Goal: Browse casually: Explore the website without a specific task or goal

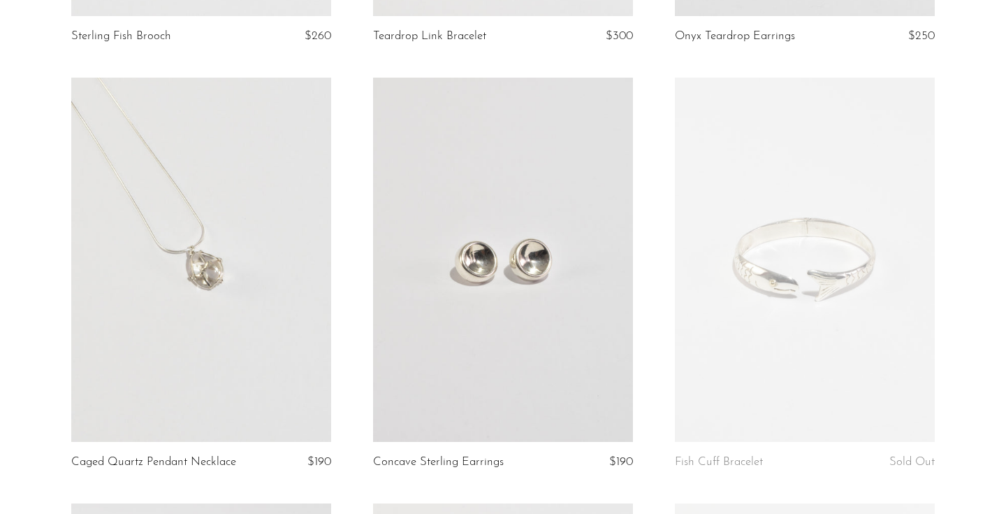
scroll to position [479, 0]
click at [233, 280] on link at bounding box center [201, 257] width 260 height 364
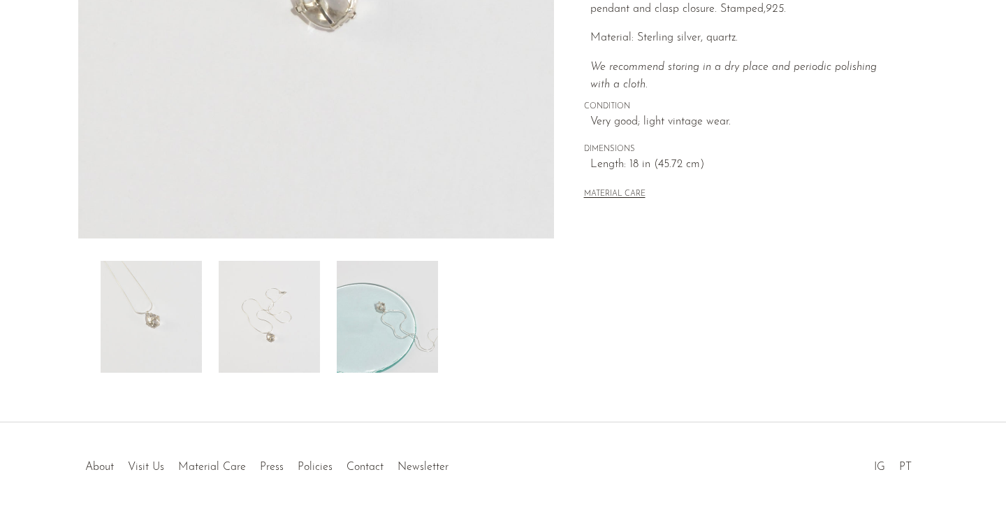
scroll to position [396, 0]
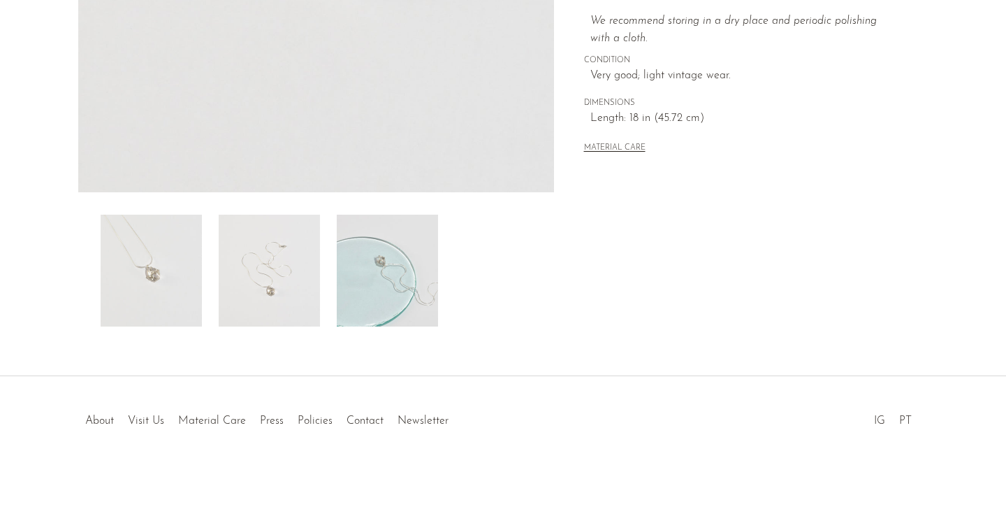
click at [356, 284] on img at bounding box center [387, 271] width 101 height 112
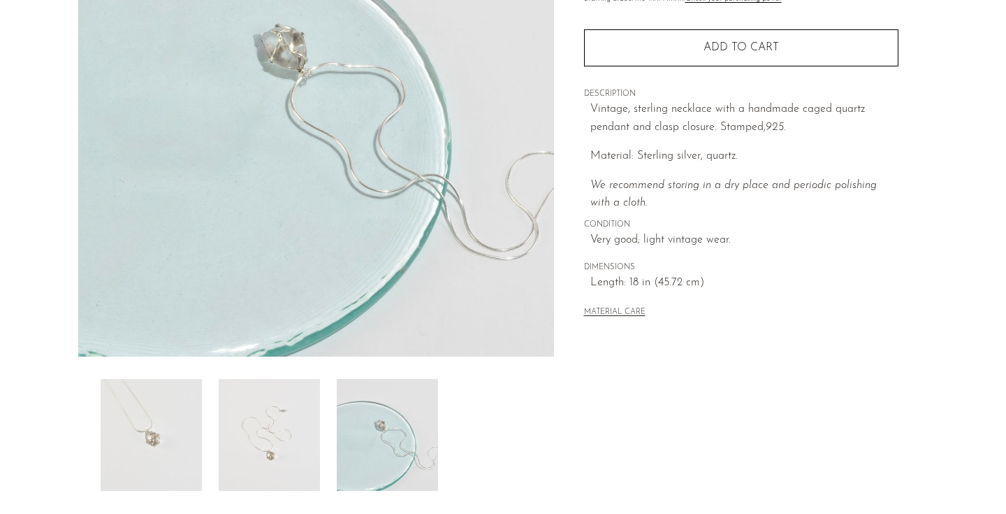
scroll to position [169, 0]
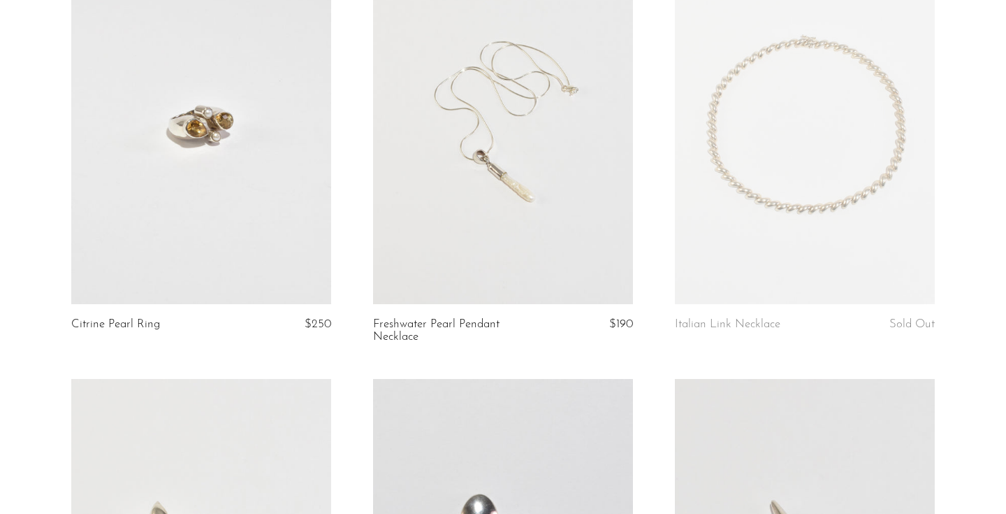
scroll to position [1025, 0]
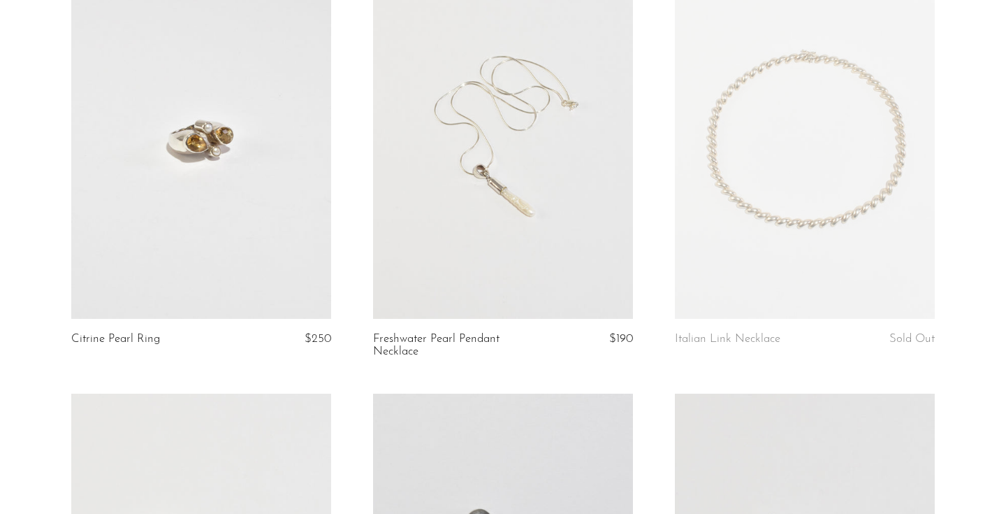
click at [246, 196] on link at bounding box center [201, 137] width 260 height 364
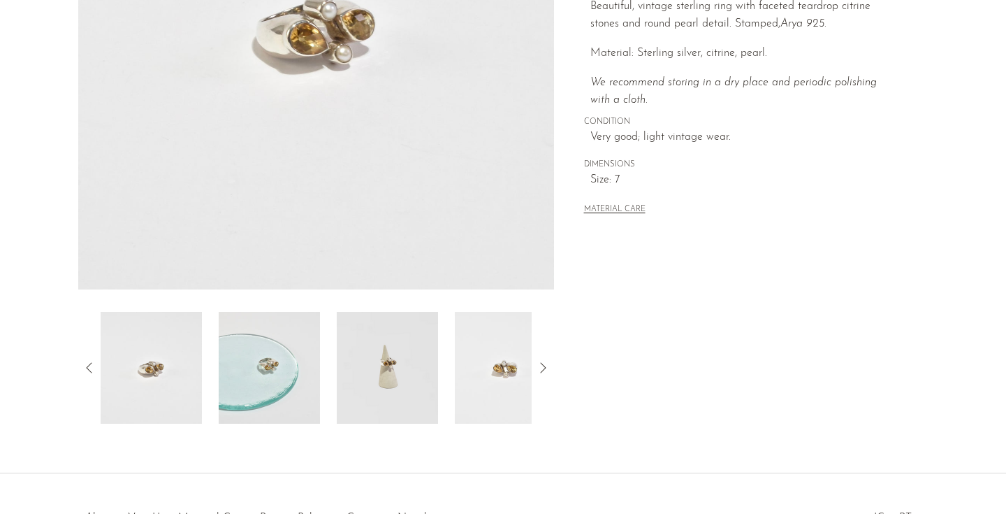
scroll to position [396, 0]
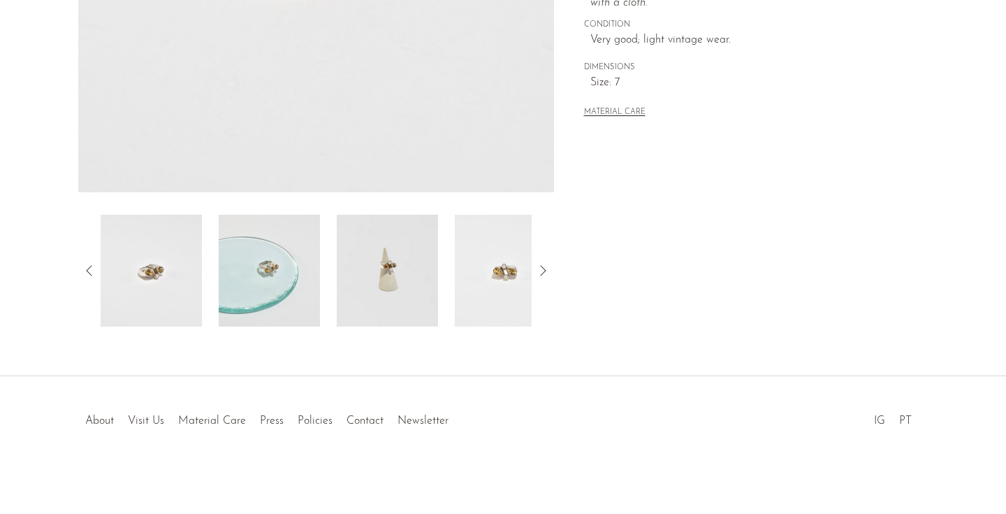
click at [386, 302] on img at bounding box center [387, 271] width 101 height 112
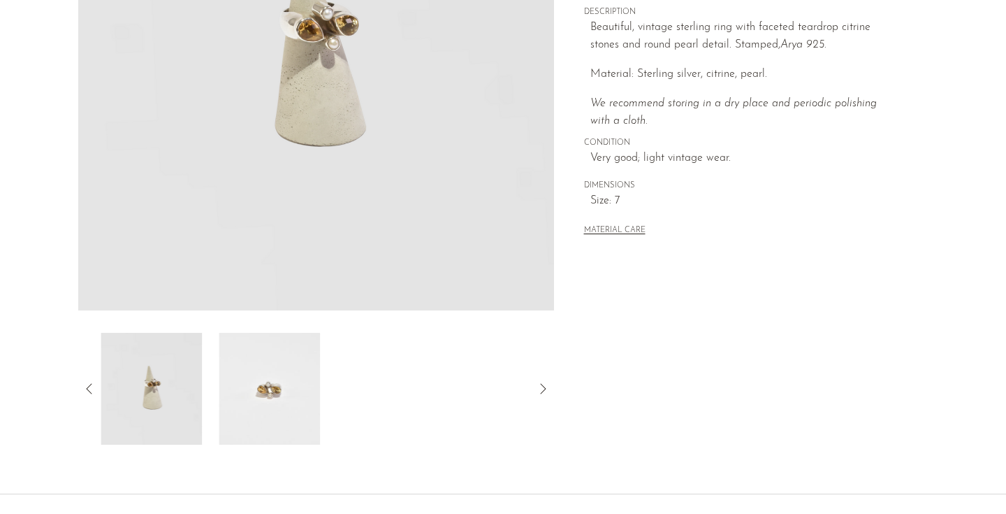
scroll to position [150, 0]
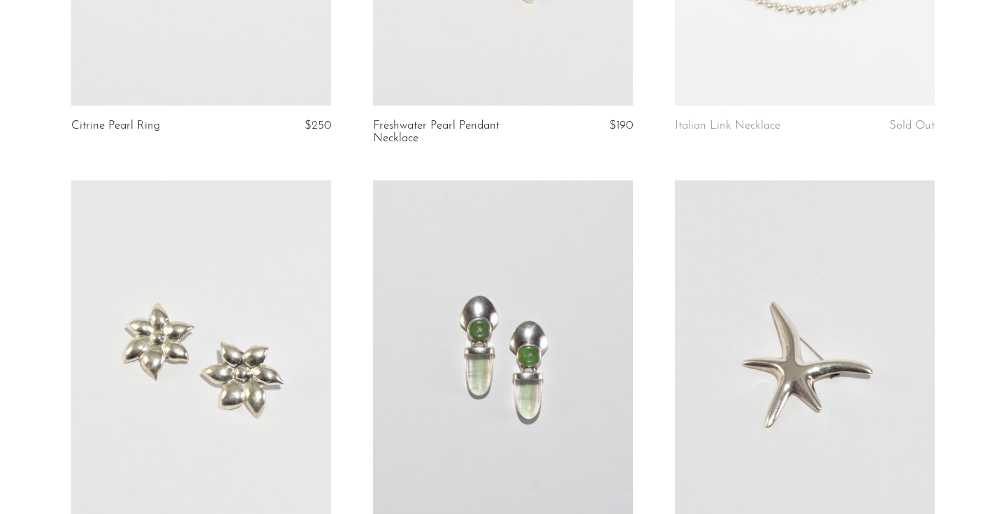
scroll to position [1375, 0]
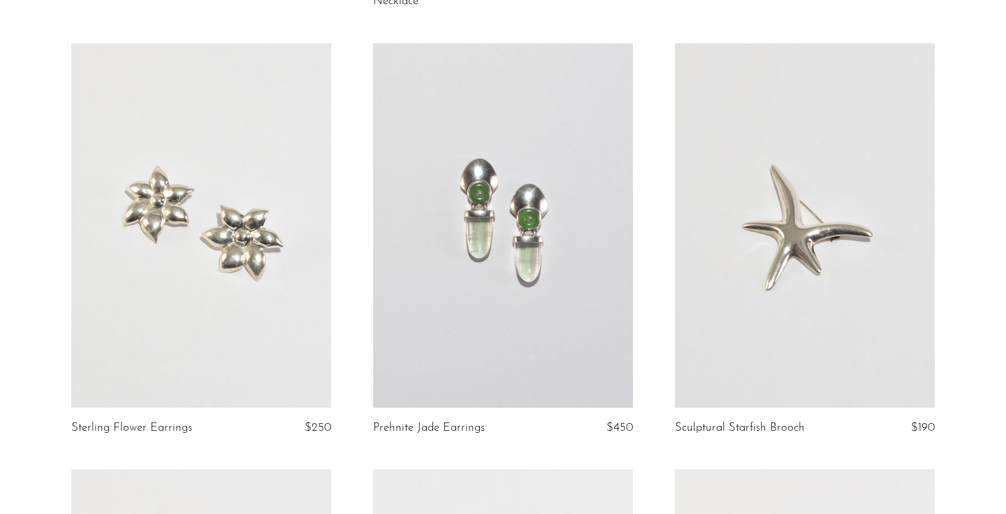
click at [279, 203] on link at bounding box center [201, 225] width 260 height 364
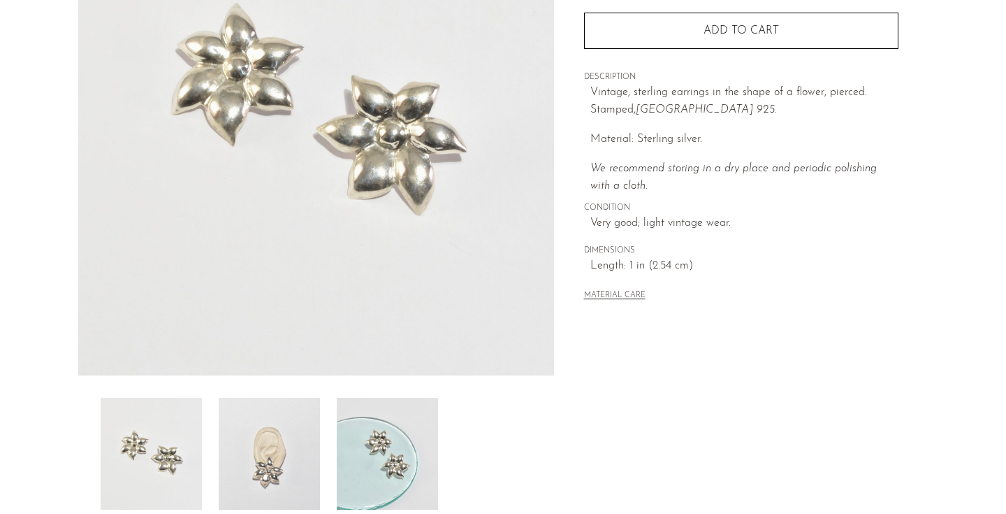
scroll to position [396, 0]
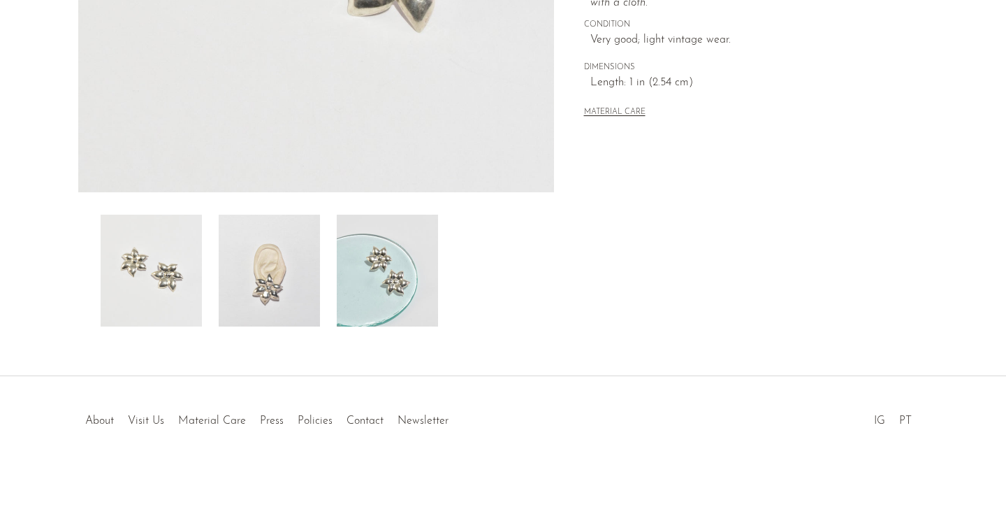
click at [289, 257] on img at bounding box center [269, 271] width 101 height 112
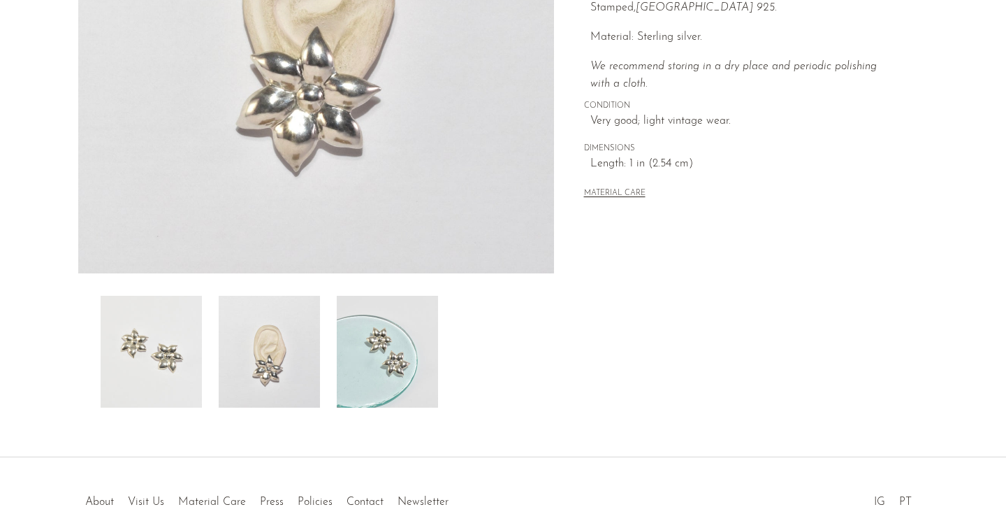
scroll to position [206, 0]
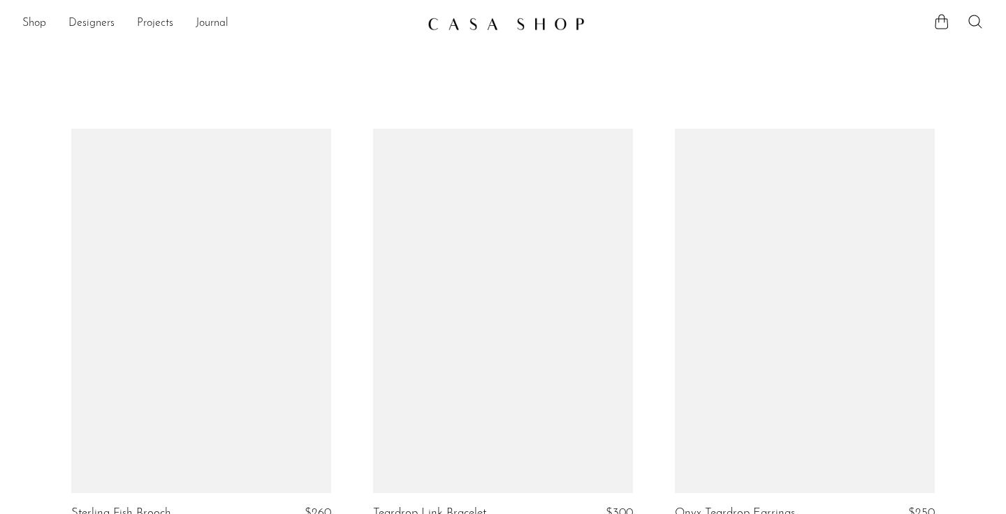
scroll to position [1375, 0]
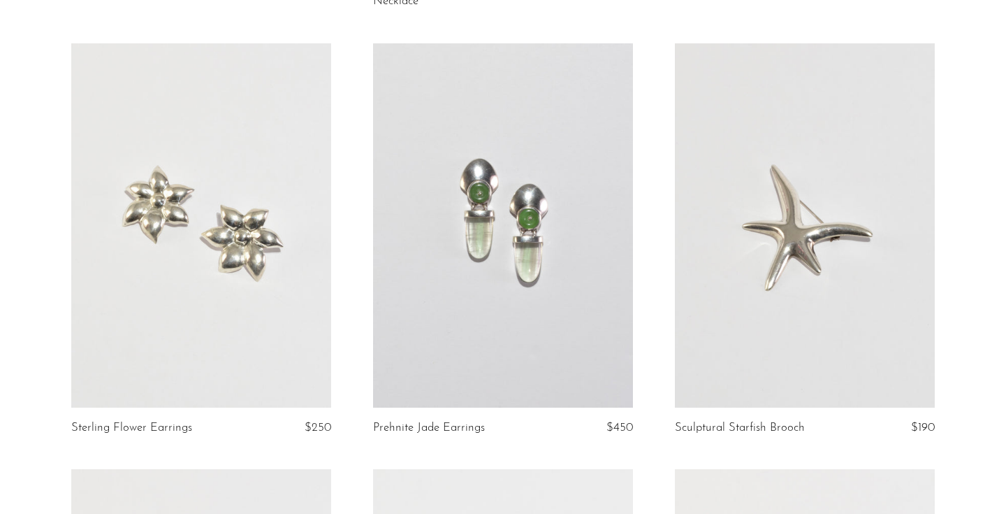
click at [496, 322] on link at bounding box center [503, 225] width 260 height 364
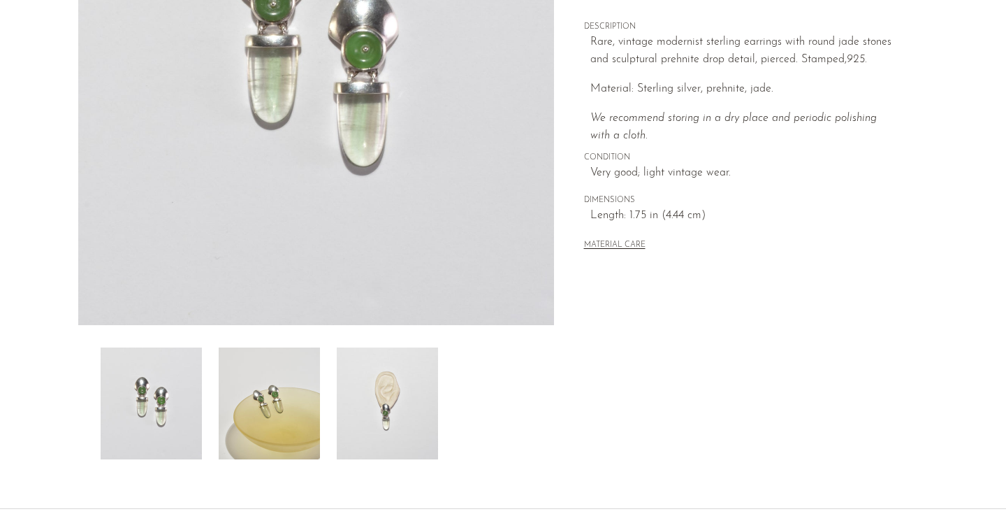
scroll to position [396, 0]
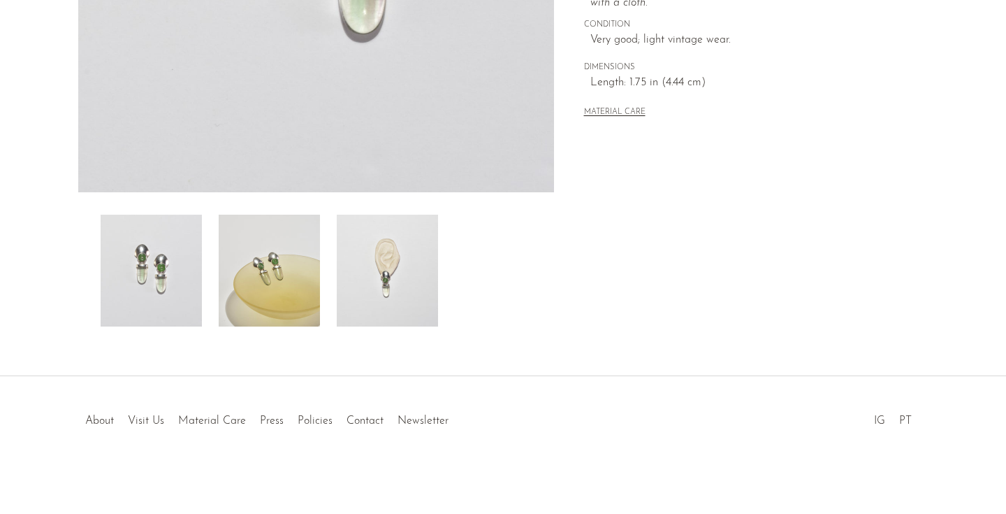
click at [419, 268] on img at bounding box center [387, 271] width 101 height 112
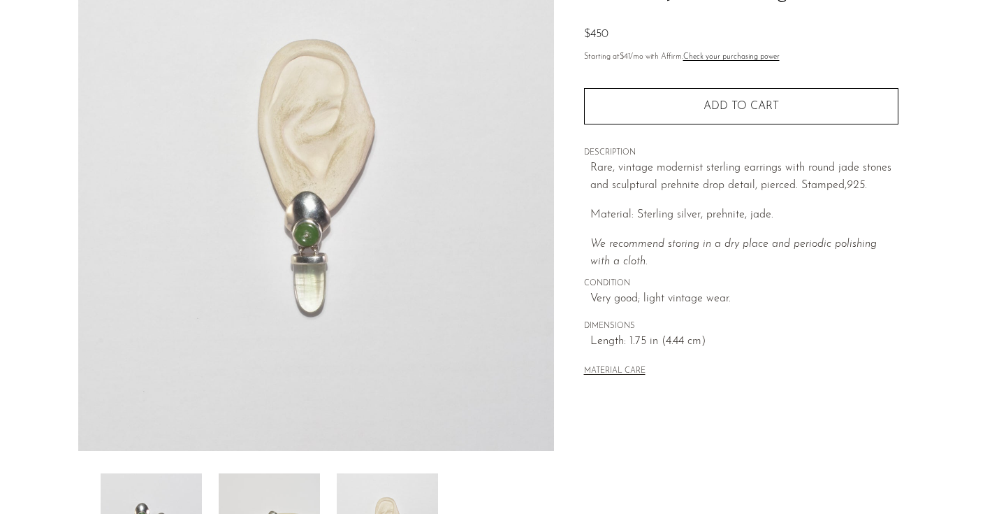
scroll to position [139, 0]
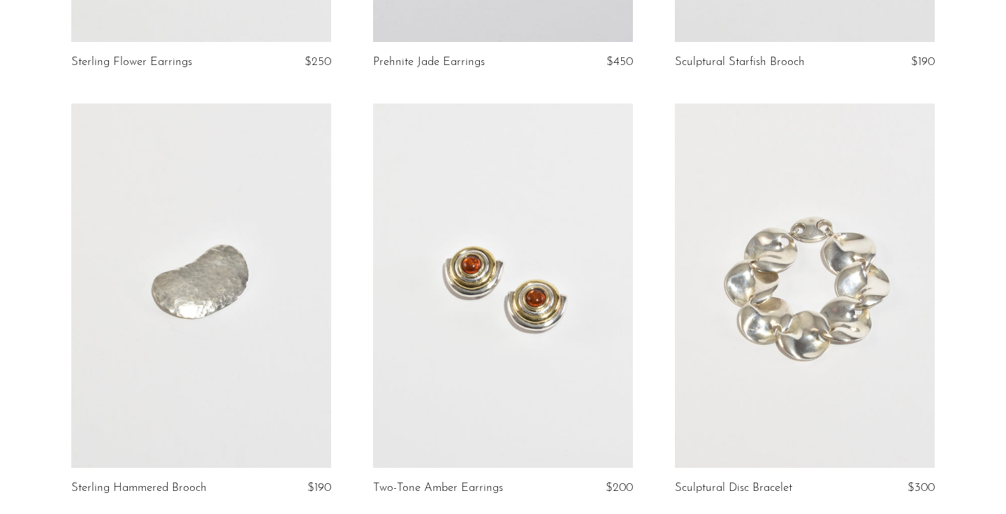
scroll to position [1742, 0]
click at [466, 344] on link at bounding box center [503, 284] width 260 height 364
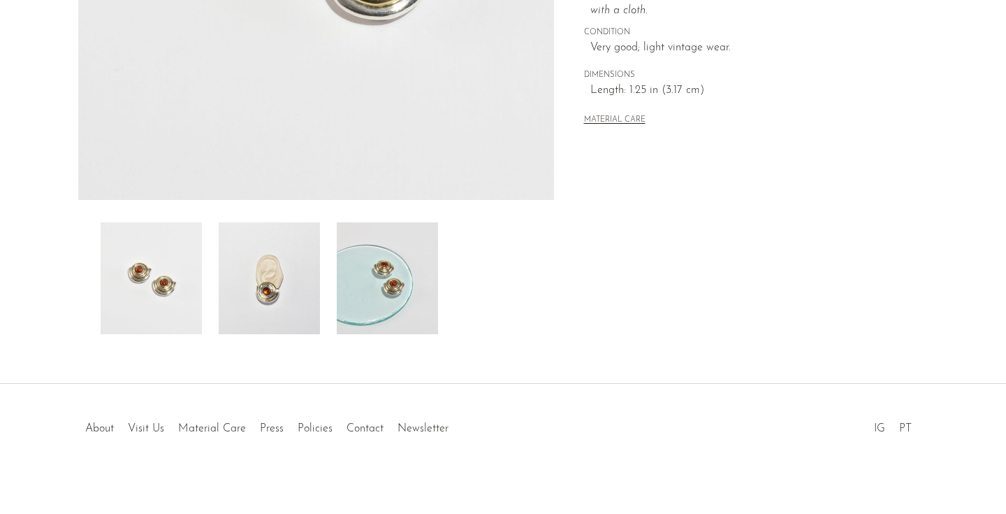
scroll to position [396, 0]
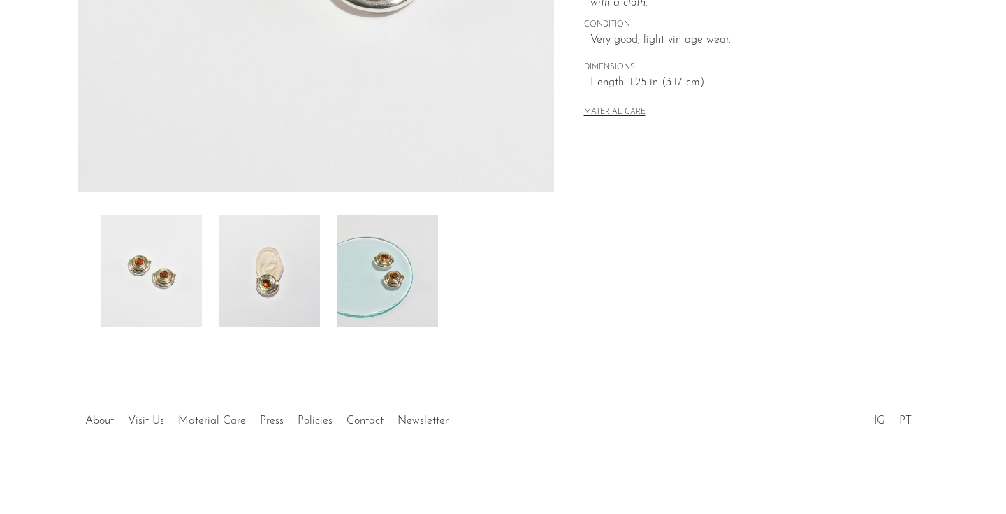
click at [421, 312] on img at bounding box center [387, 271] width 101 height 112
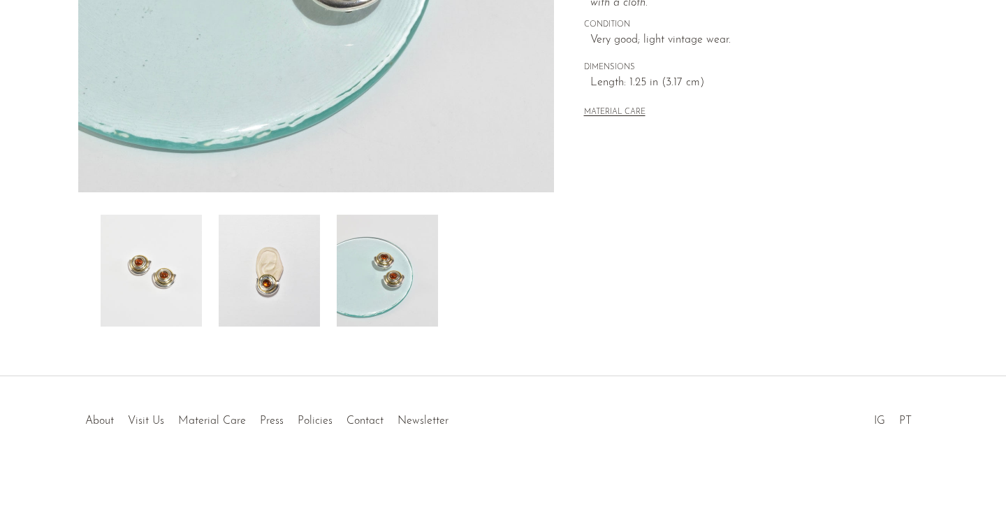
click at [280, 274] on img at bounding box center [269, 271] width 101 height 112
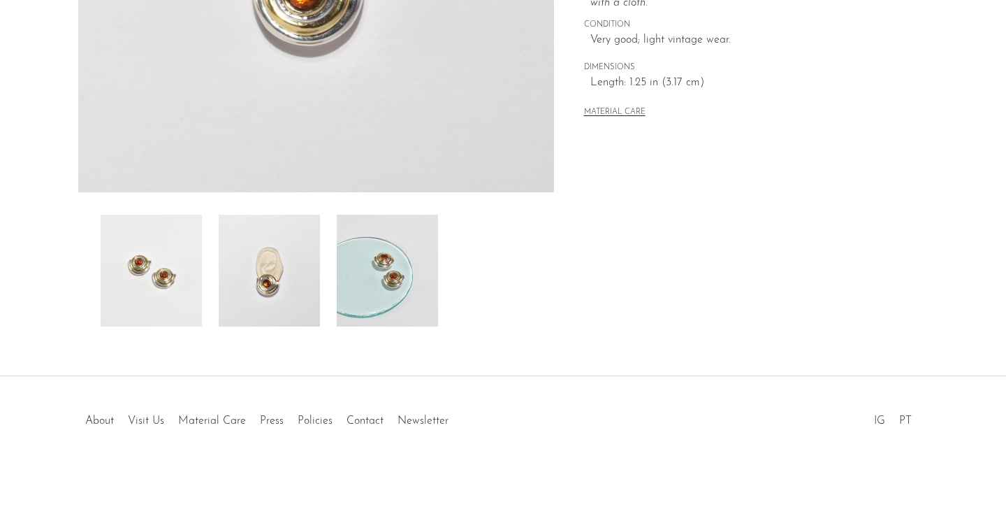
scroll to position [157, 0]
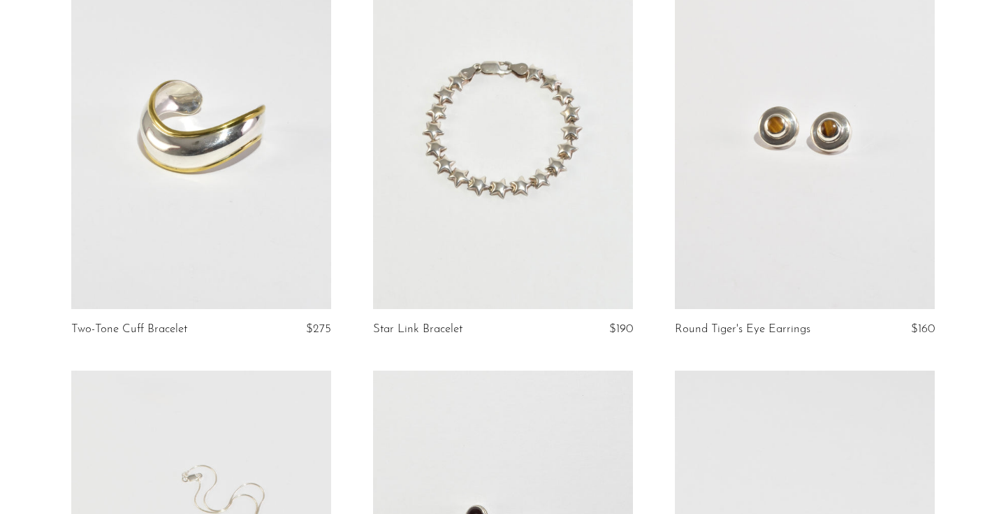
scroll to position [2328, 0]
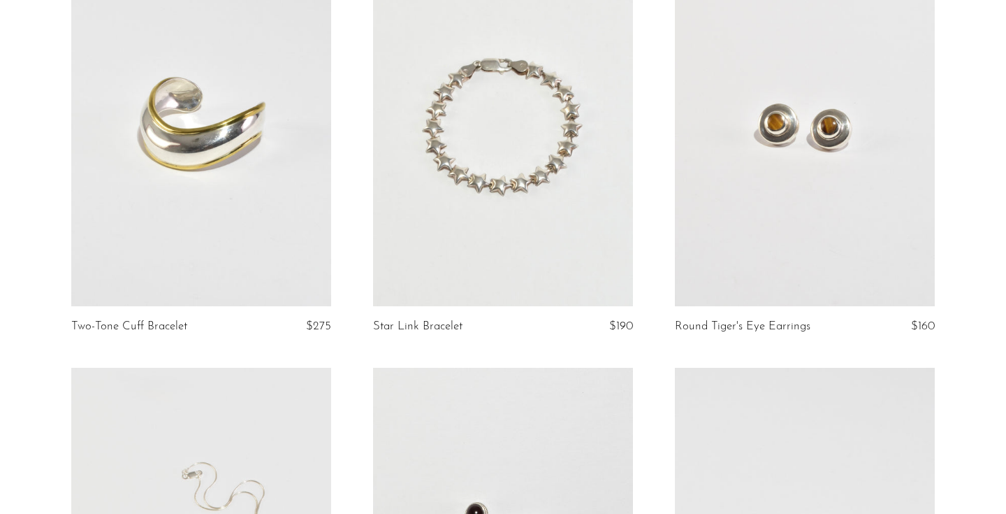
click at [741, 181] on link at bounding box center [805, 124] width 260 height 364
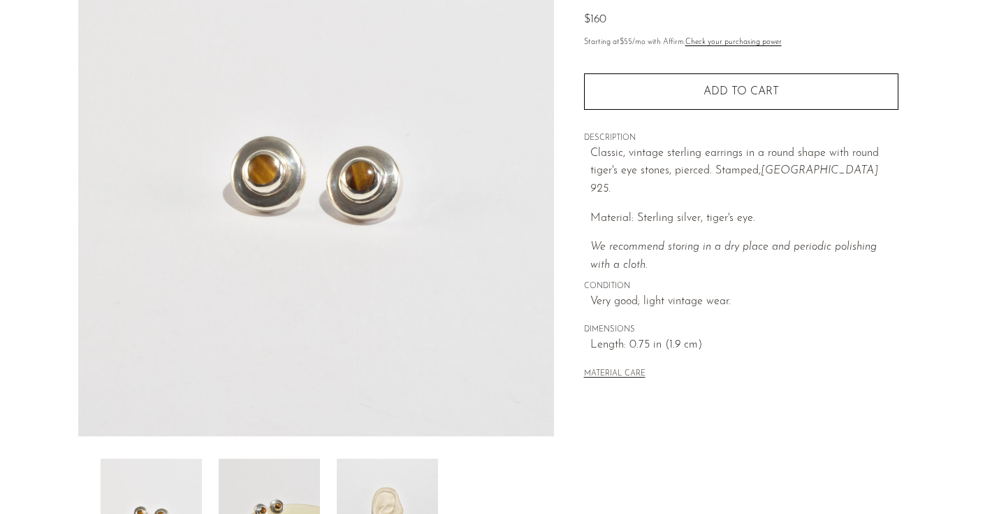
scroll to position [252, 0]
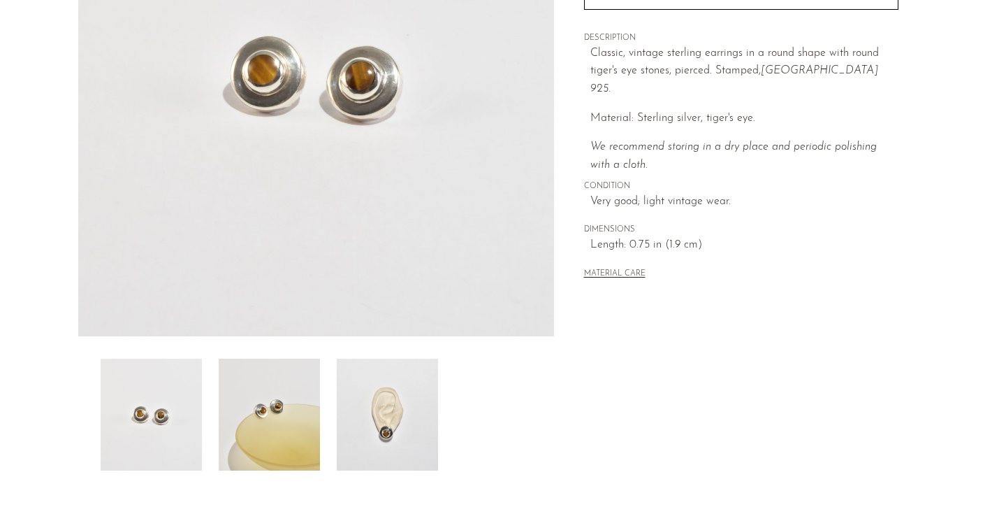
click at [310, 389] on img at bounding box center [269, 415] width 101 height 112
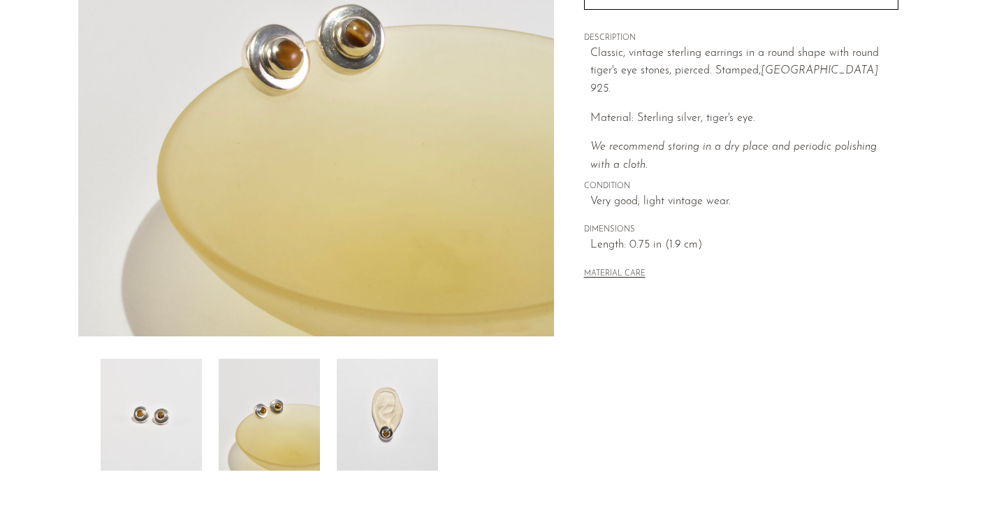
click at [375, 396] on img at bounding box center [387, 415] width 101 height 112
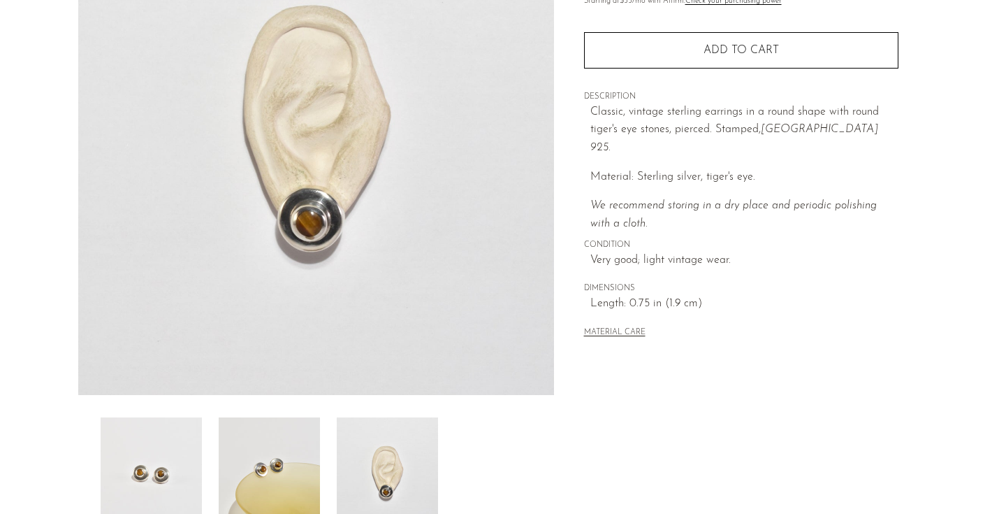
scroll to position [185, 0]
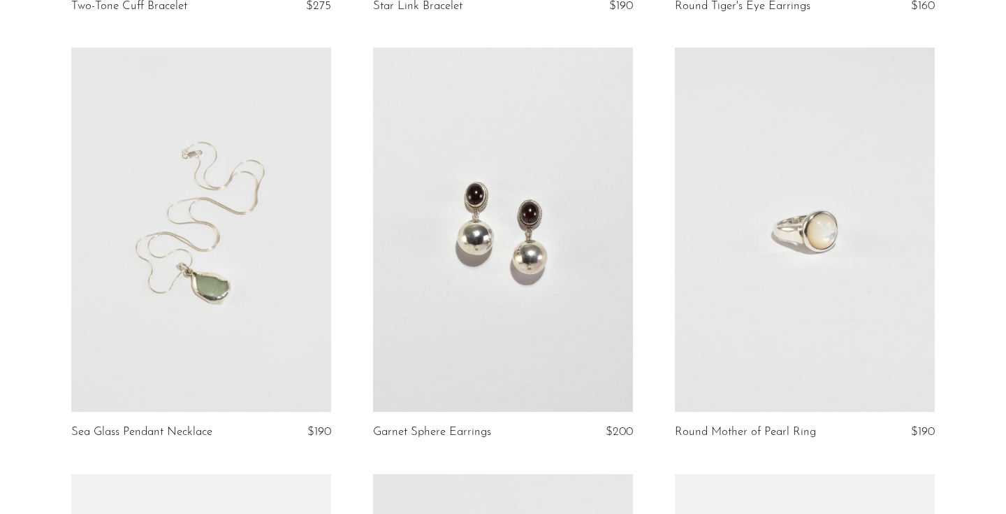
scroll to position [2704, 0]
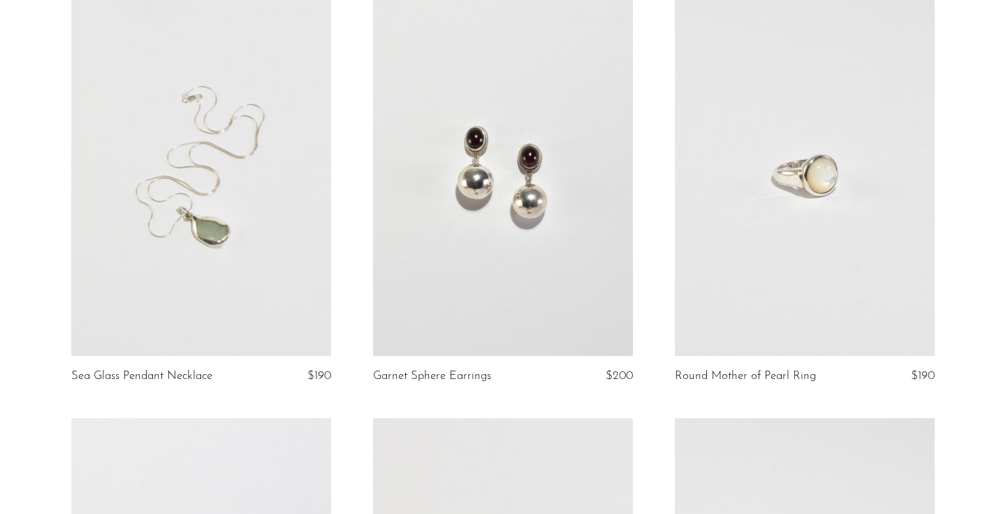
click at [471, 233] on link at bounding box center [503, 174] width 260 height 364
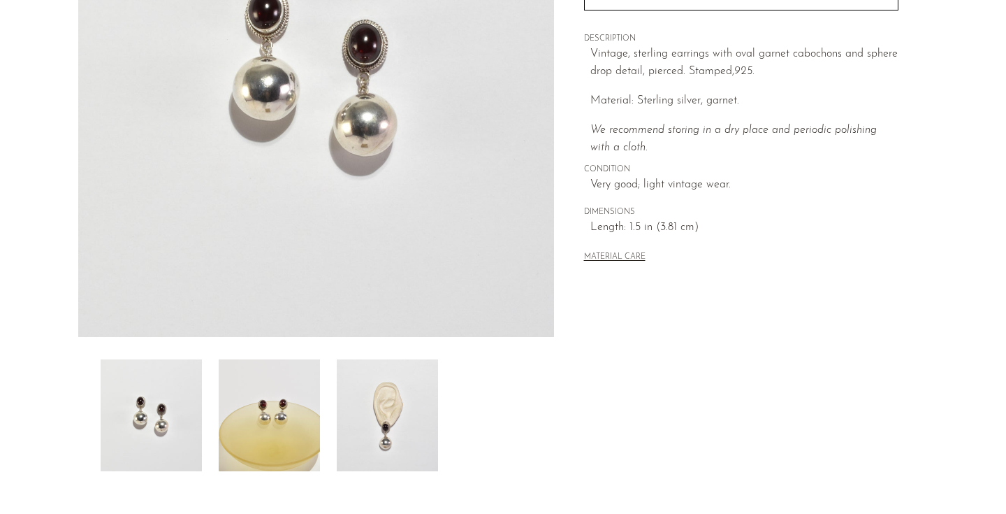
scroll to position [278, 0]
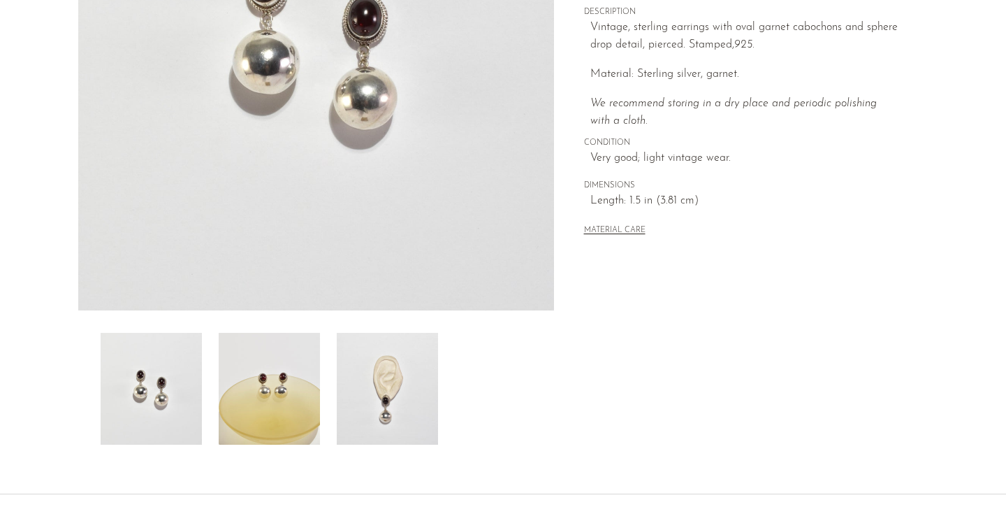
click at [364, 405] on img at bounding box center [387, 389] width 101 height 112
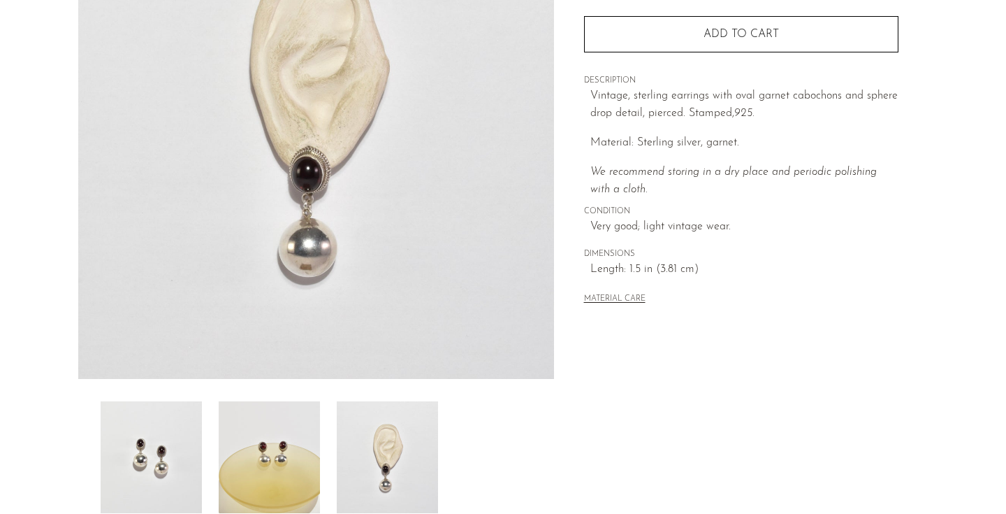
scroll to position [196, 0]
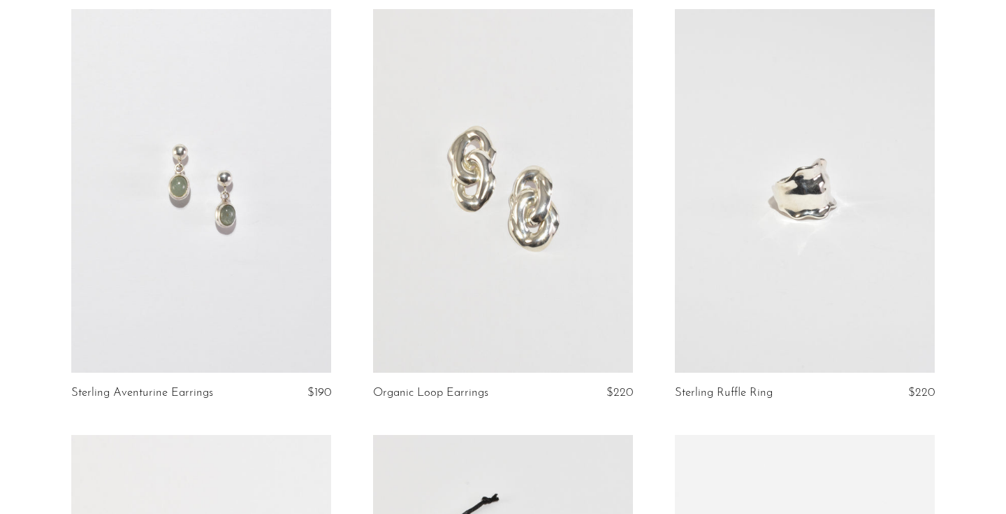
scroll to position [3114, 0]
click at [282, 196] on link at bounding box center [201, 190] width 260 height 364
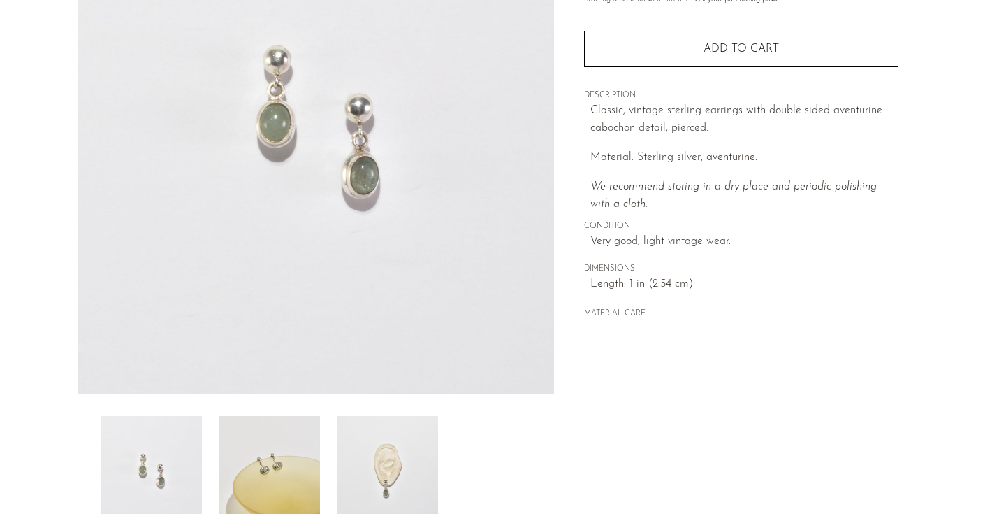
scroll to position [199, 0]
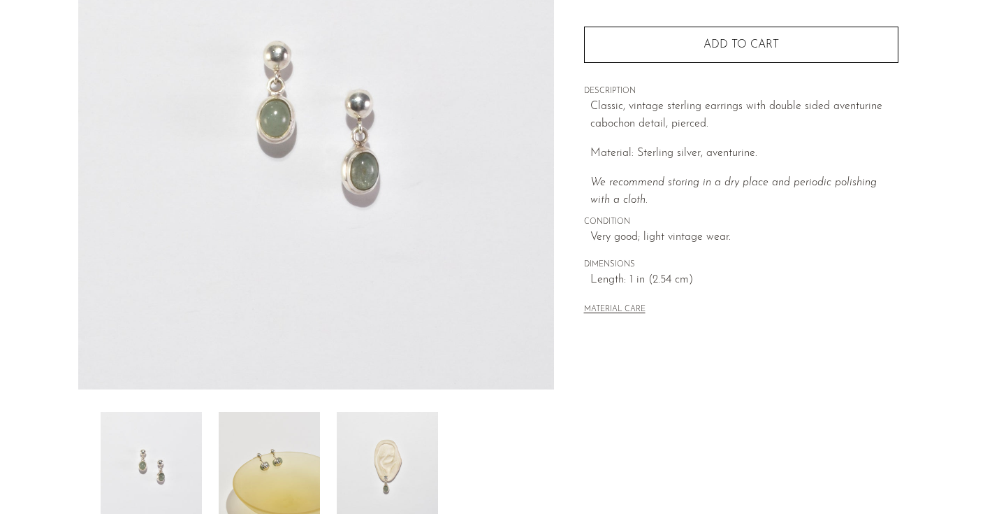
click at [301, 451] on img at bounding box center [269, 468] width 101 height 112
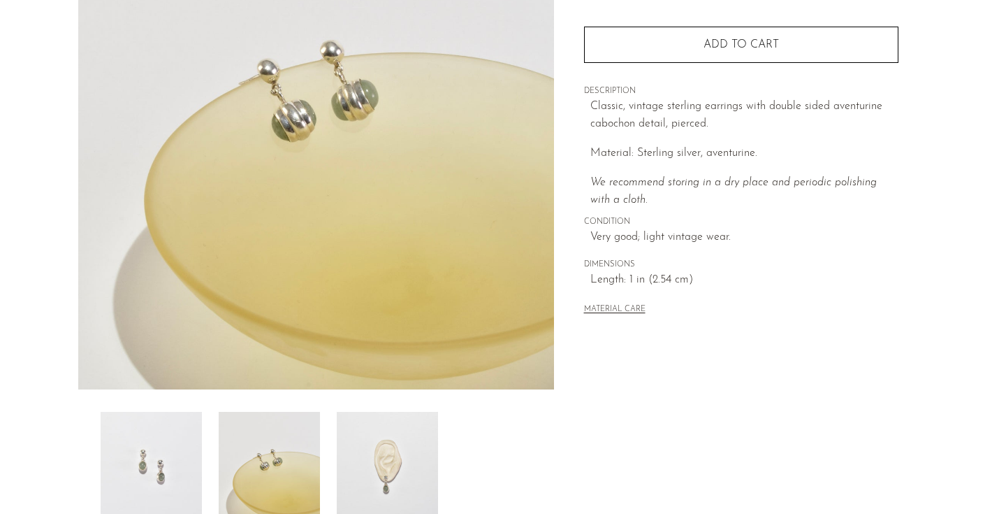
click at [392, 463] on img at bounding box center [387, 468] width 101 height 112
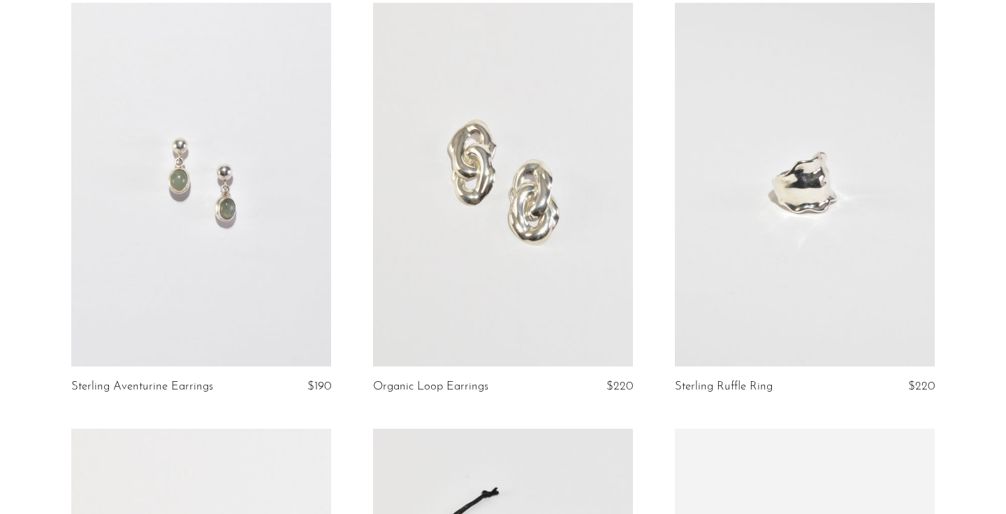
scroll to position [3122, 0]
click at [848, 252] on link at bounding box center [805, 182] width 260 height 364
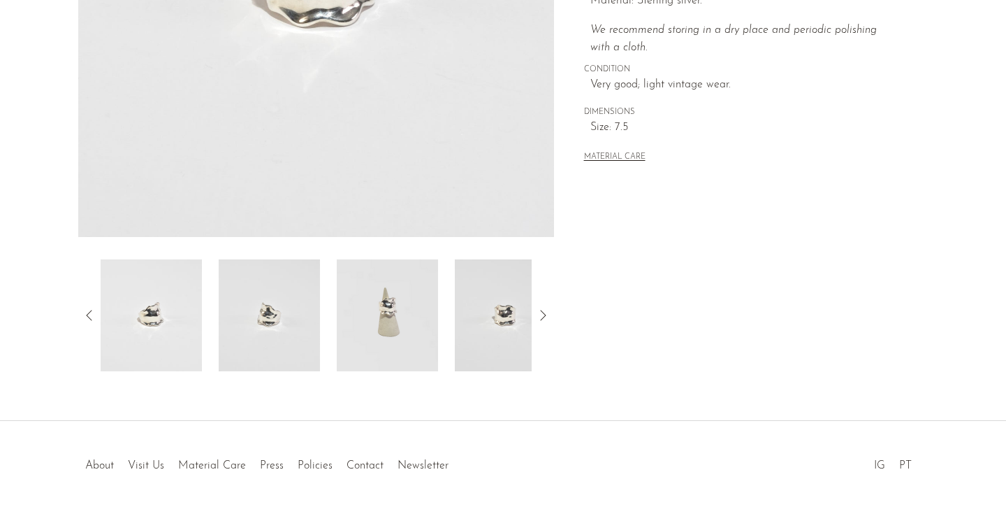
scroll to position [396, 0]
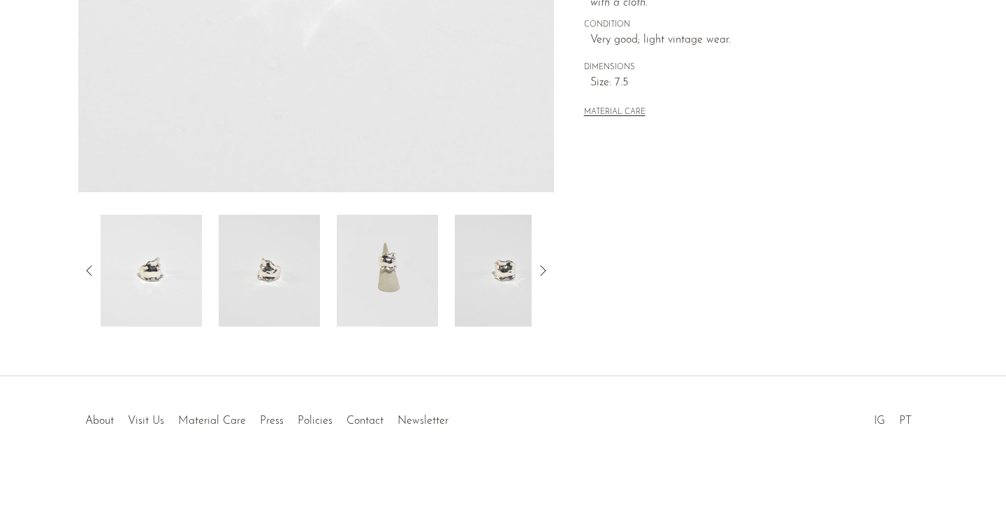
click at [406, 293] on img at bounding box center [387, 271] width 101 height 112
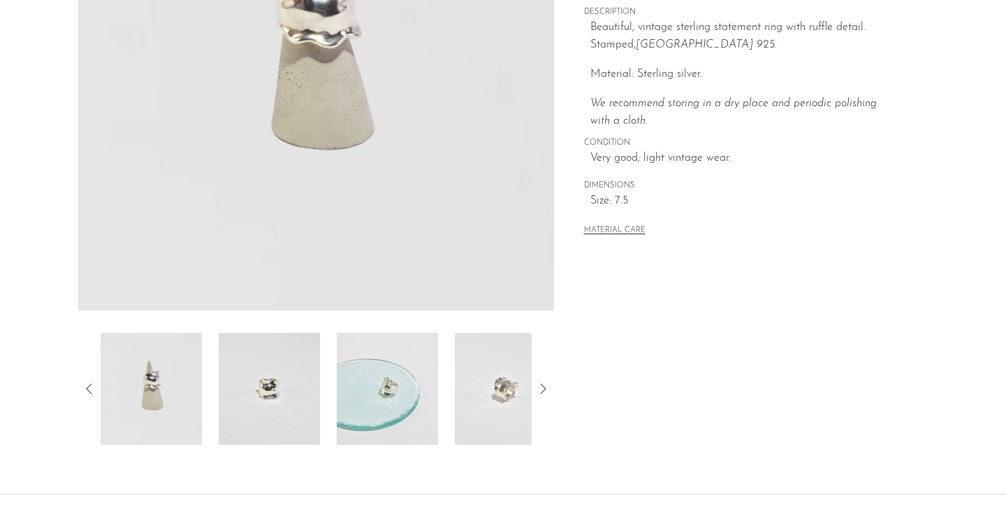
scroll to position [356, 0]
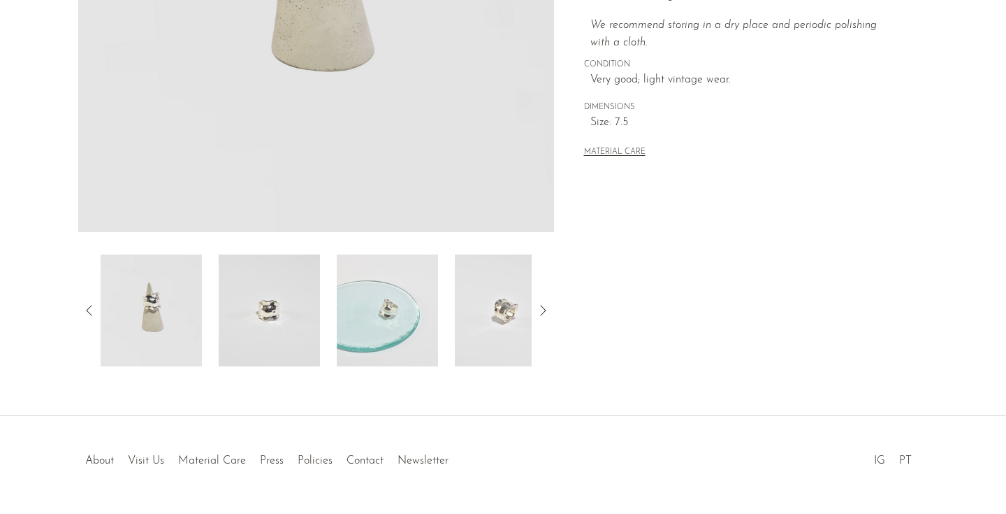
click at [428, 346] on img at bounding box center [387, 310] width 101 height 112
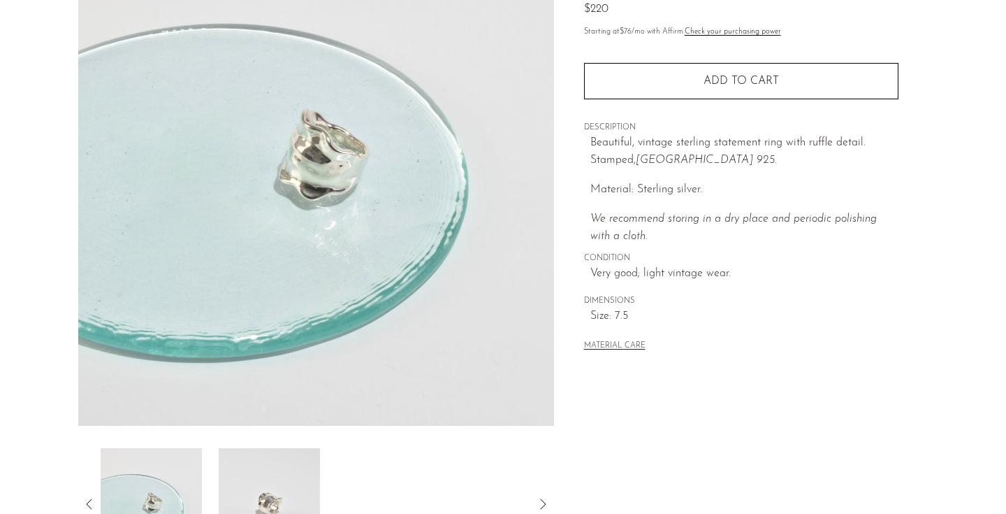
scroll to position [147, 0]
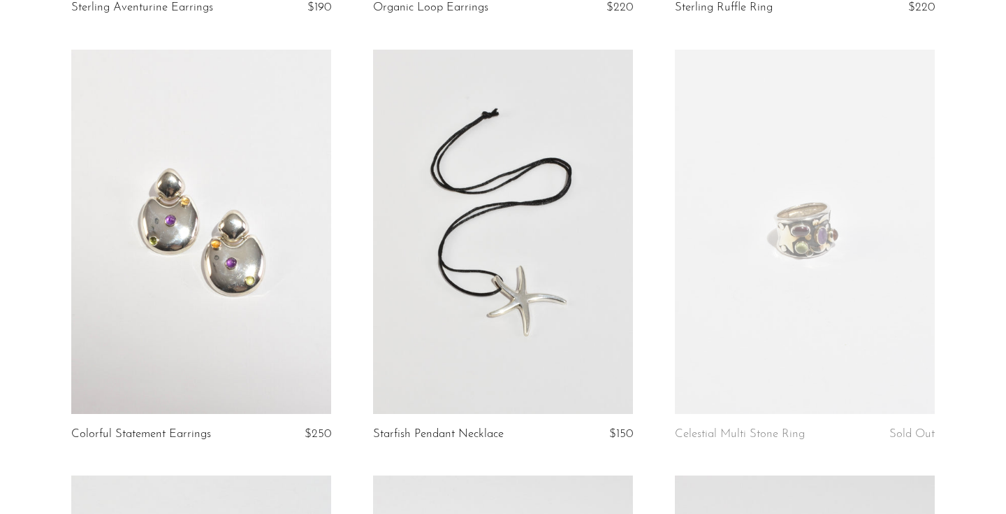
scroll to position [3506, 0]
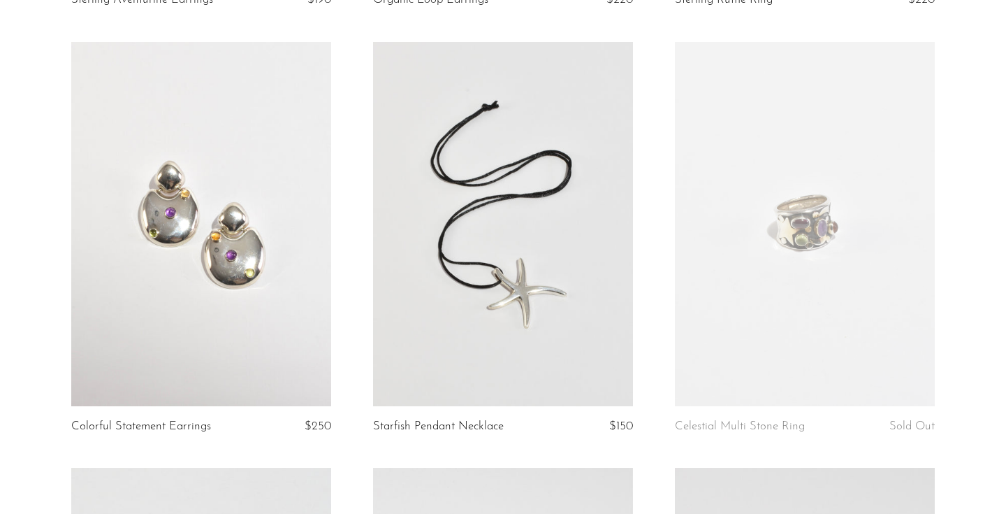
click at [889, 305] on link at bounding box center [805, 224] width 260 height 364
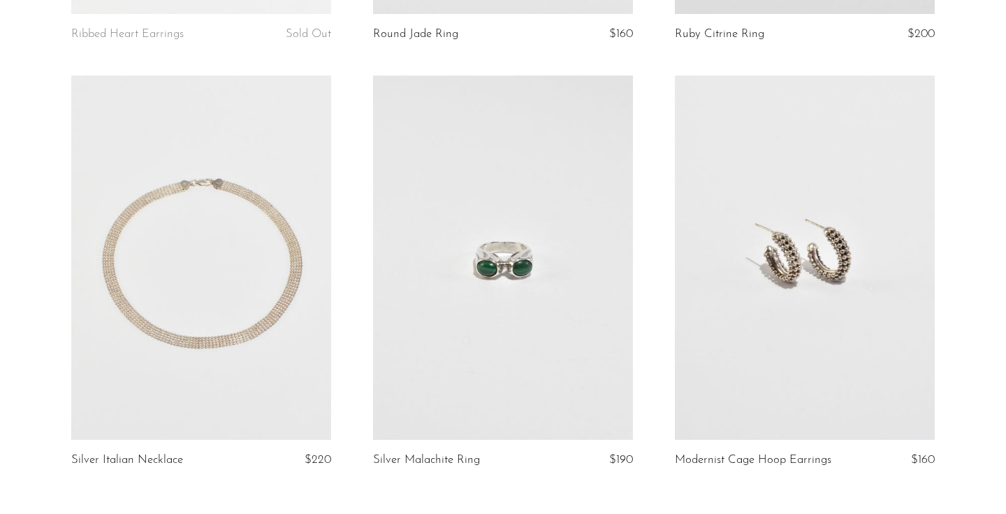
scroll to position [5062, 0]
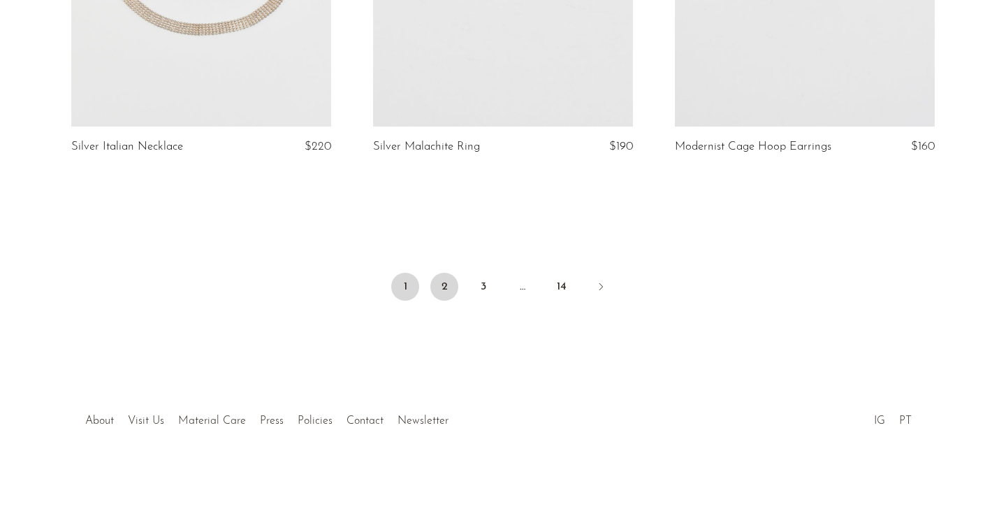
click at [443, 289] on link "2" at bounding box center [445, 287] width 28 height 28
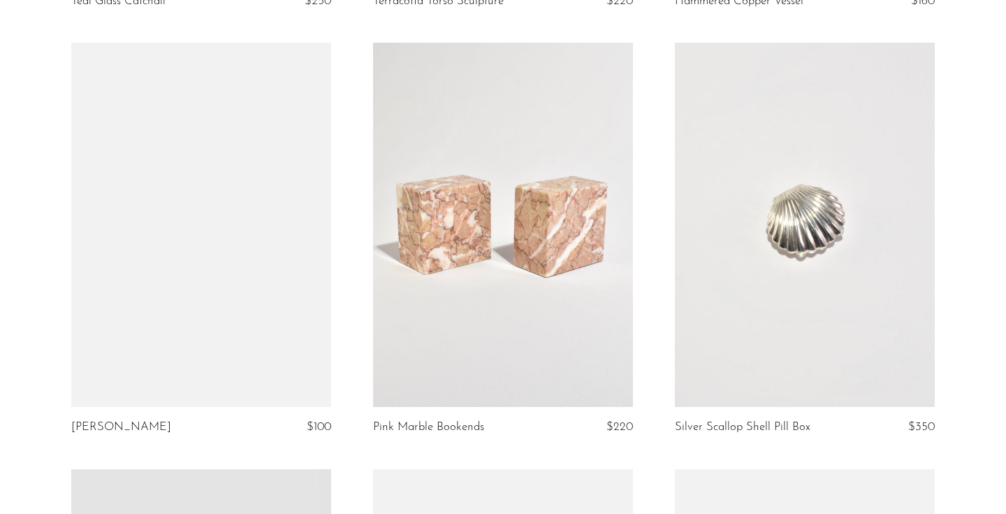
scroll to position [2700, 0]
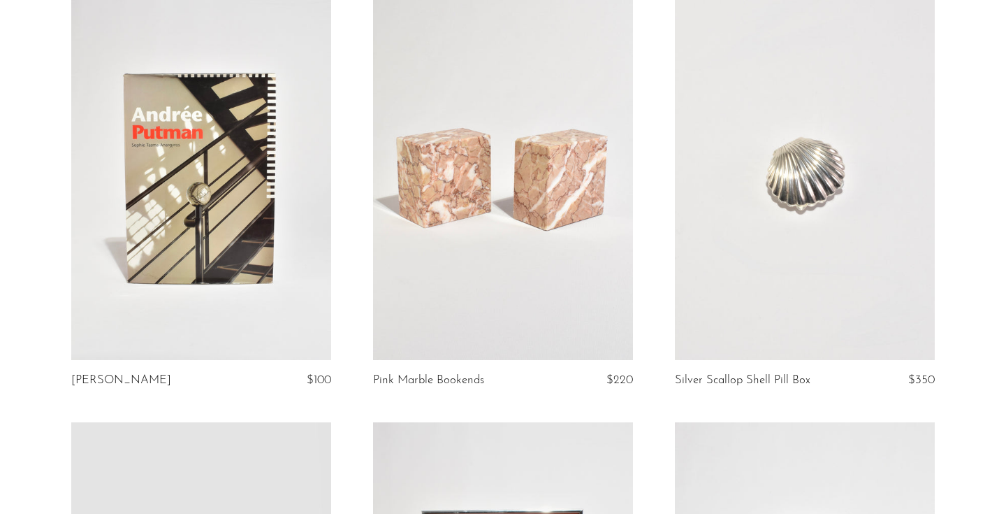
click at [828, 338] on link at bounding box center [805, 178] width 260 height 364
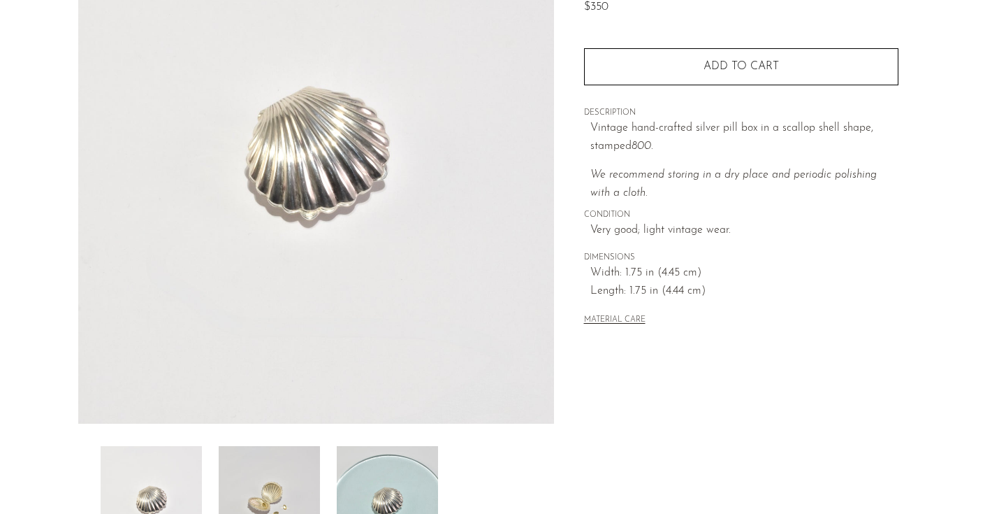
scroll to position [208, 0]
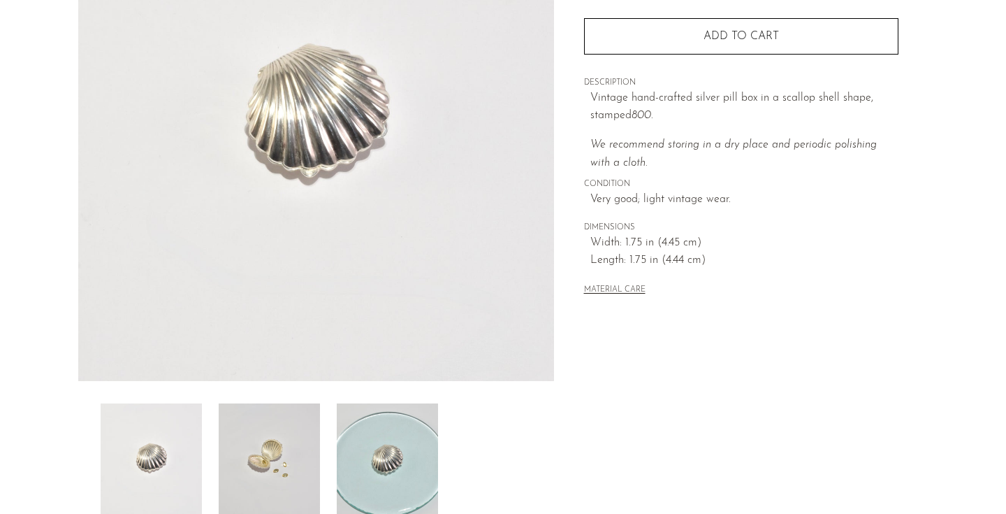
click at [282, 443] on img at bounding box center [269, 459] width 101 height 112
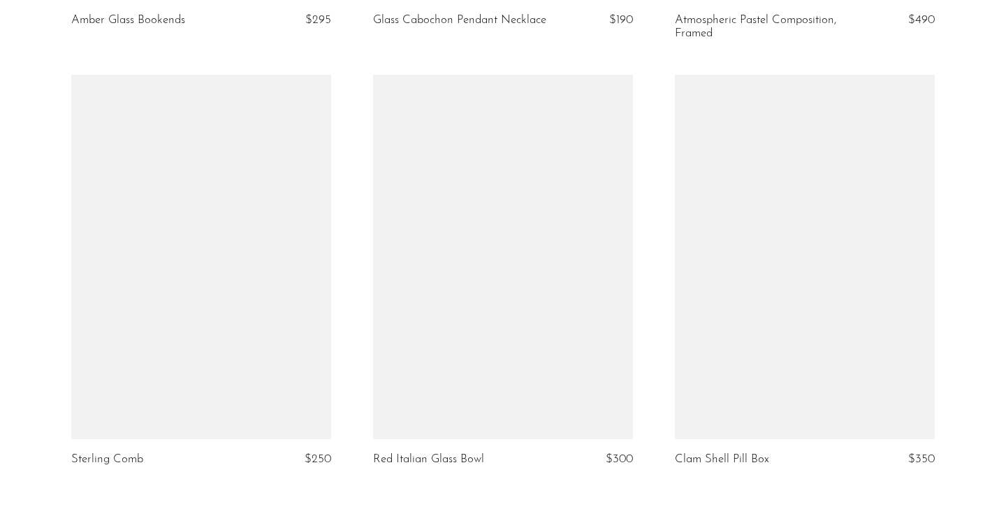
scroll to position [4858, 0]
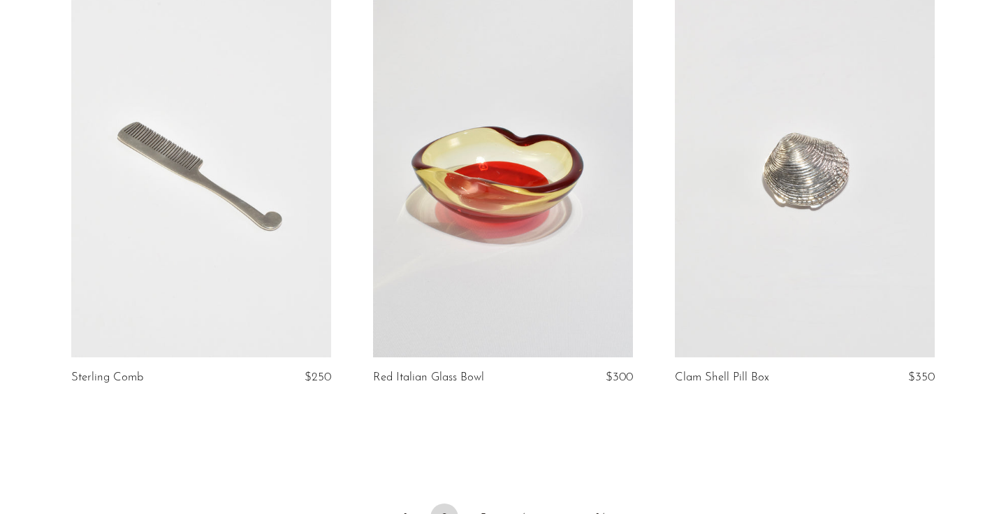
click at [722, 340] on link at bounding box center [805, 175] width 260 height 364
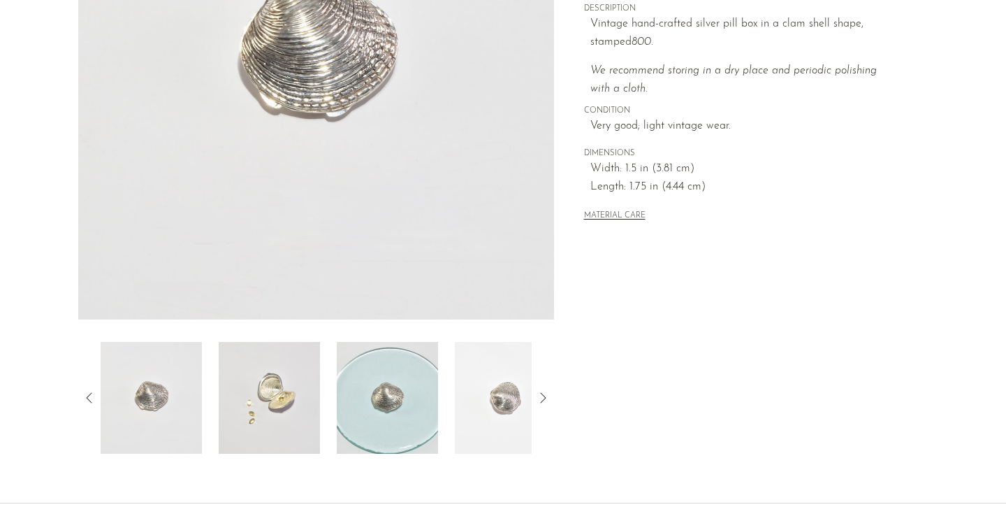
scroll to position [396, 0]
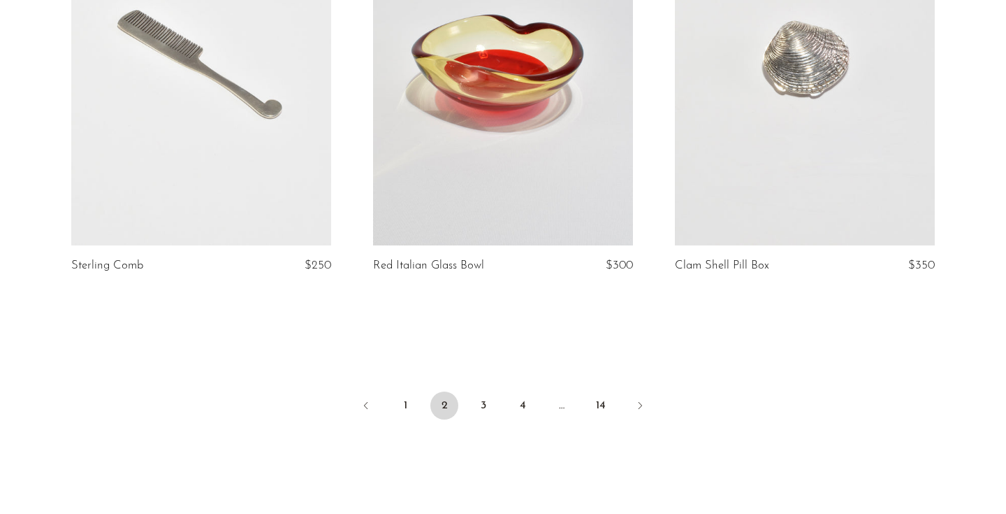
scroll to position [5024, 0]
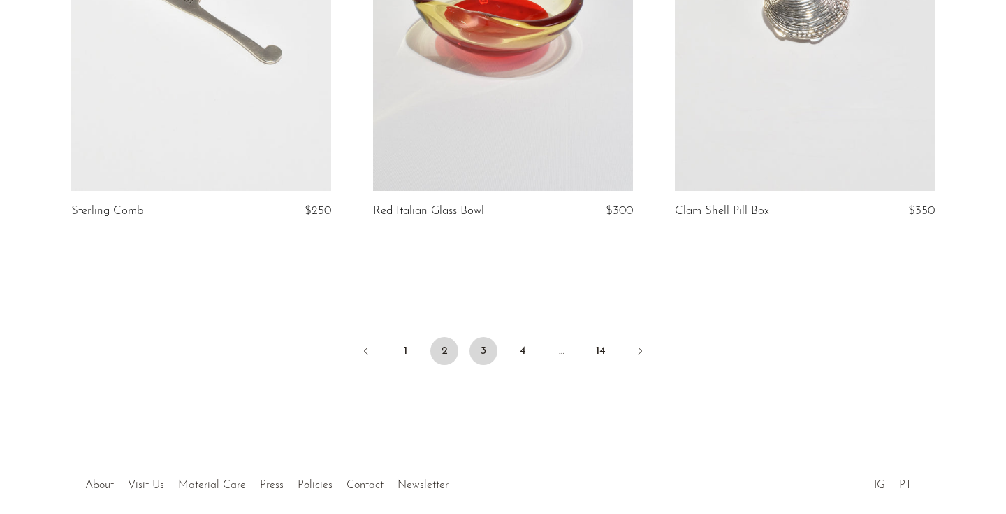
click at [474, 365] on link "3" at bounding box center [484, 351] width 28 height 28
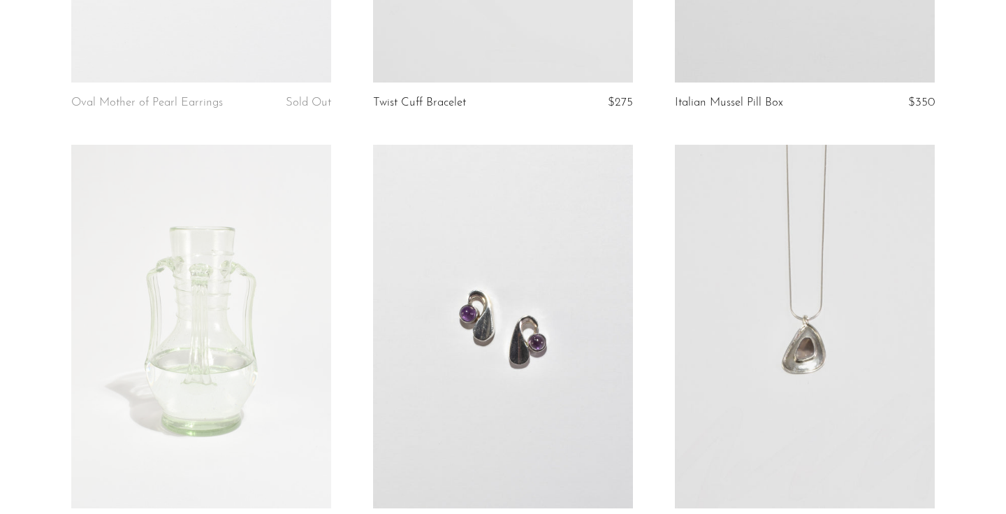
scroll to position [1758, 0]
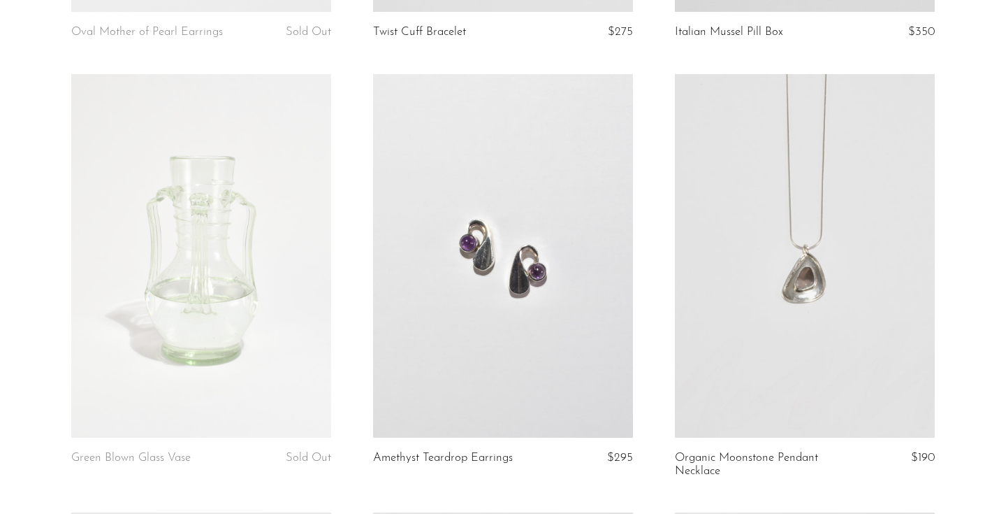
click at [591, 356] on link at bounding box center [503, 256] width 260 height 364
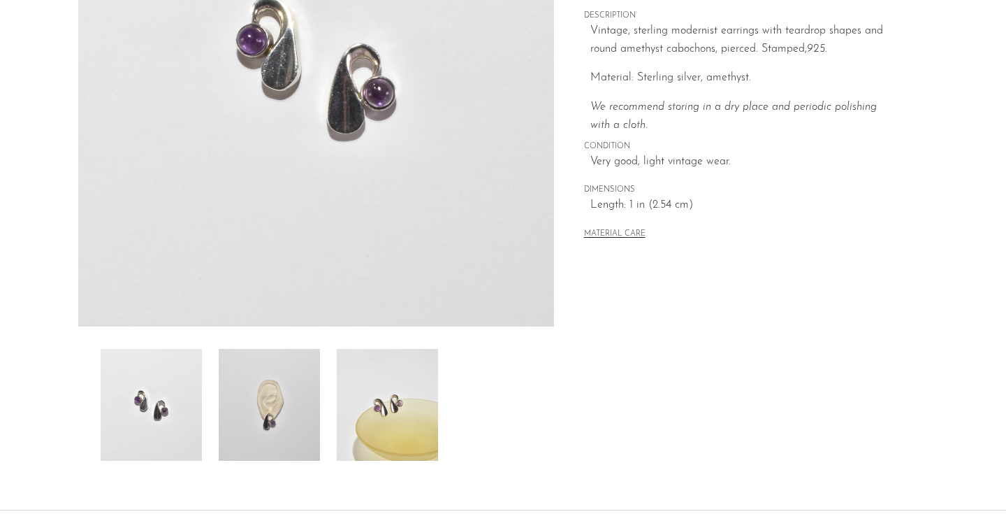
scroll to position [277, 0]
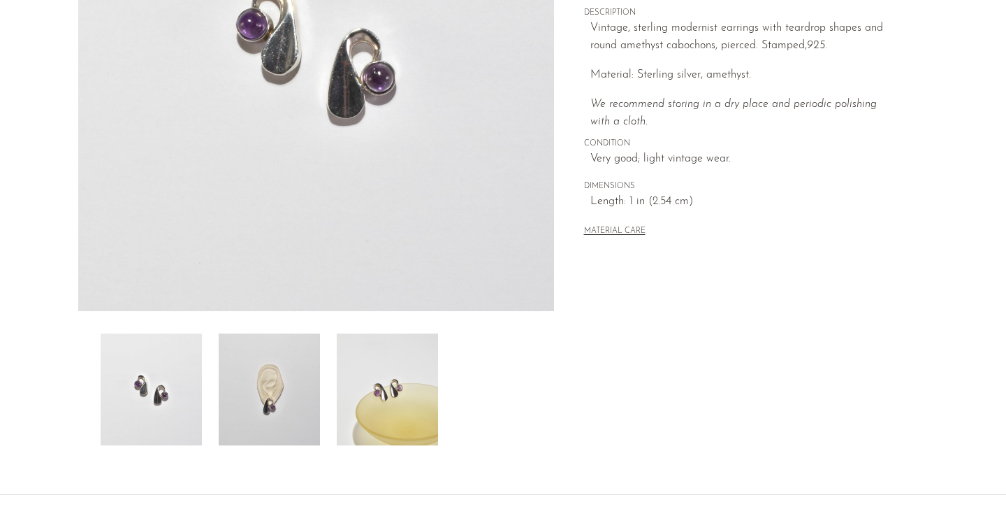
click at [284, 398] on img at bounding box center [269, 389] width 101 height 112
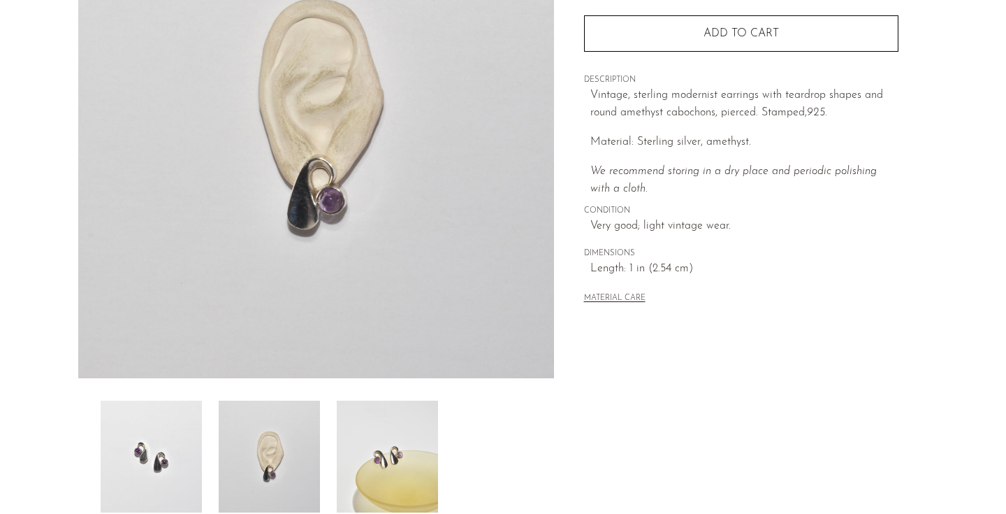
scroll to position [209, 0]
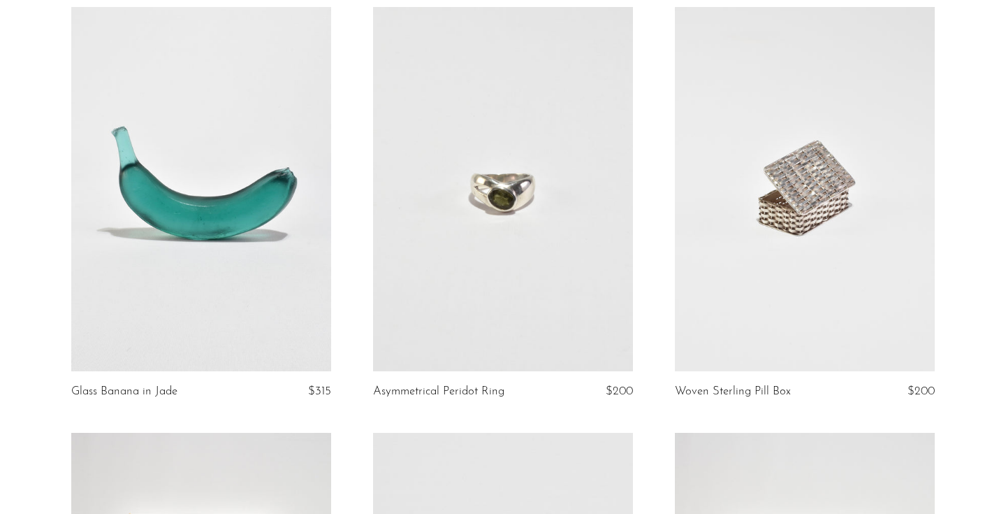
scroll to position [2270, 0]
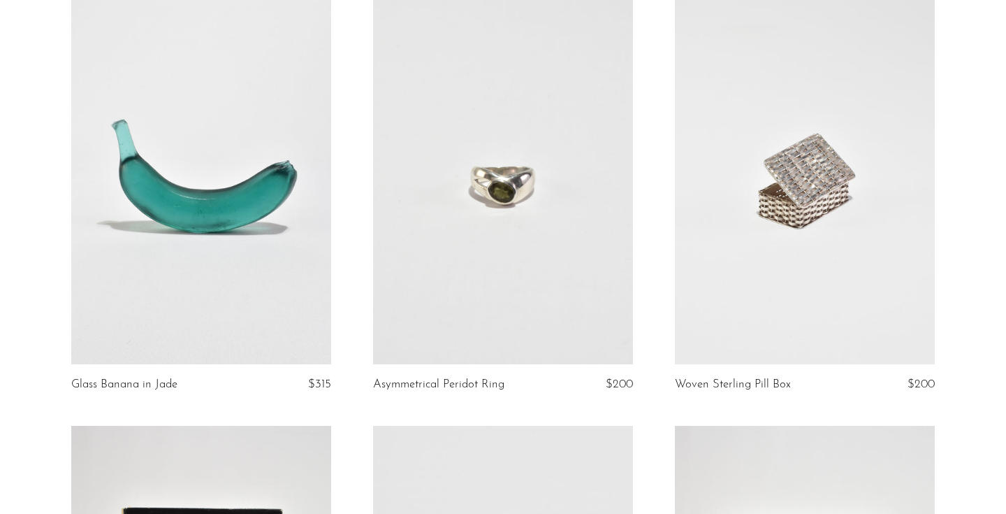
click at [459, 305] on link at bounding box center [503, 182] width 260 height 364
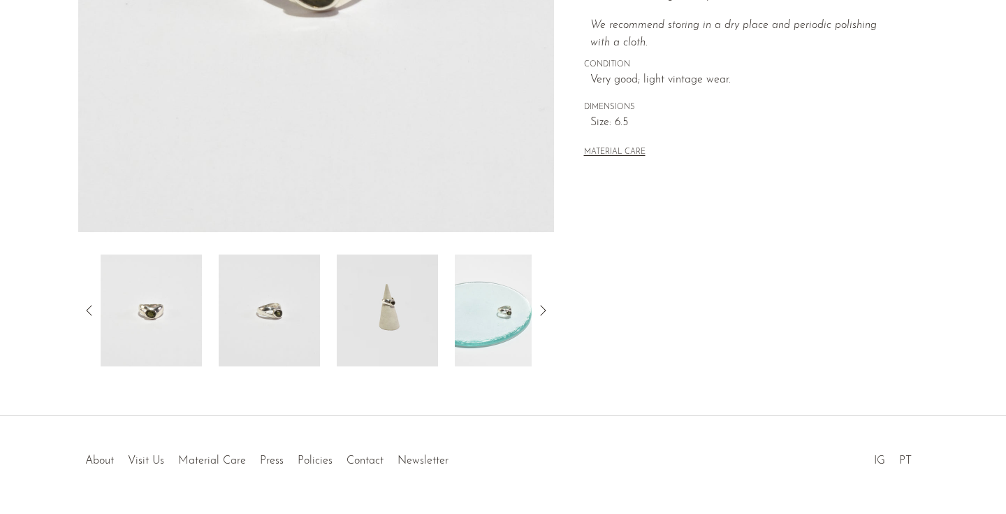
click at [414, 318] on img at bounding box center [387, 310] width 101 height 112
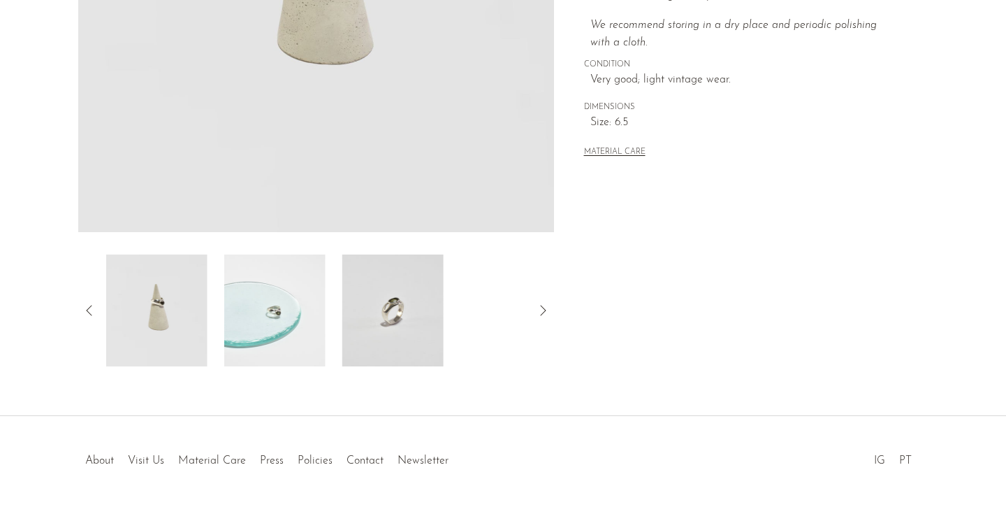
scroll to position [161, 0]
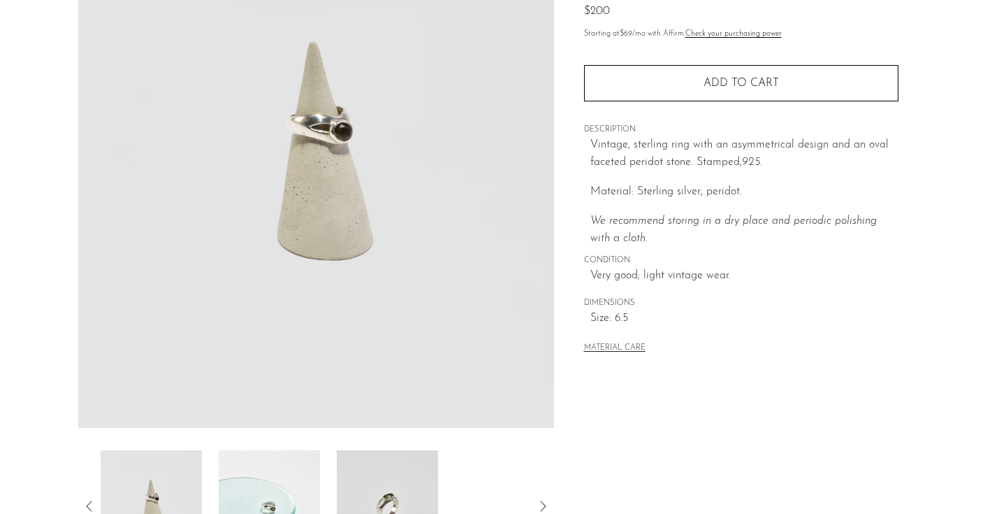
click at [435, 291] on img at bounding box center [316, 166] width 476 height 524
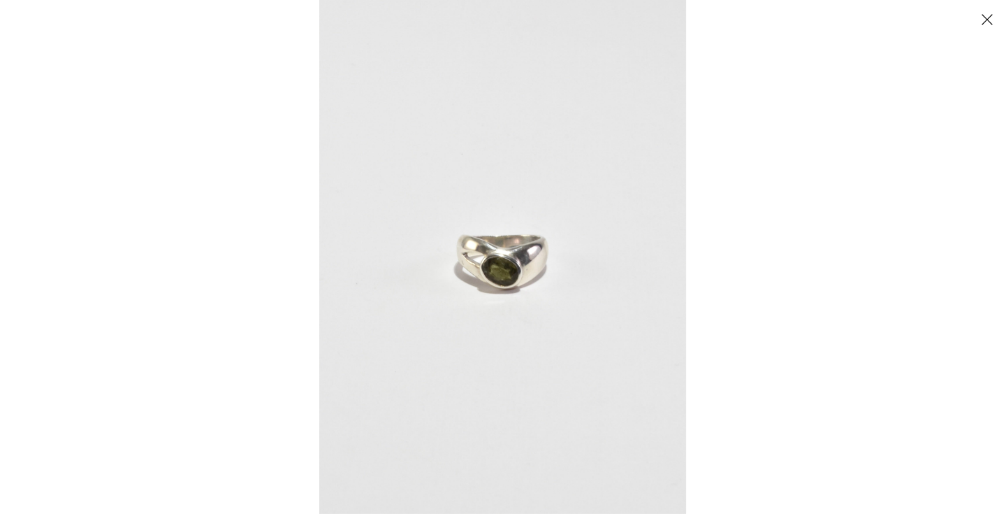
click at [702, 268] on div at bounding box center [822, 257] width 1006 height 514
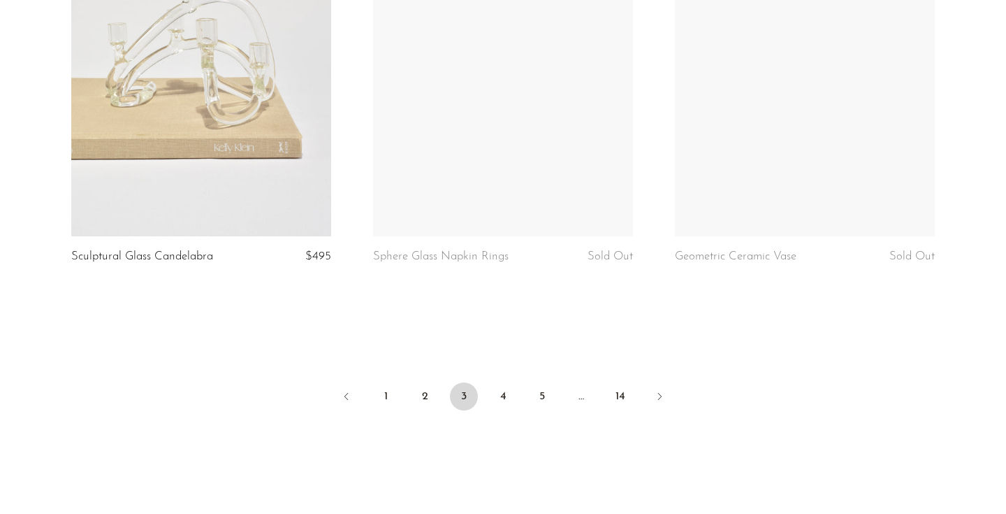
scroll to position [5056, 0]
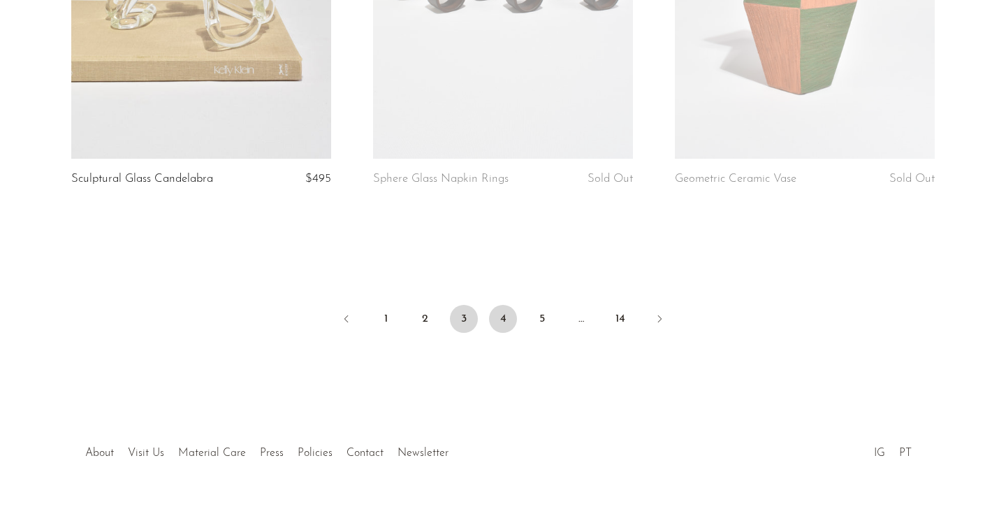
click at [508, 322] on link "4" at bounding box center [503, 319] width 28 height 28
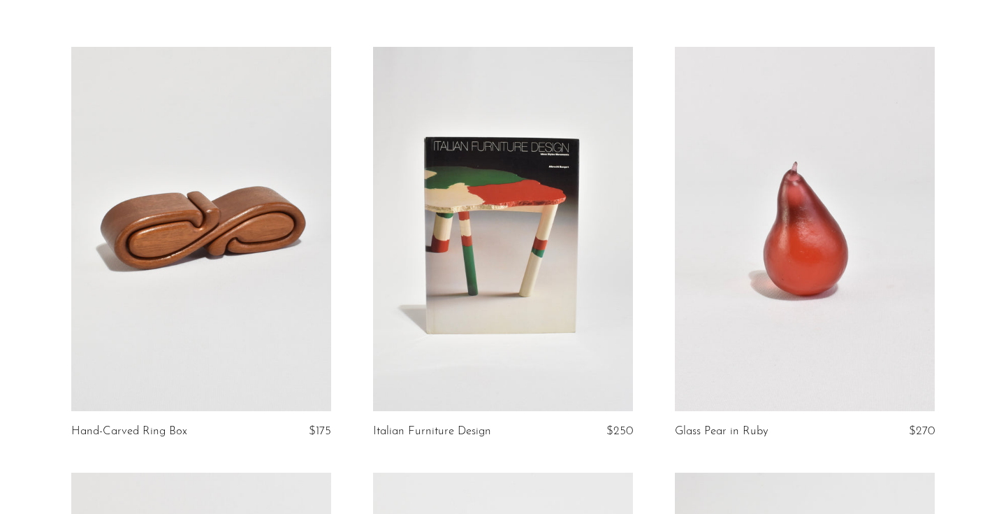
scroll to position [82, 0]
click at [301, 291] on link at bounding box center [201, 228] width 260 height 364
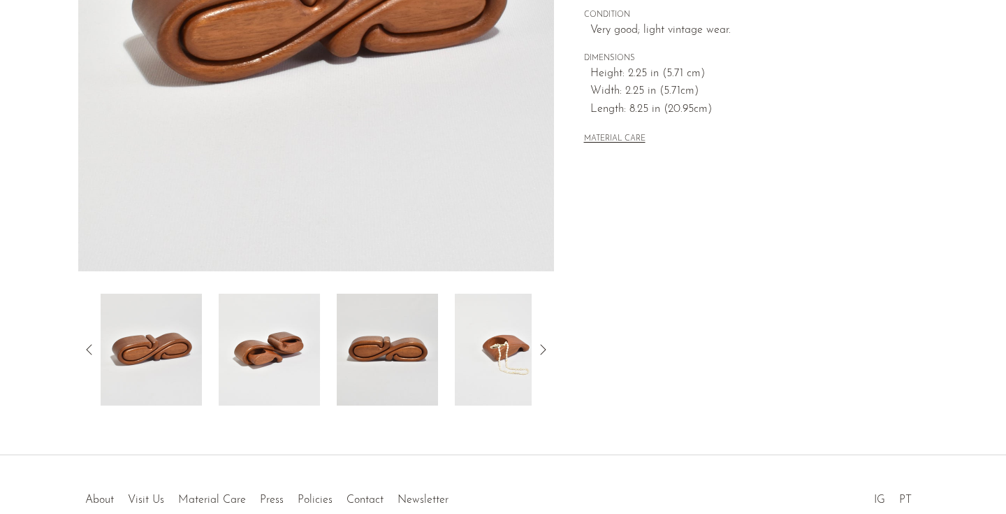
scroll to position [357, 0]
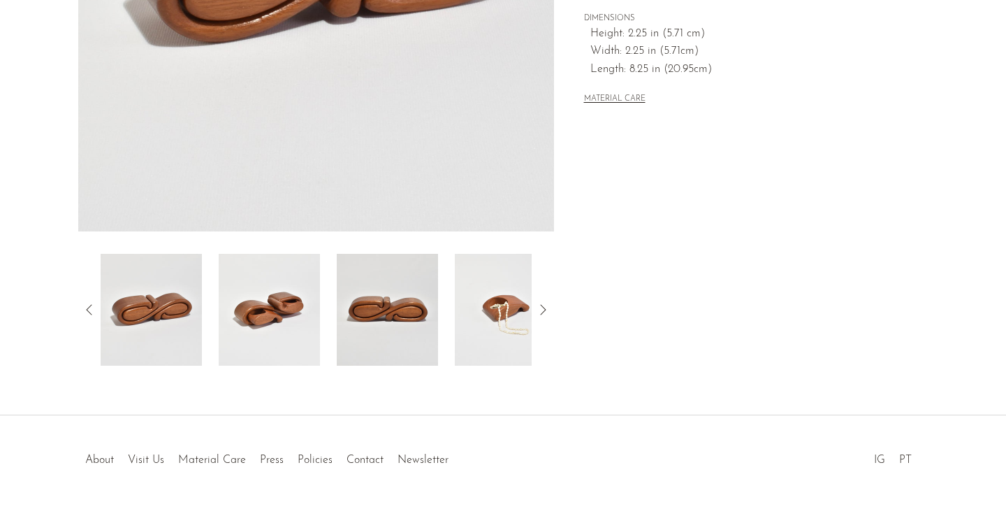
click at [417, 331] on img at bounding box center [387, 310] width 101 height 112
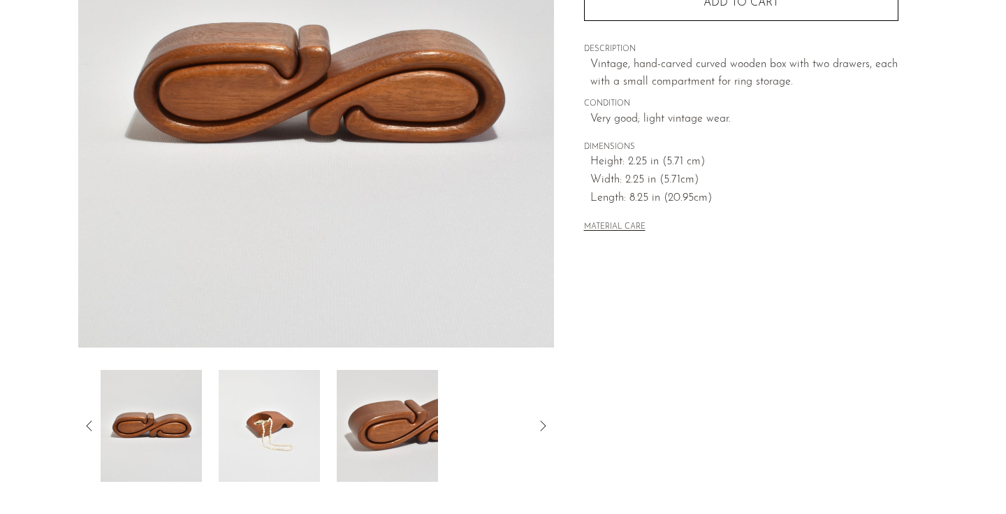
scroll to position [238, 0]
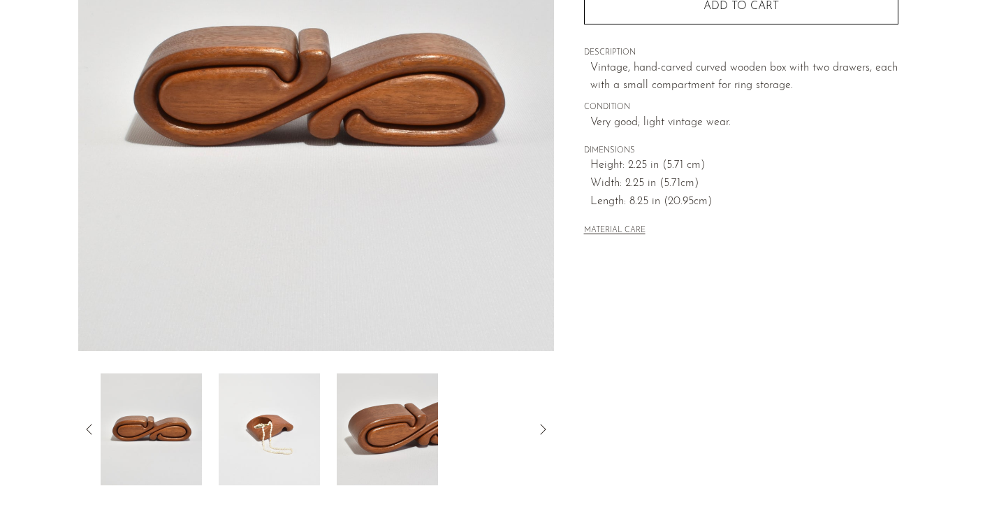
click at [270, 439] on img at bounding box center [269, 429] width 101 height 112
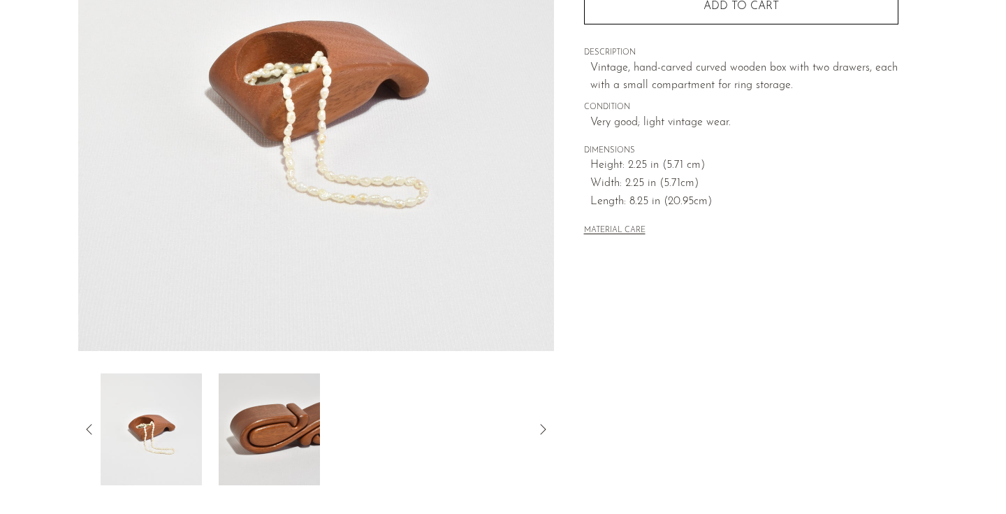
click at [296, 436] on img at bounding box center [269, 429] width 101 height 112
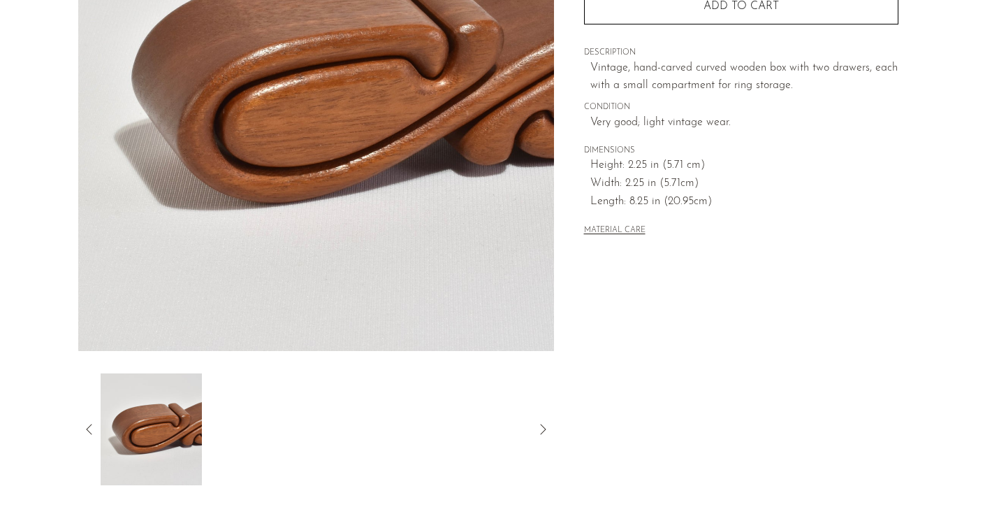
click at [94, 424] on icon at bounding box center [89, 429] width 17 height 17
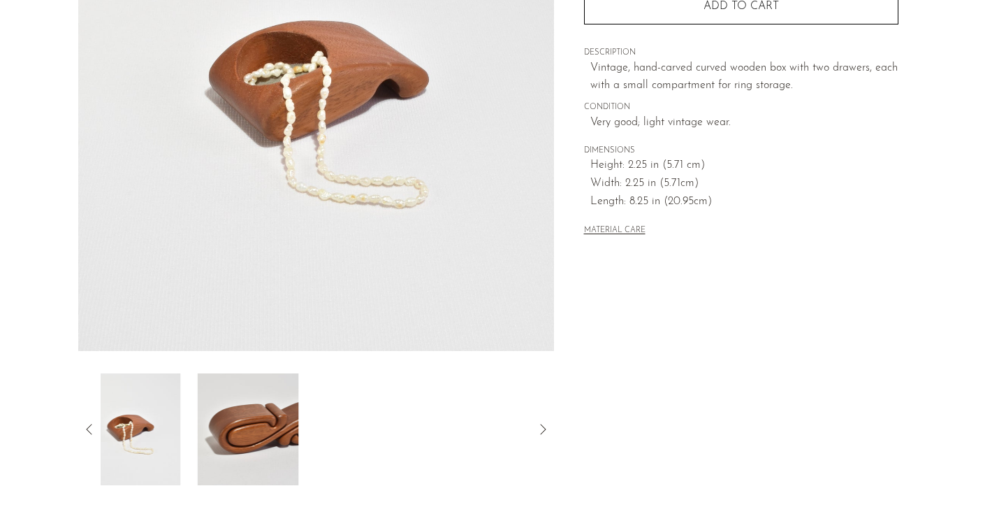
click at [94, 424] on icon at bounding box center [89, 429] width 17 height 17
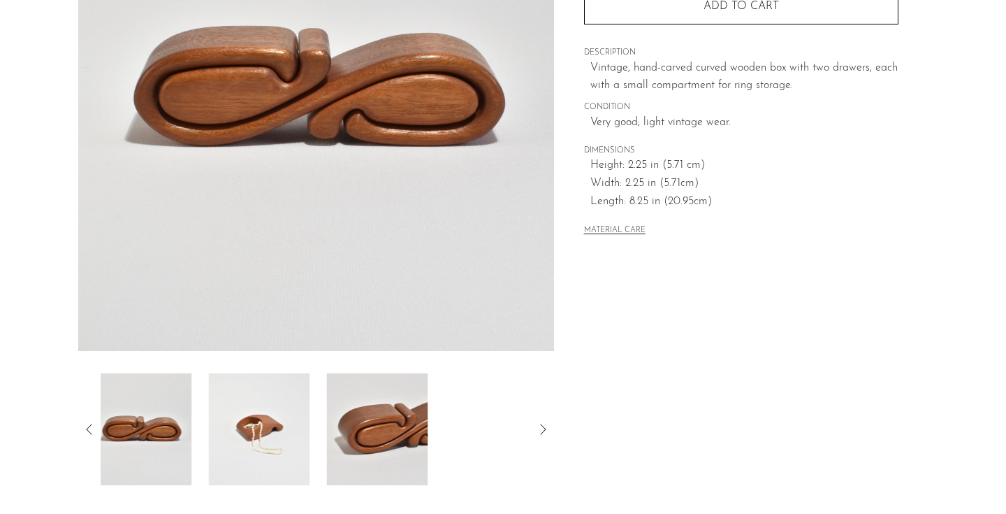
click at [94, 424] on icon at bounding box center [89, 429] width 17 height 17
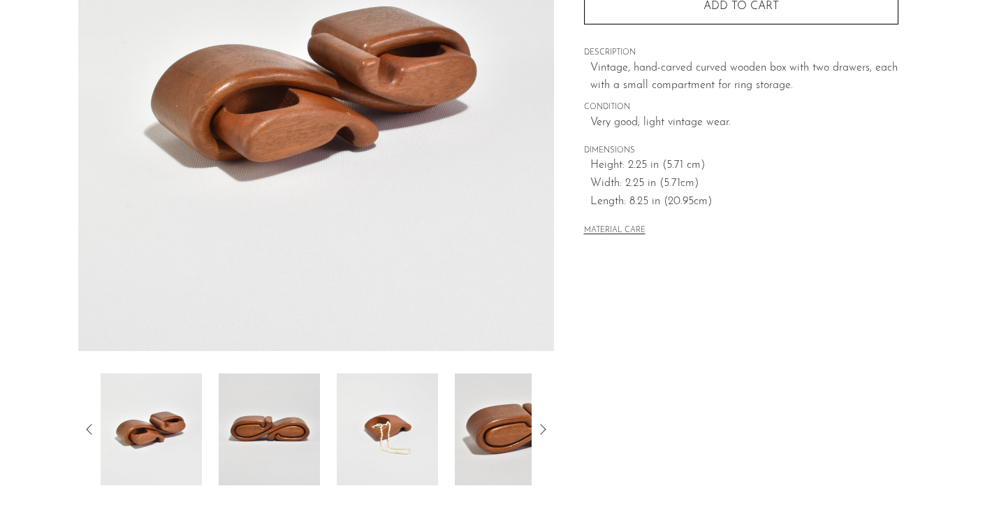
click at [94, 424] on icon at bounding box center [89, 429] width 17 height 17
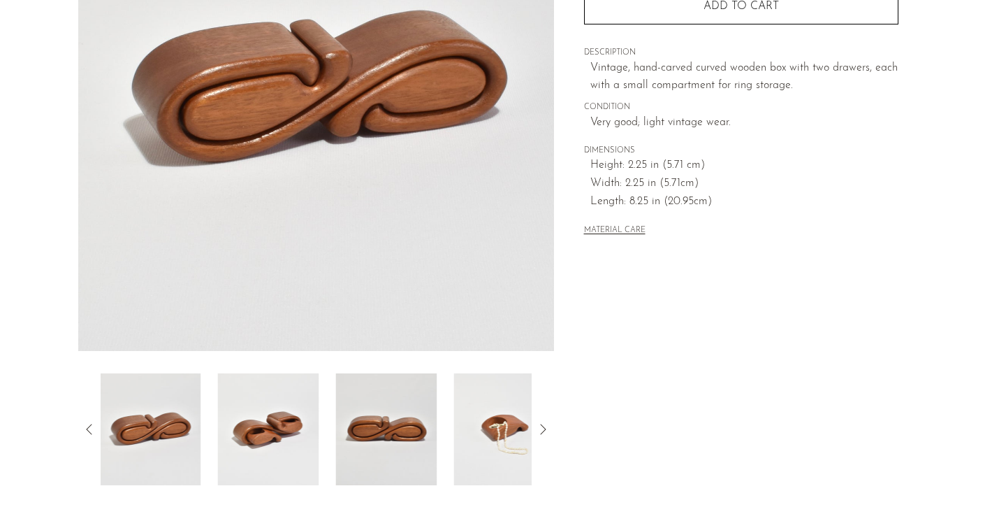
click at [94, 424] on icon at bounding box center [89, 429] width 17 height 17
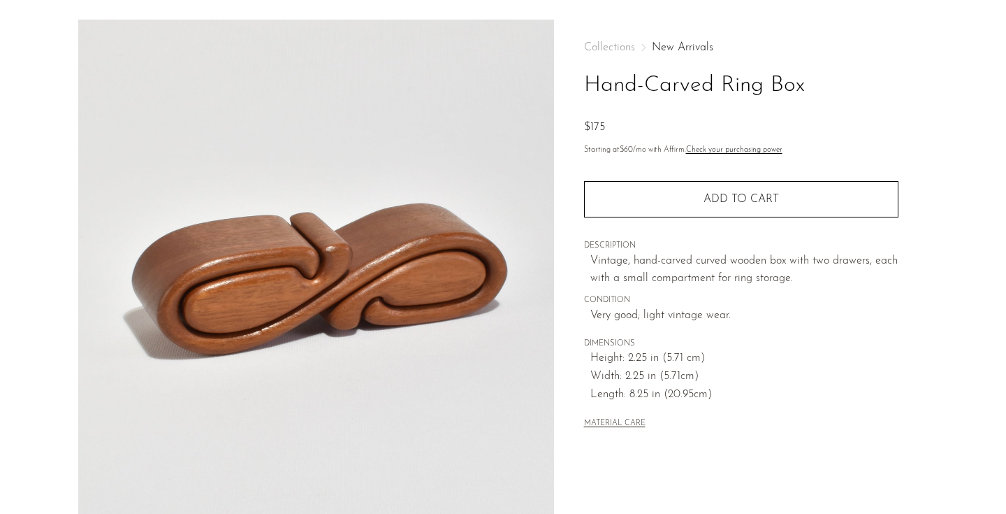
scroll to position [0, 0]
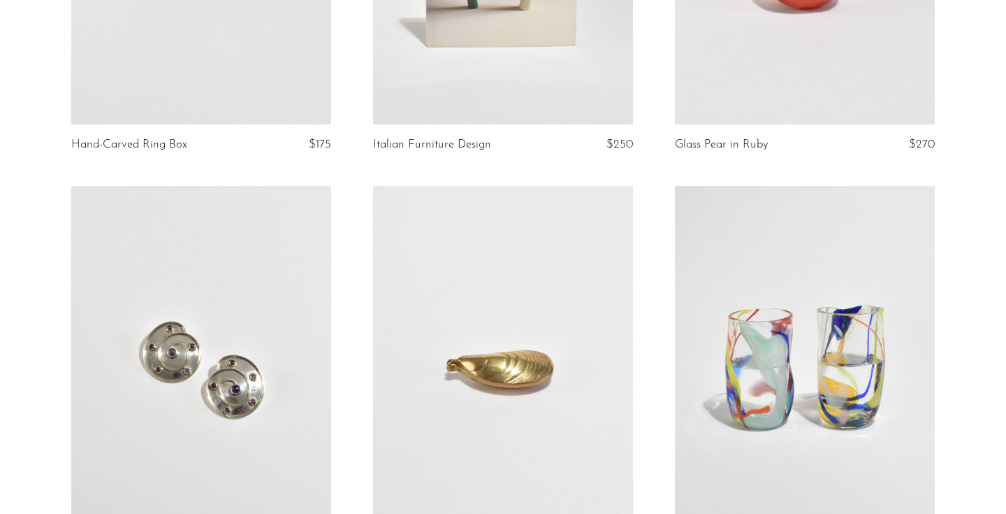
scroll to position [486, 0]
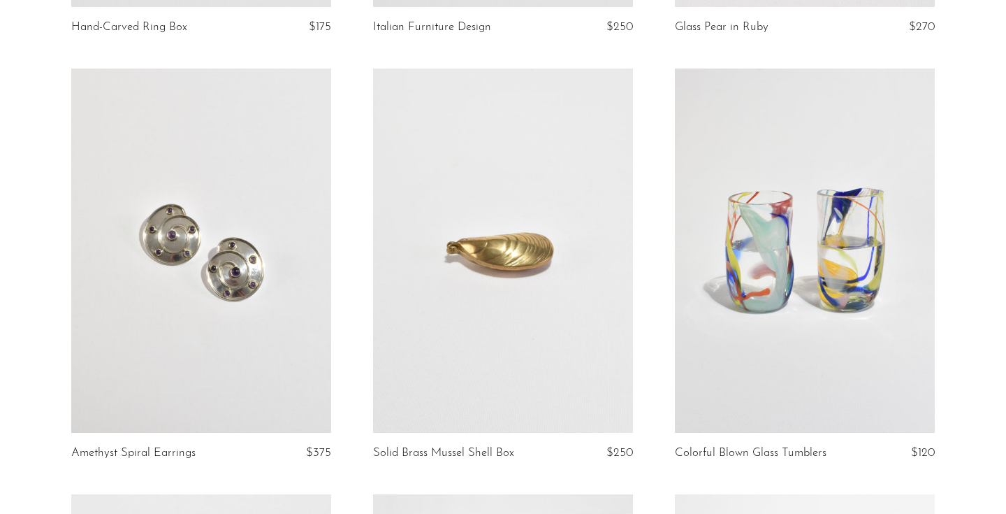
click at [287, 206] on link at bounding box center [201, 250] width 260 height 364
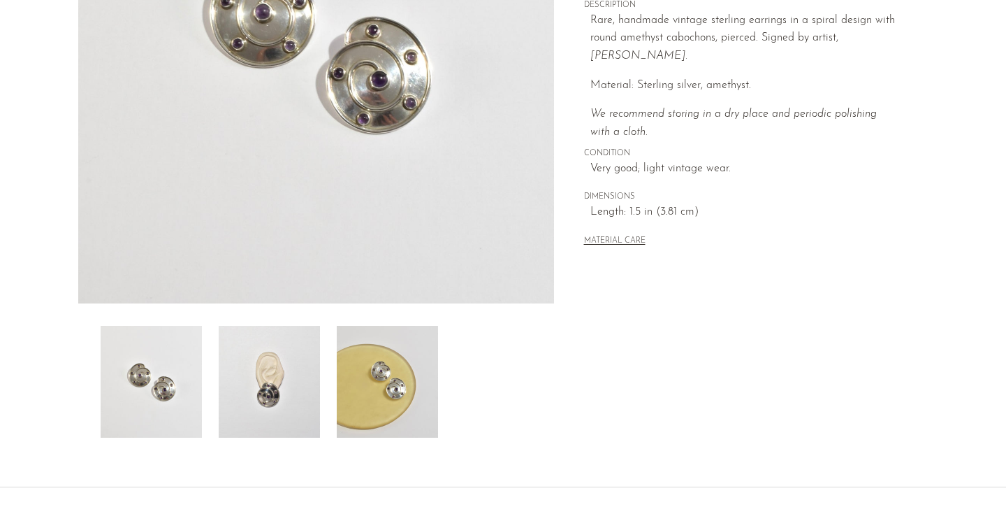
scroll to position [298, 0]
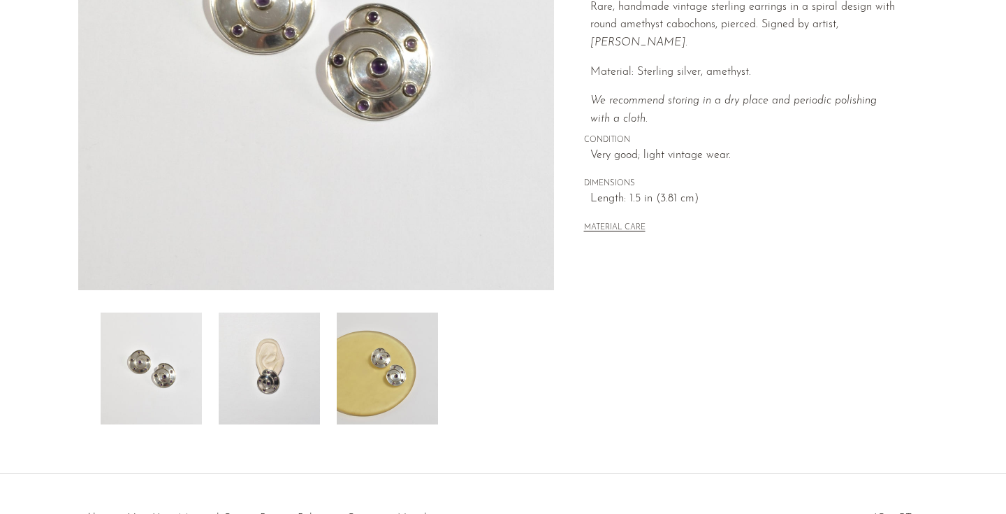
click at [282, 356] on img at bounding box center [269, 368] width 101 height 112
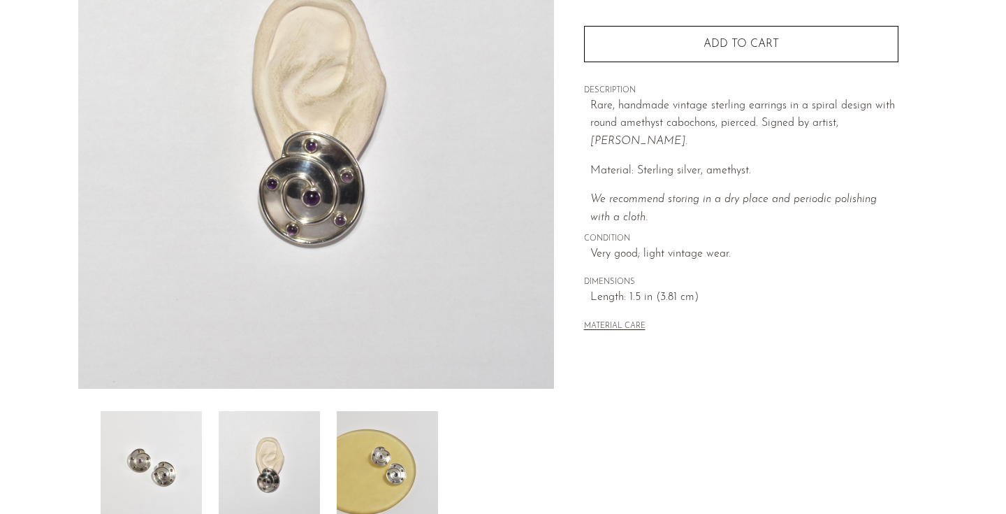
scroll to position [187, 0]
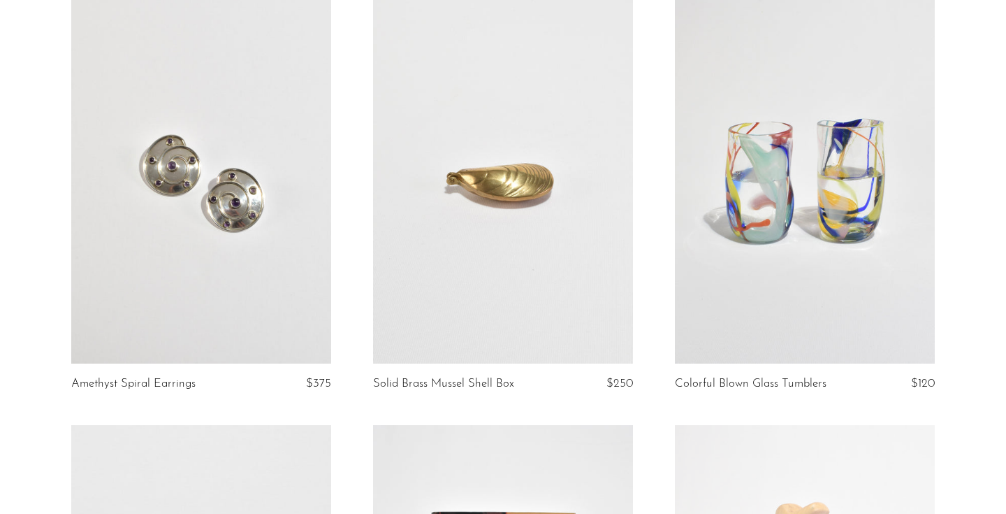
scroll to position [556, 0]
click at [785, 325] on link at bounding box center [805, 181] width 260 height 364
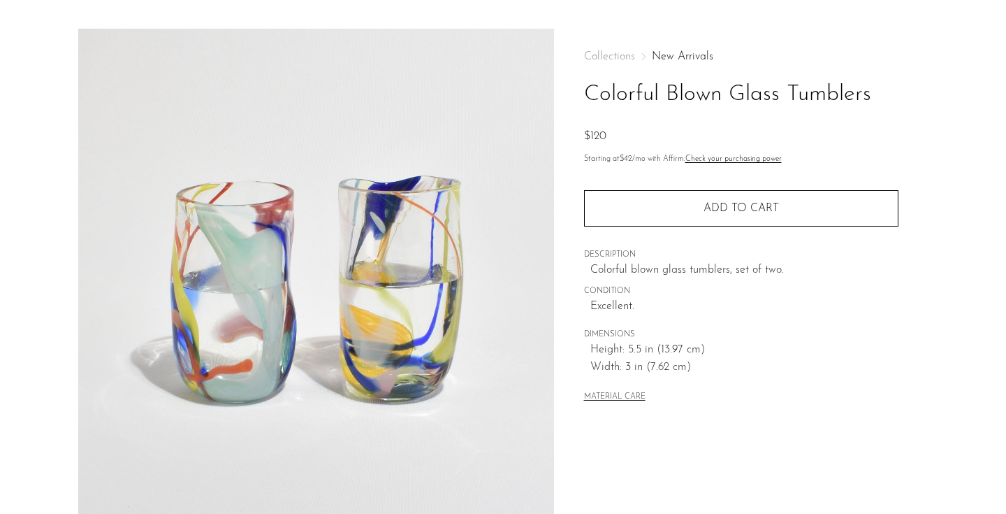
scroll to position [36, 0]
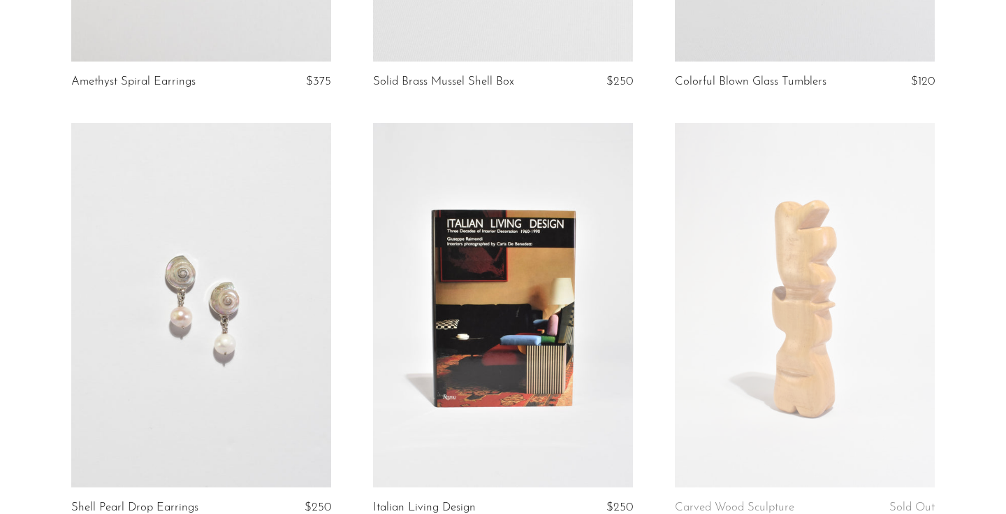
scroll to position [860, 0]
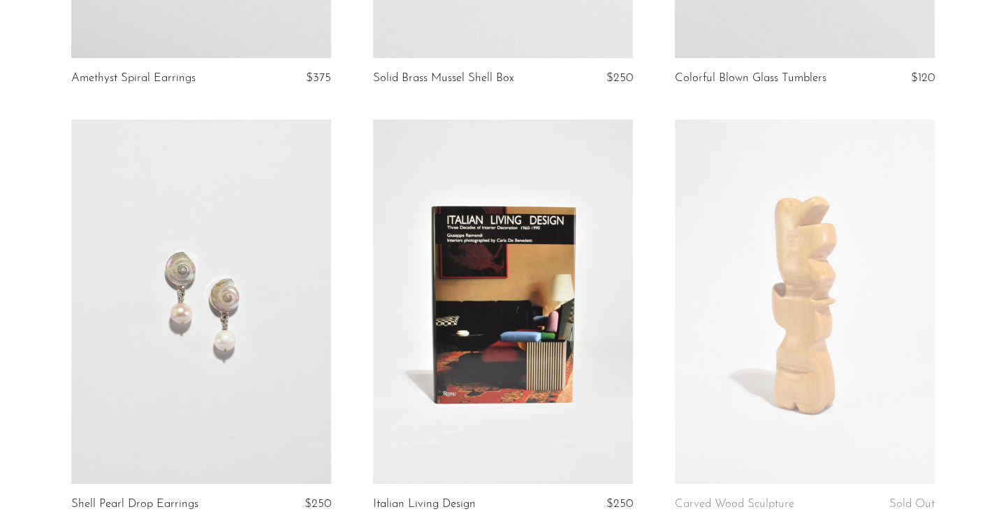
click at [248, 254] on link at bounding box center [201, 302] width 260 height 364
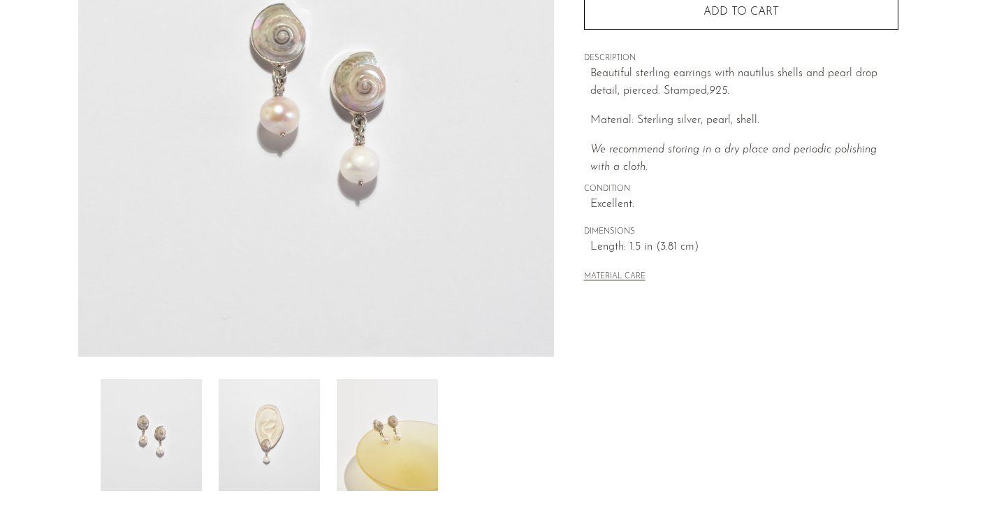
scroll to position [396, 0]
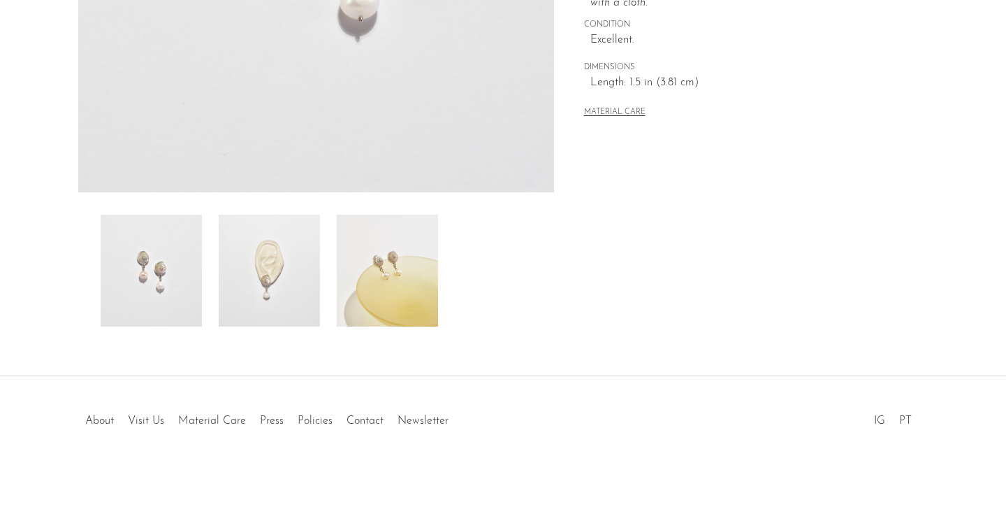
click at [296, 277] on img at bounding box center [269, 271] width 101 height 112
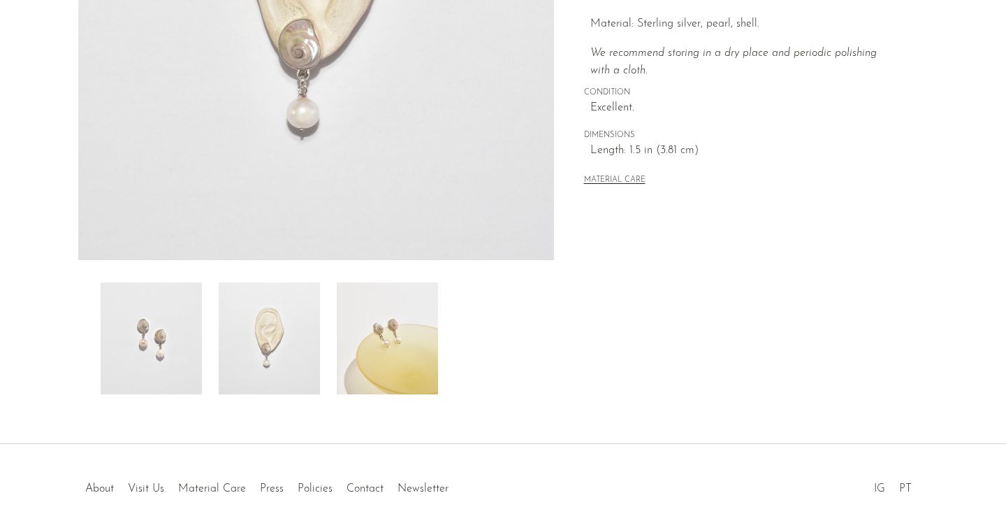
scroll to position [230, 0]
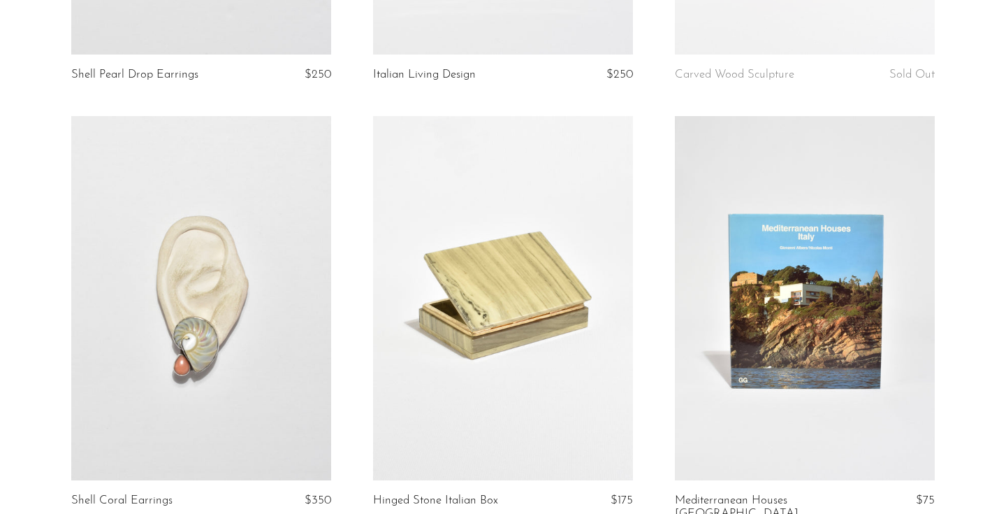
scroll to position [1299, 0]
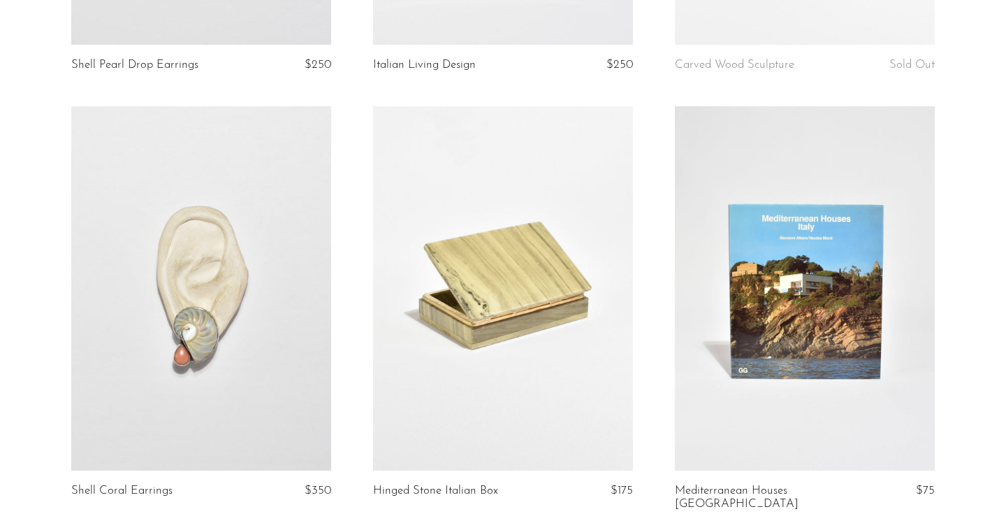
click at [277, 234] on link at bounding box center [201, 288] width 260 height 364
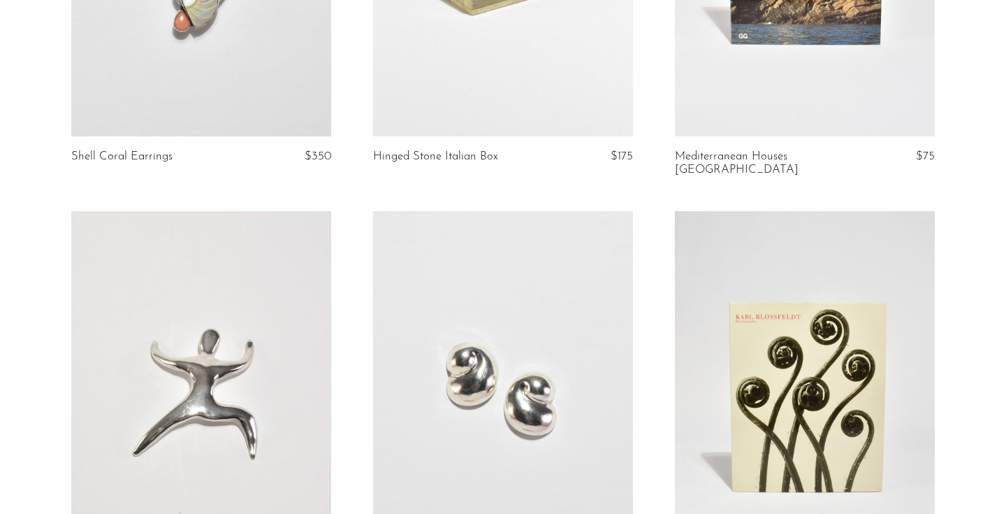
scroll to position [1754, 0]
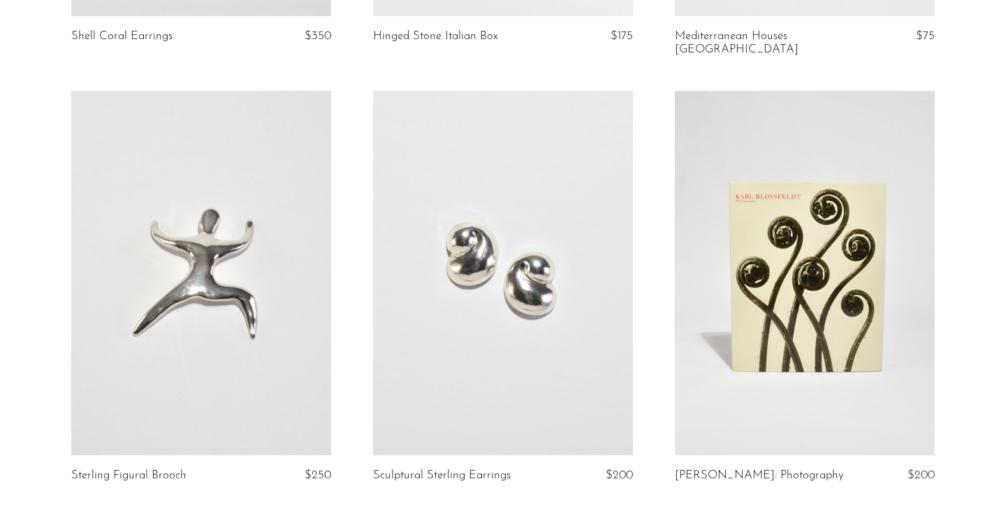
click at [495, 323] on link at bounding box center [503, 273] width 260 height 364
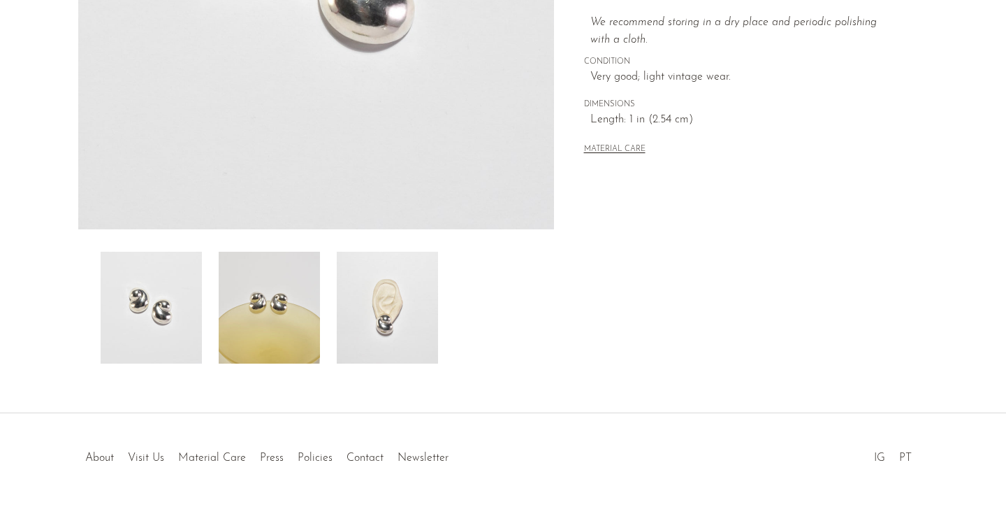
scroll to position [378, 0]
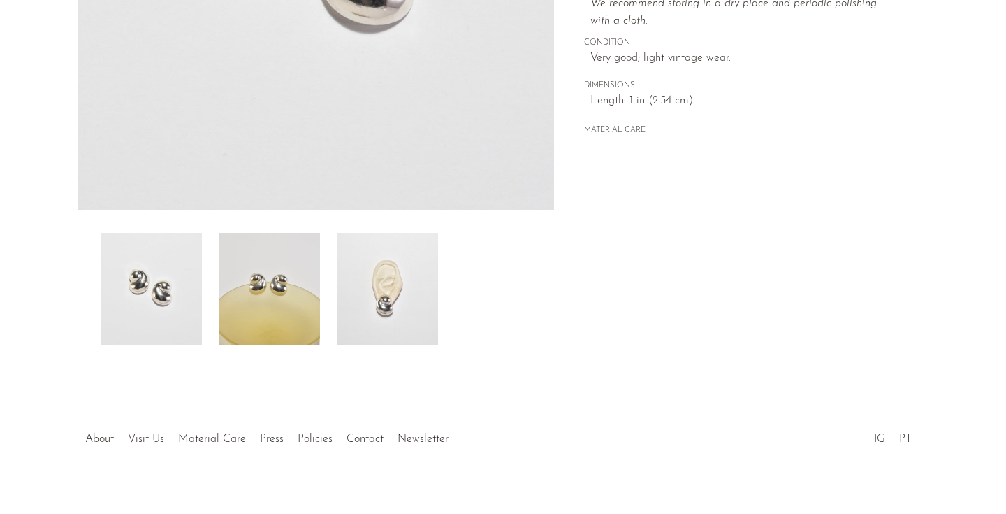
click at [384, 308] on img at bounding box center [387, 289] width 101 height 112
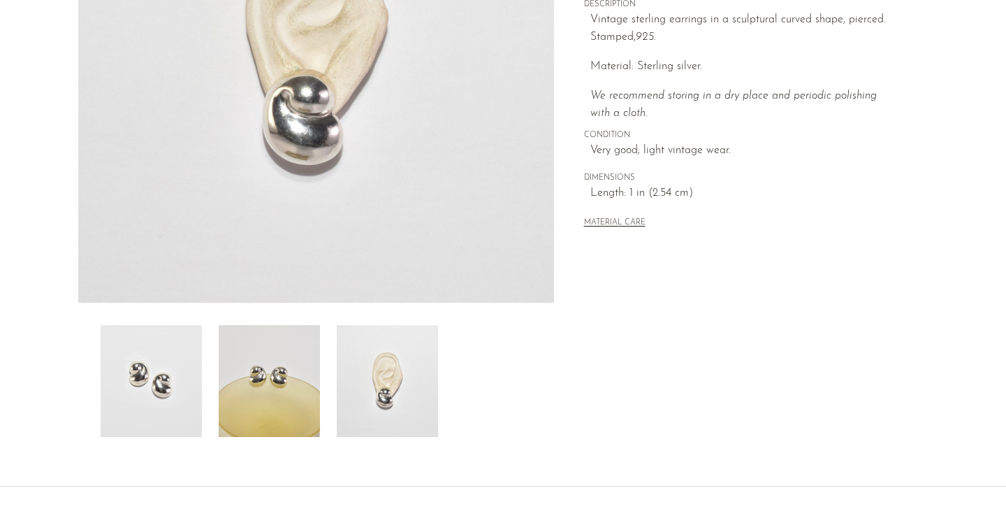
scroll to position [185, 0]
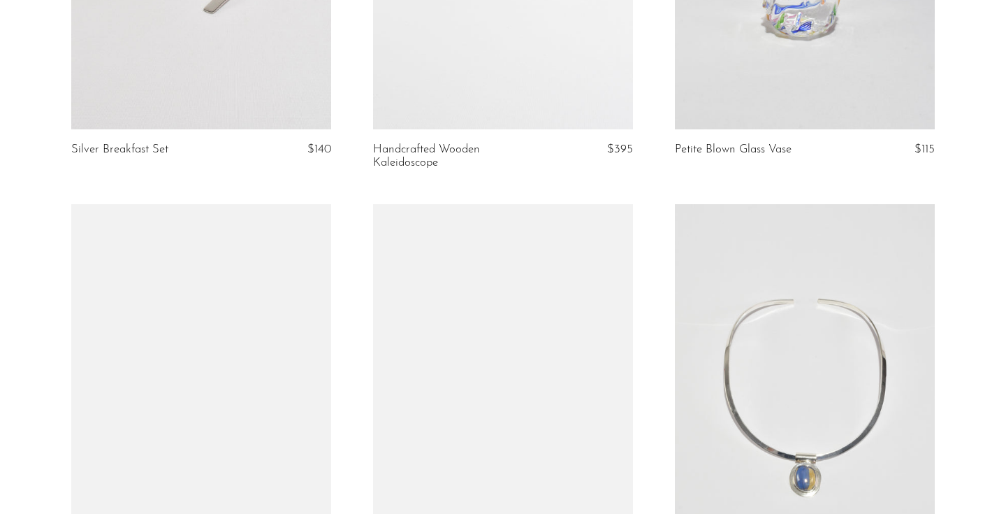
scroll to position [3525, 0]
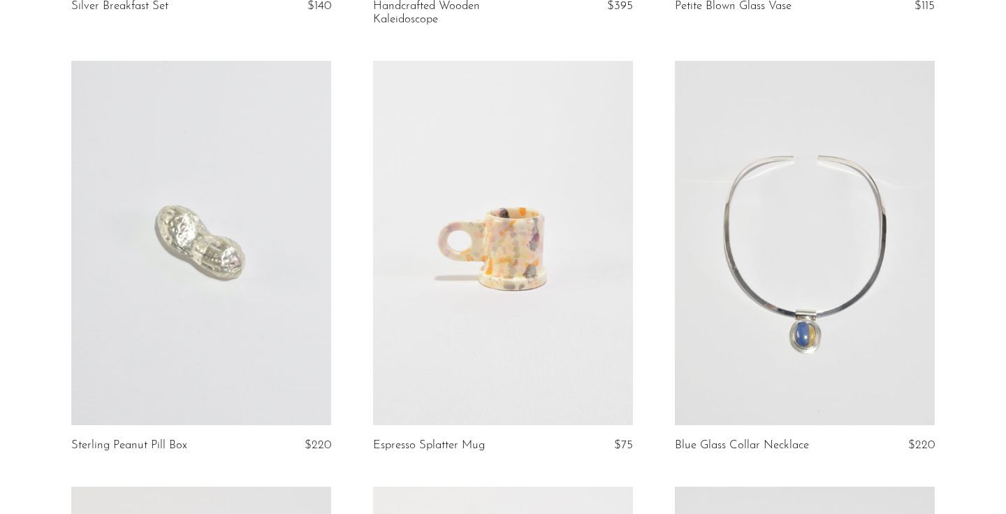
click at [550, 313] on link at bounding box center [503, 243] width 260 height 364
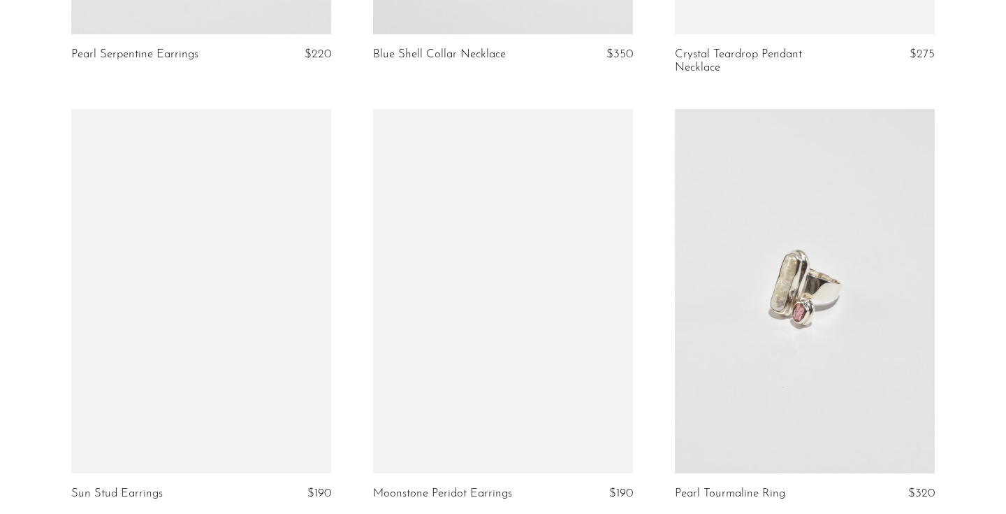
scroll to position [4813, 0]
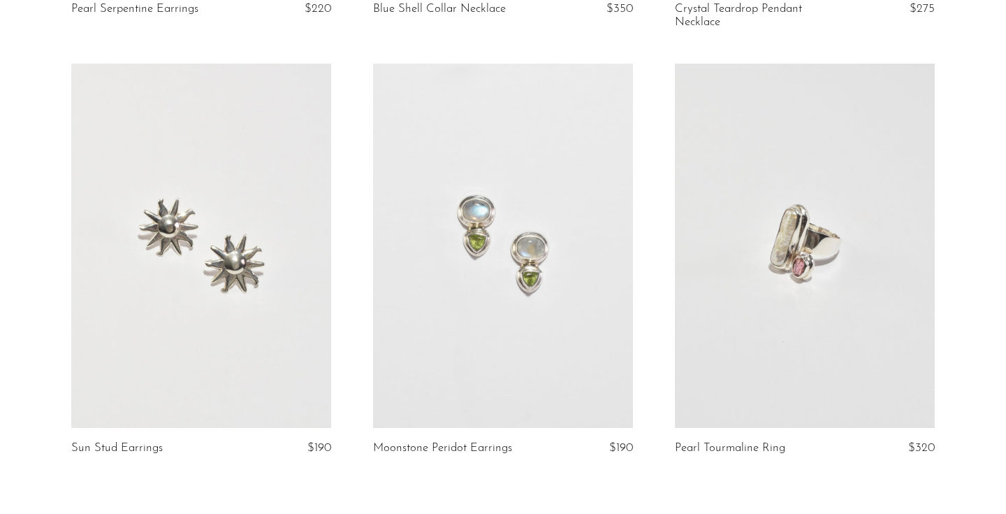
click at [284, 289] on link at bounding box center [201, 246] width 260 height 364
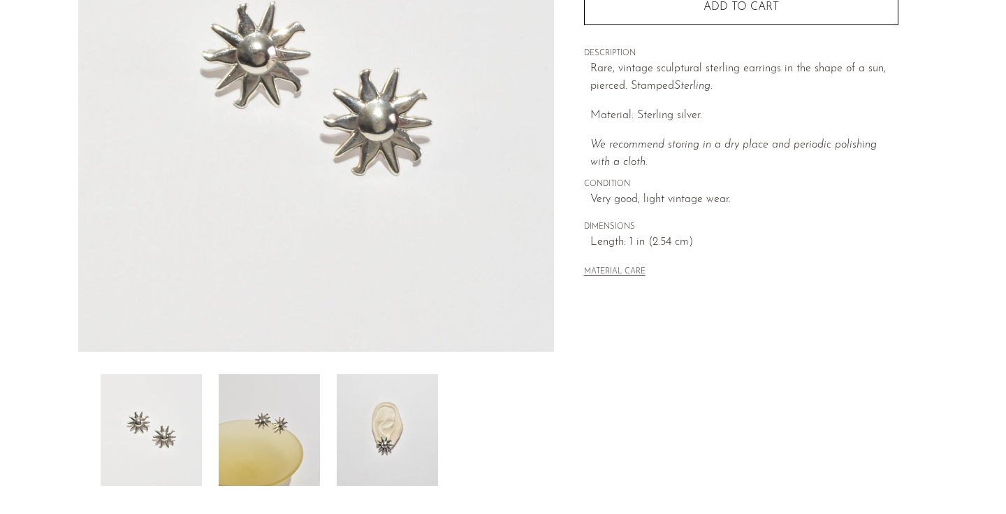
scroll to position [277, 0]
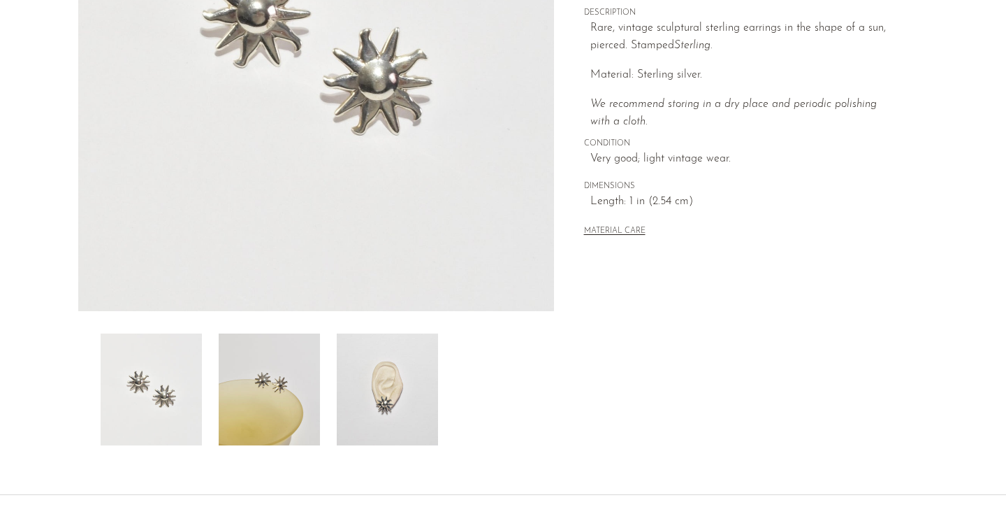
click at [316, 397] on img at bounding box center [269, 389] width 101 height 112
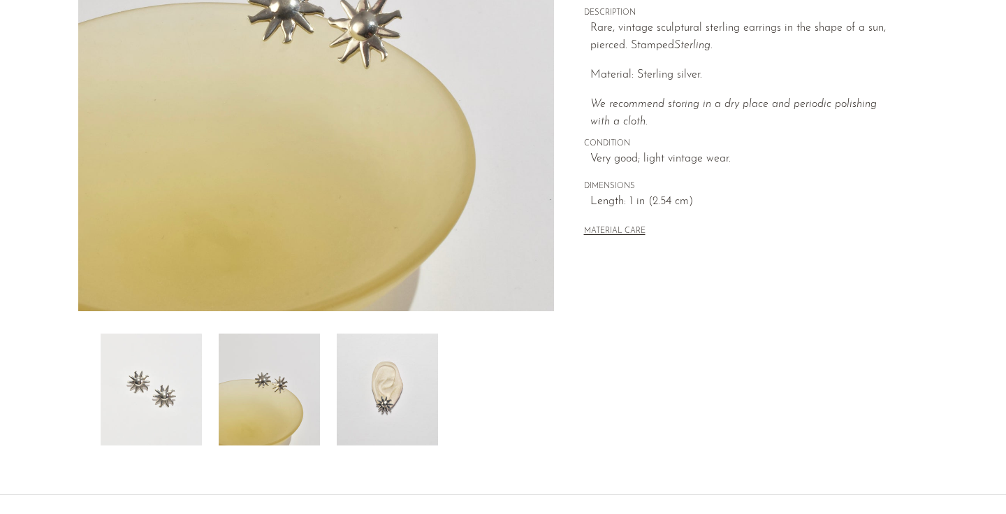
click at [368, 405] on img at bounding box center [387, 389] width 101 height 112
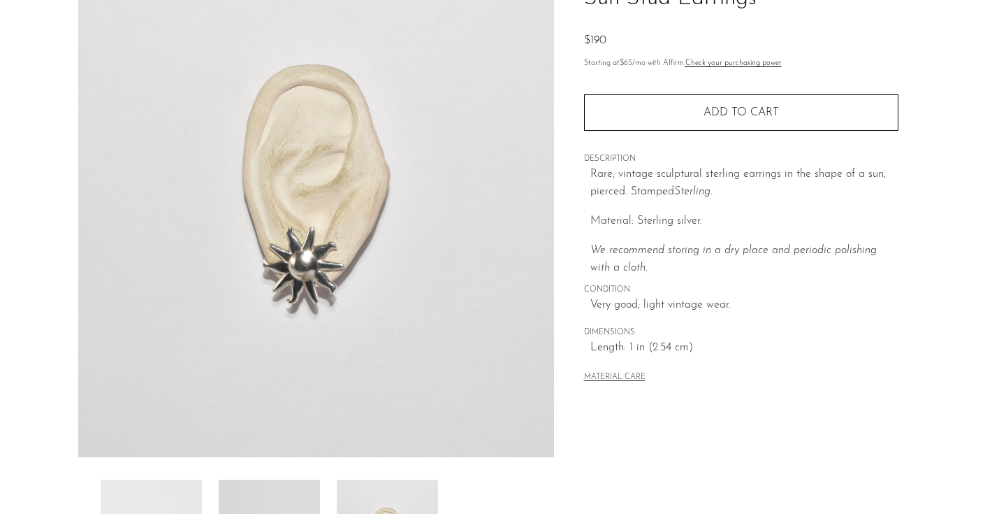
scroll to position [131, 0]
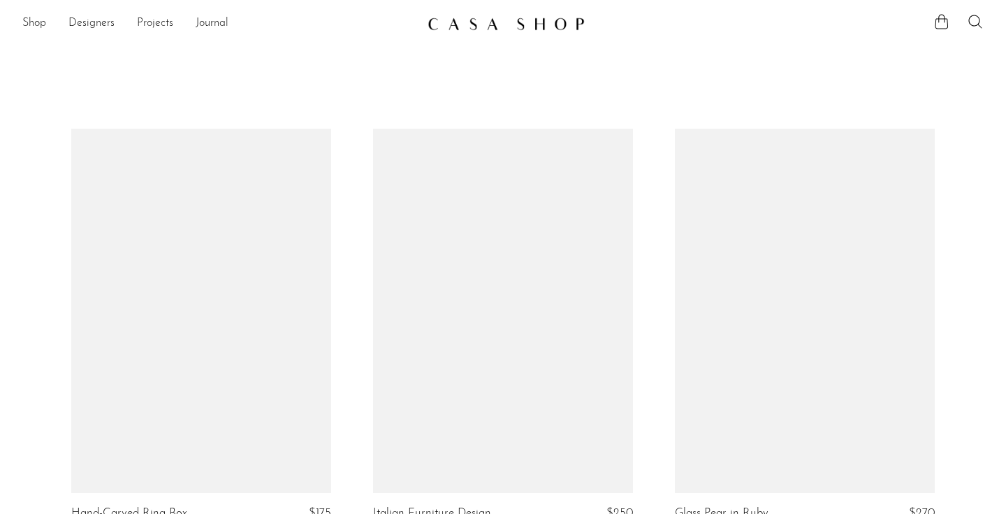
scroll to position [4812, 0]
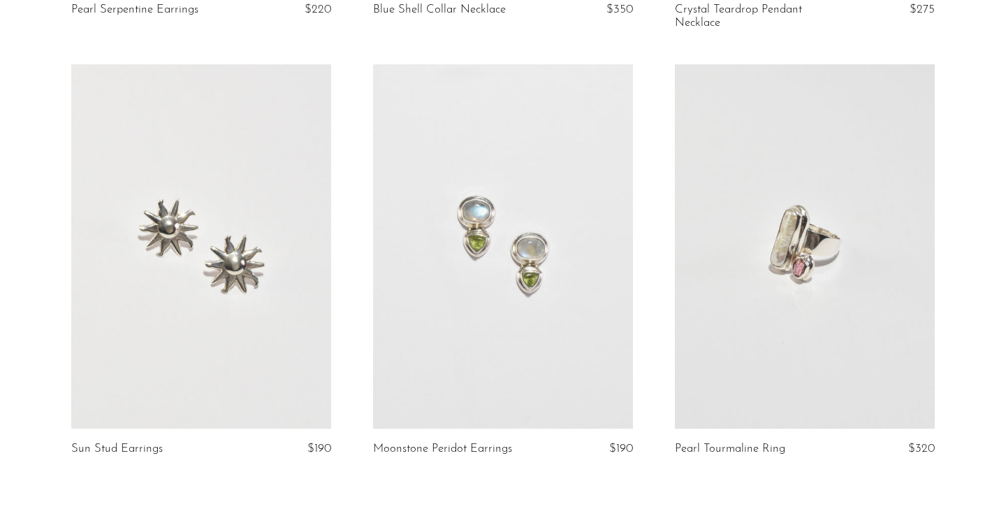
click at [486, 291] on link at bounding box center [503, 246] width 260 height 364
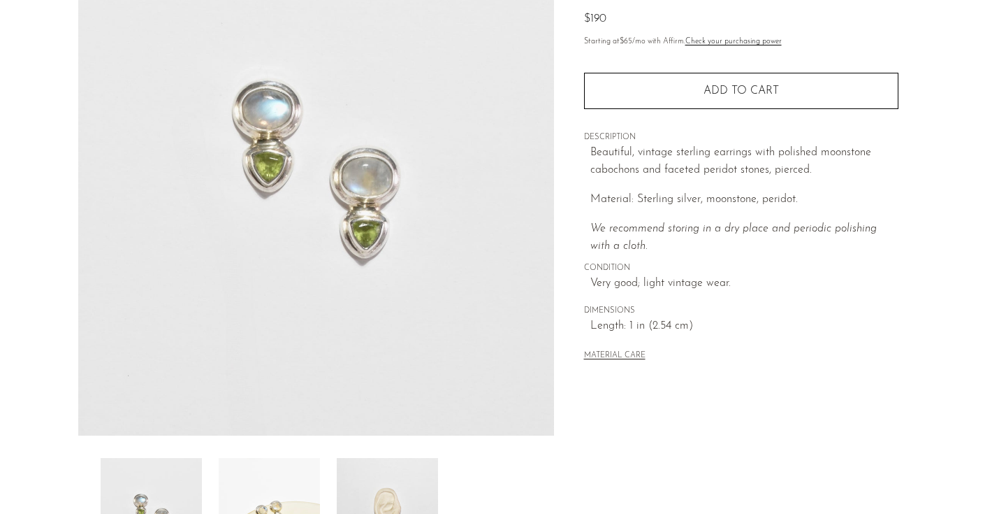
scroll to position [270, 0]
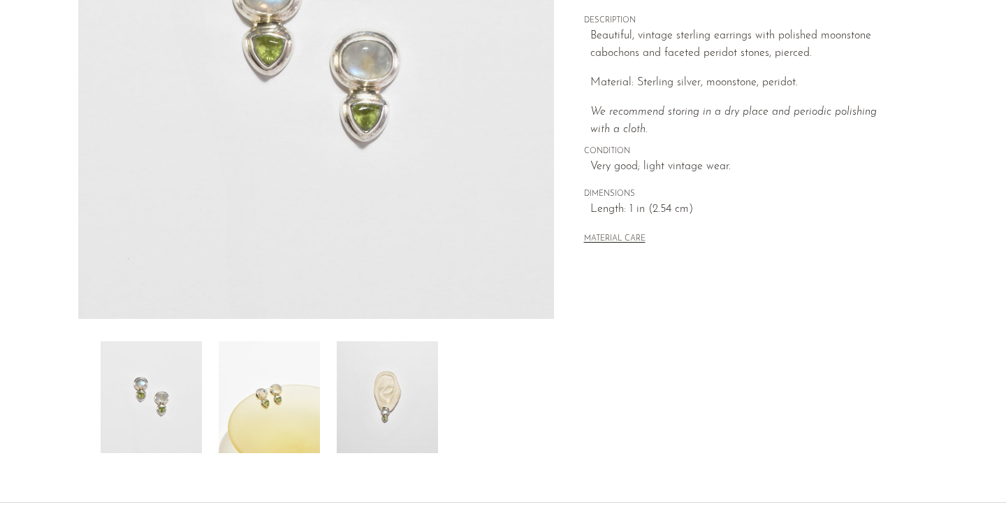
click at [403, 387] on img at bounding box center [387, 397] width 101 height 112
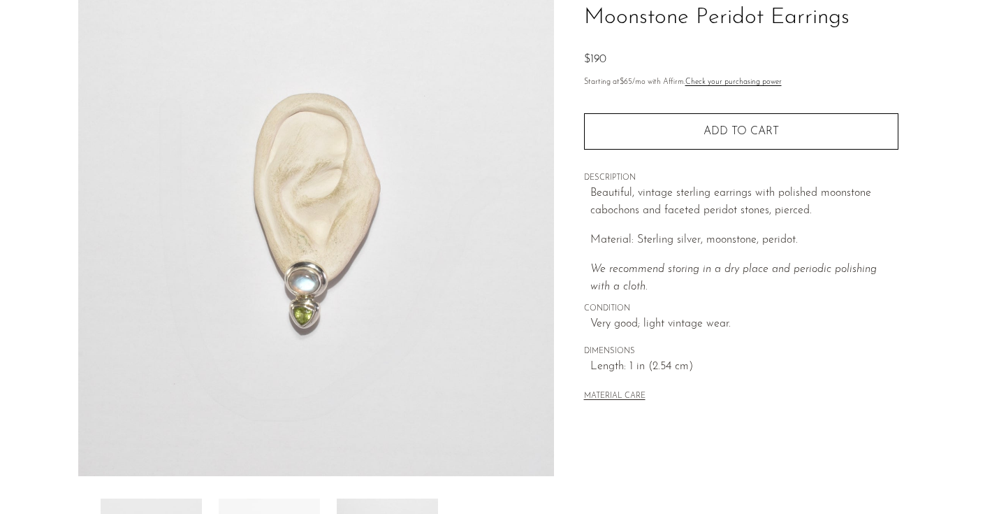
scroll to position [84, 0]
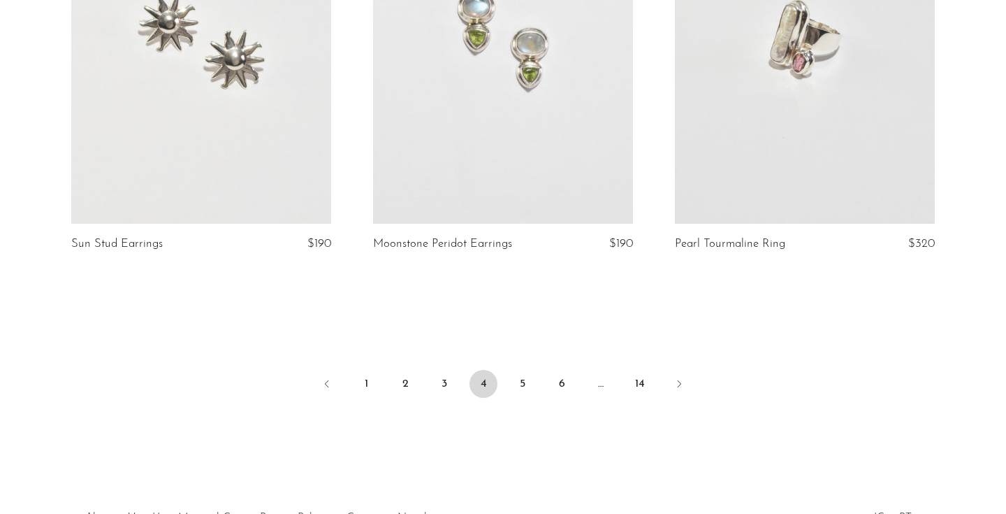
scroll to position [5101, 0]
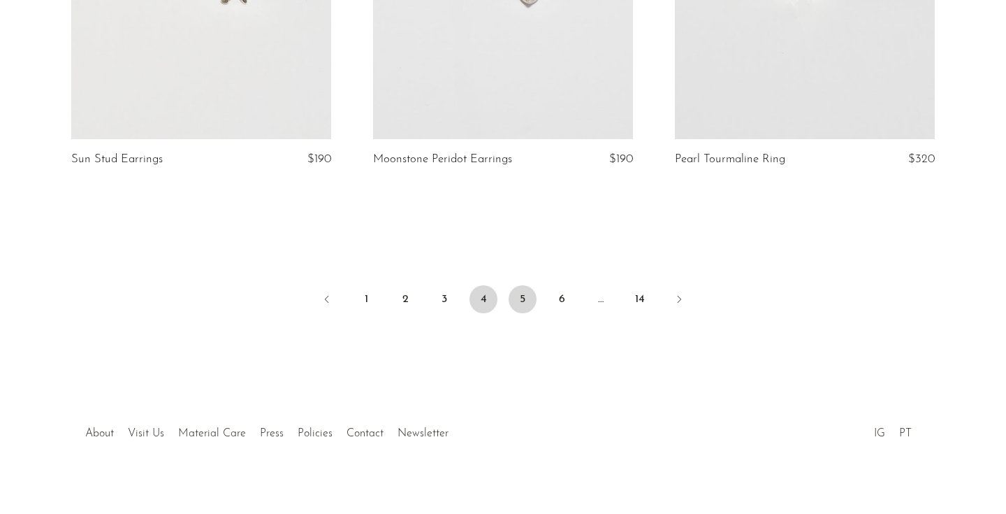
click at [521, 285] on link "5" at bounding box center [523, 299] width 28 height 28
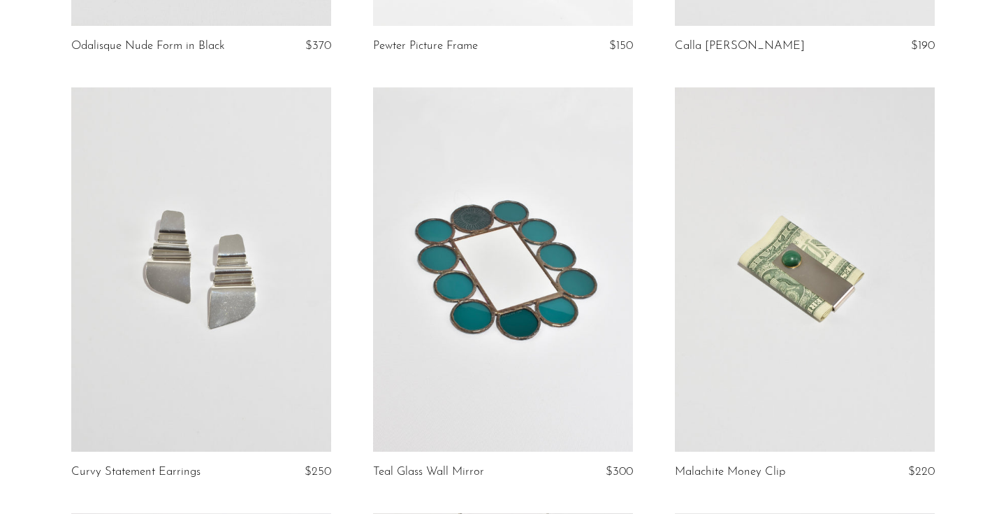
scroll to position [1759, 0]
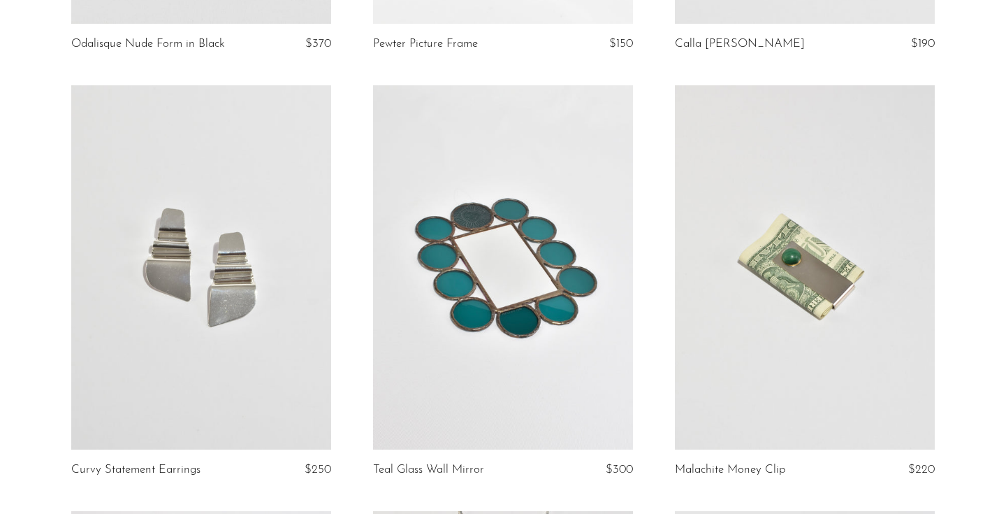
click at [503, 320] on link at bounding box center [503, 267] width 260 height 364
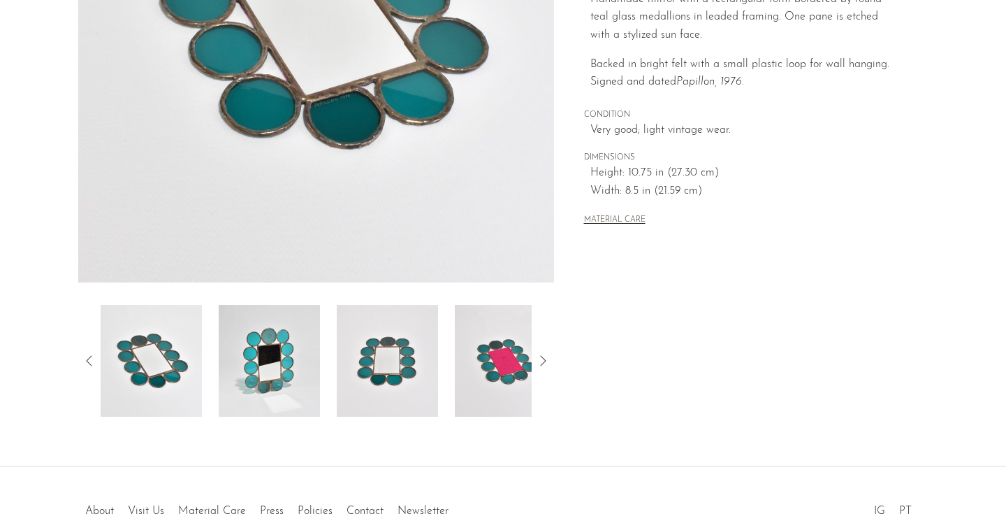
scroll to position [348, 0]
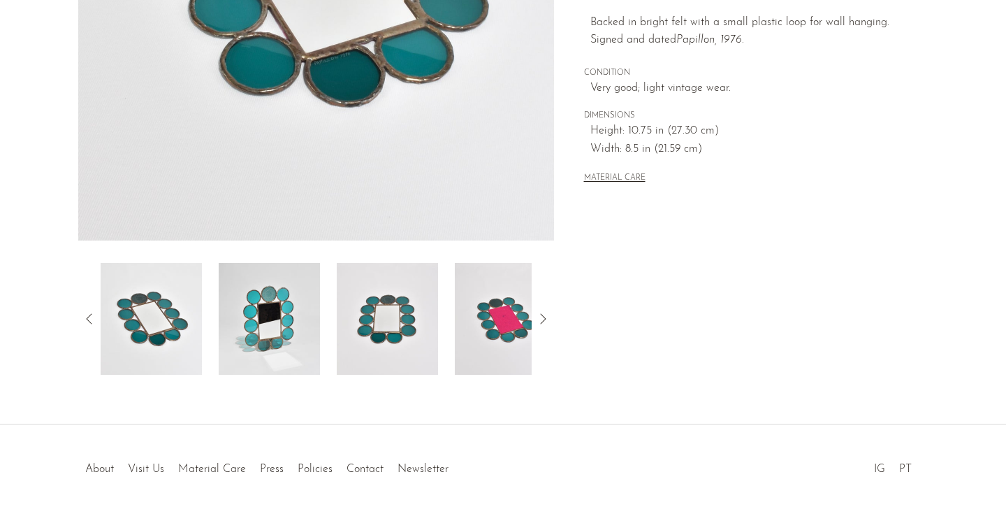
click at [484, 321] on img at bounding box center [505, 319] width 101 height 112
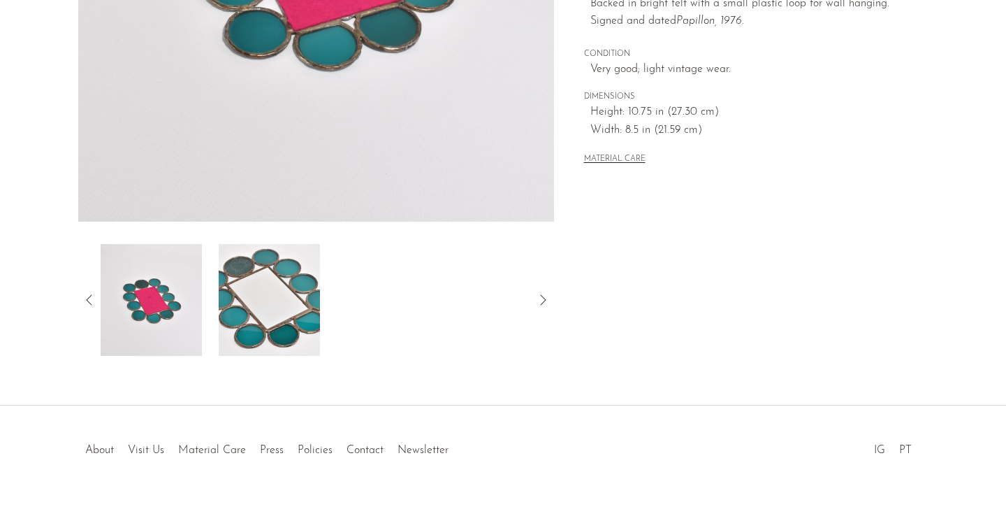
scroll to position [396, 0]
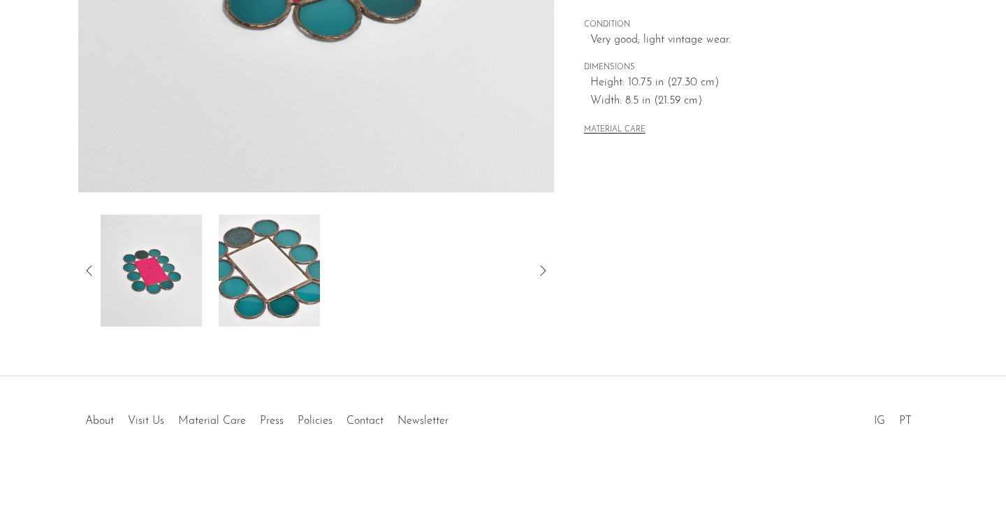
click at [261, 271] on img at bounding box center [269, 271] width 101 height 112
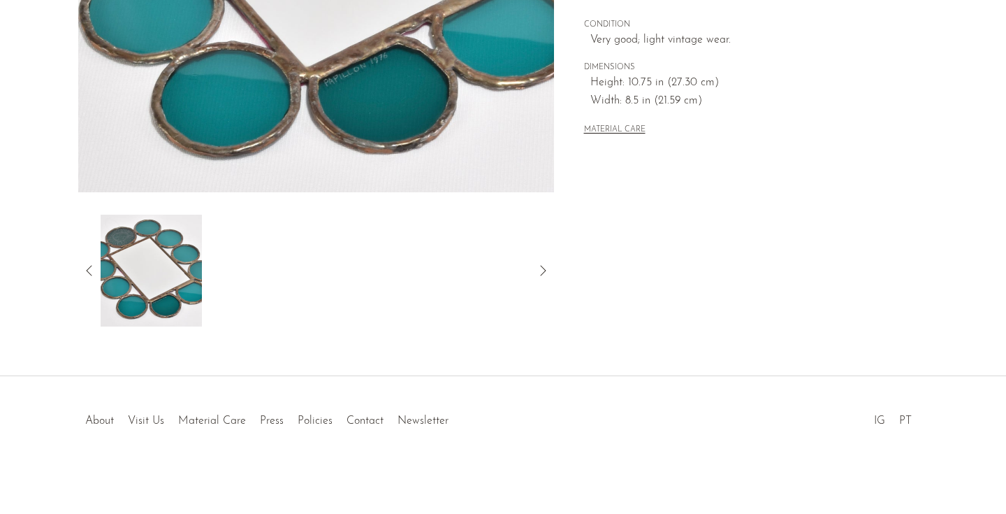
click at [85, 267] on icon at bounding box center [89, 270] width 17 height 17
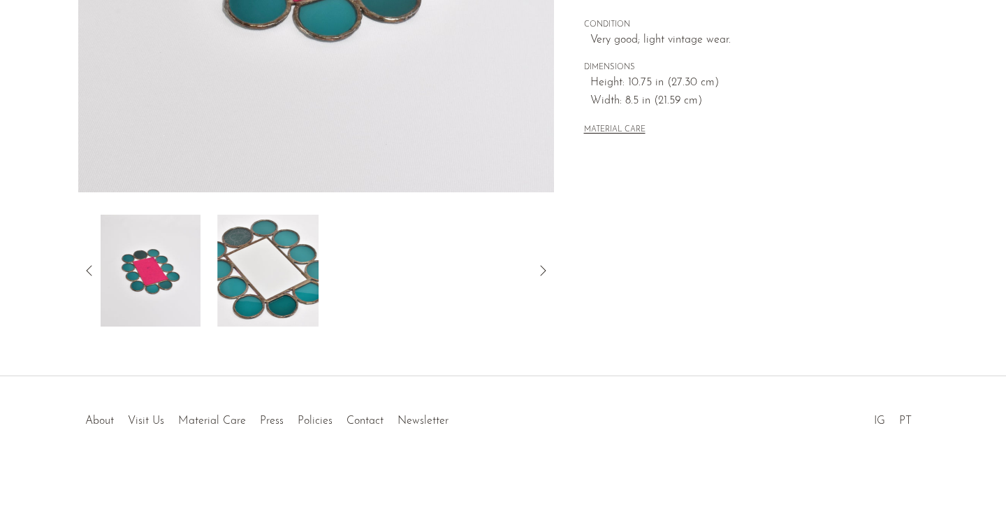
click at [85, 267] on icon at bounding box center [89, 270] width 17 height 17
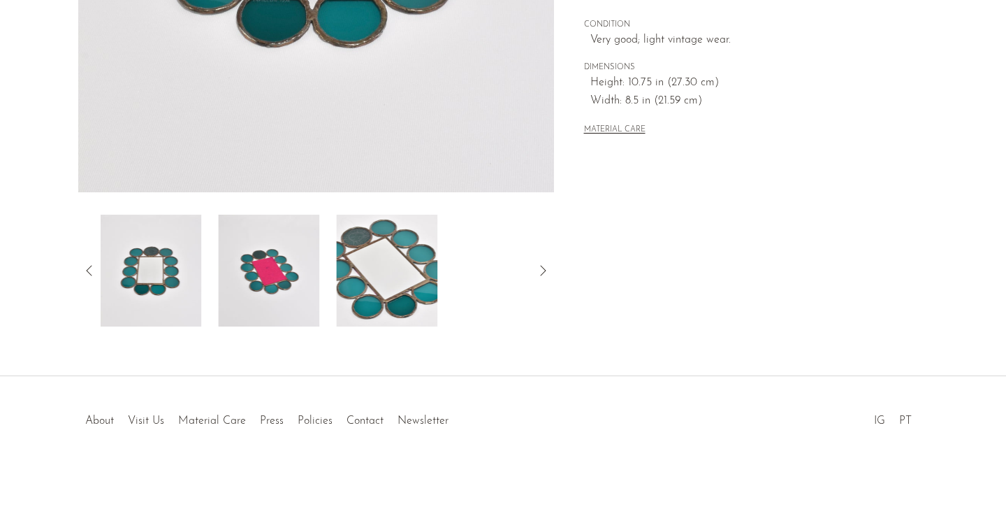
click at [172, 258] on img at bounding box center [150, 271] width 101 height 112
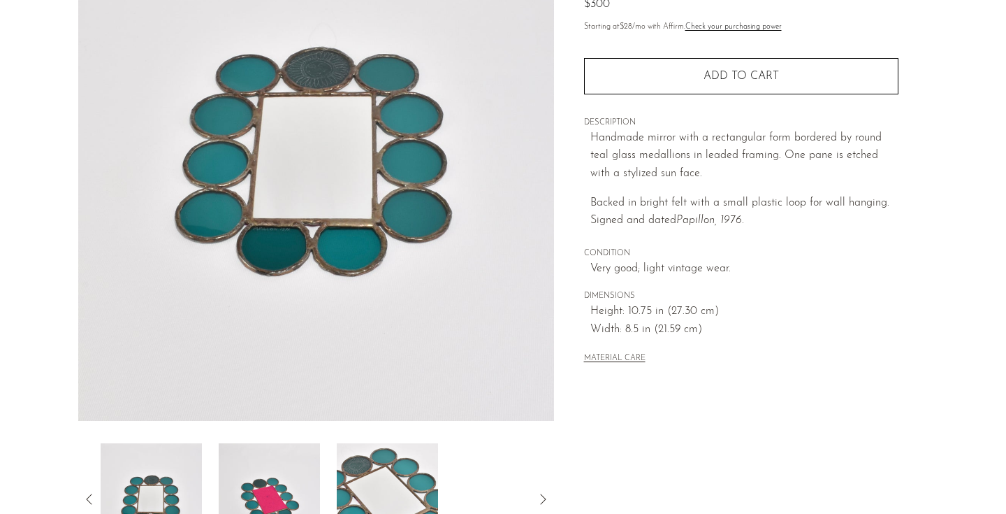
scroll to position [169, 0]
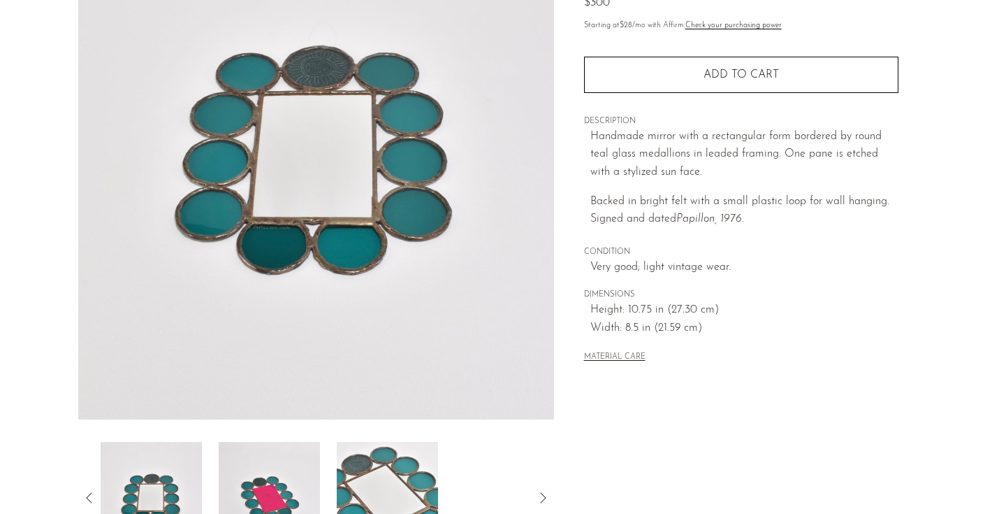
click at [175, 465] on img at bounding box center [151, 498] width 101 height 112
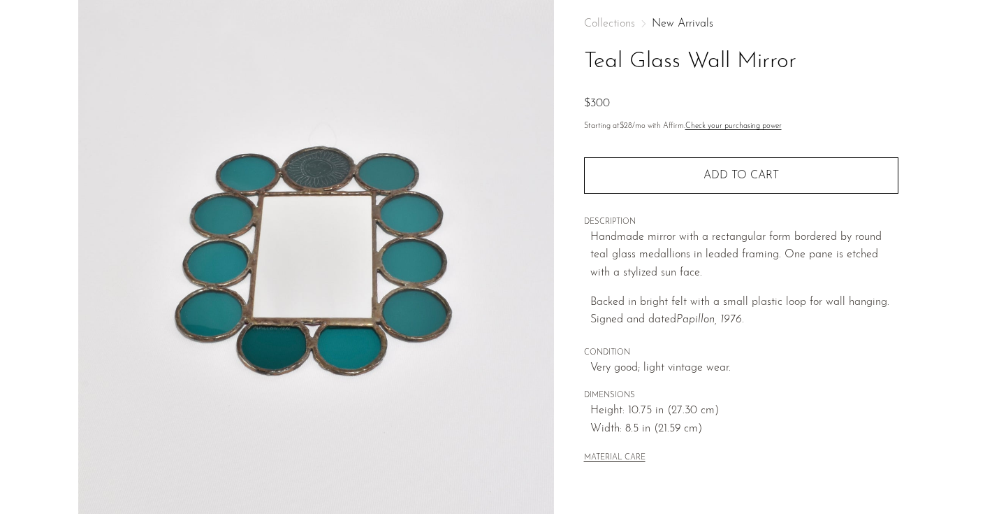
scroll to position [69, 0]
click at [388, 373] on img at bounding box center [316, 257] width 476 height 524
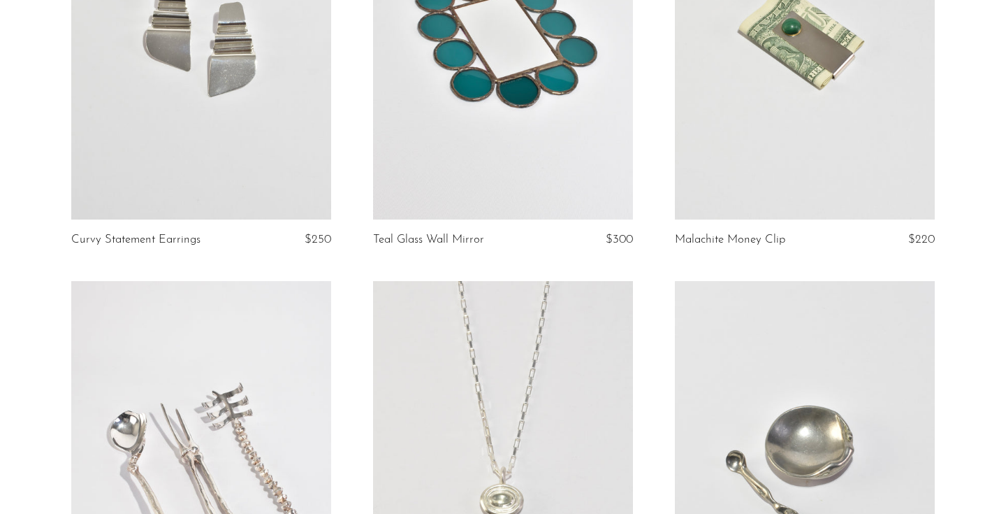
scroll to position [2194, 0]
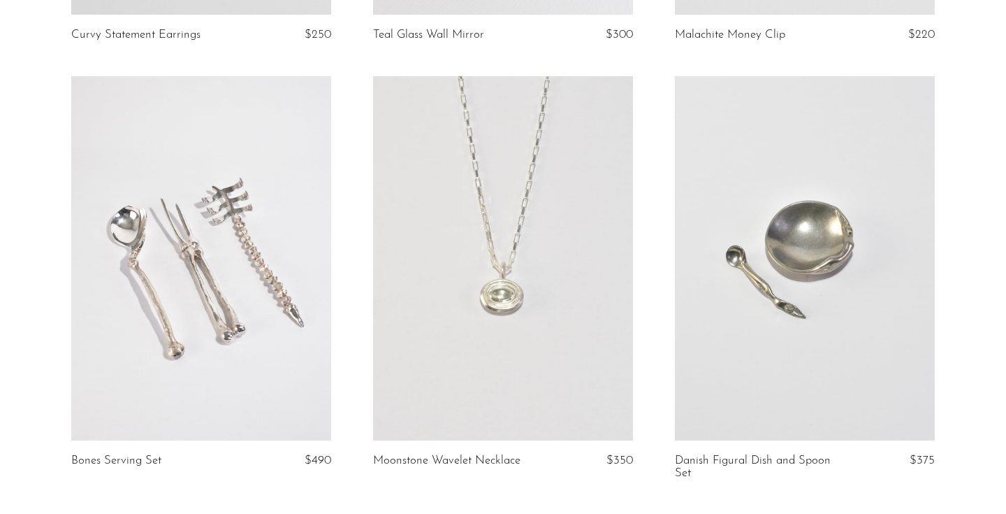
click at [493, 286] on link at bounding box center [503, 258] width 260 height 364
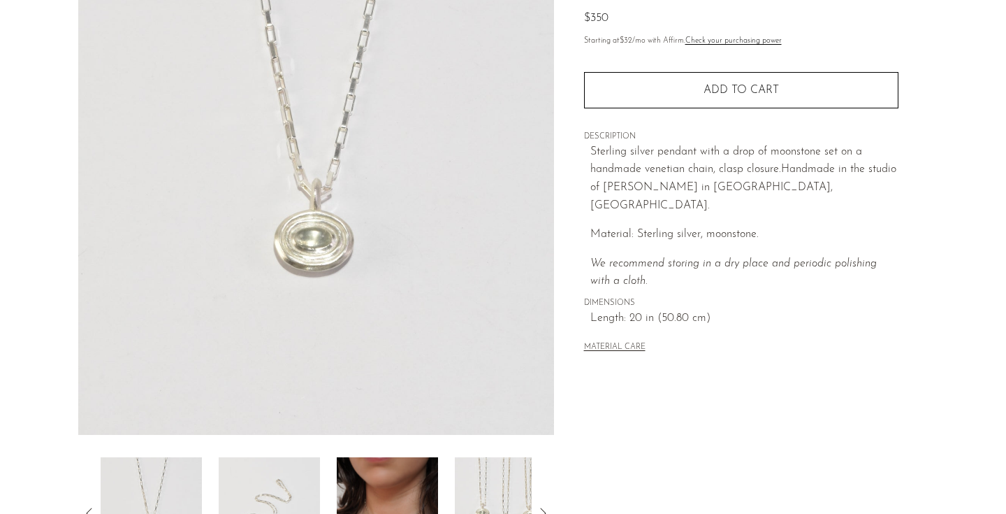
scroll to position [365, 0]
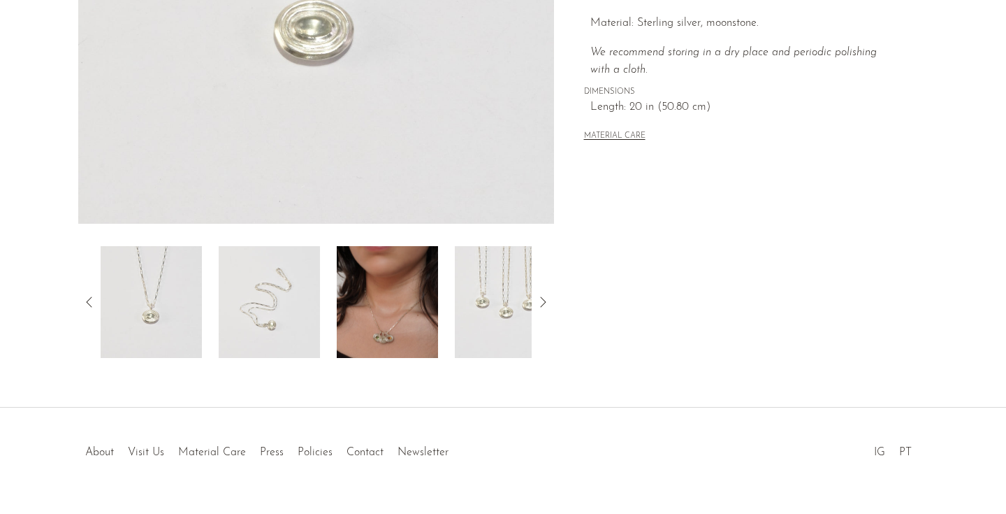
click at [375, 274] on img at bounding box center [387, 302] width 101 height 112
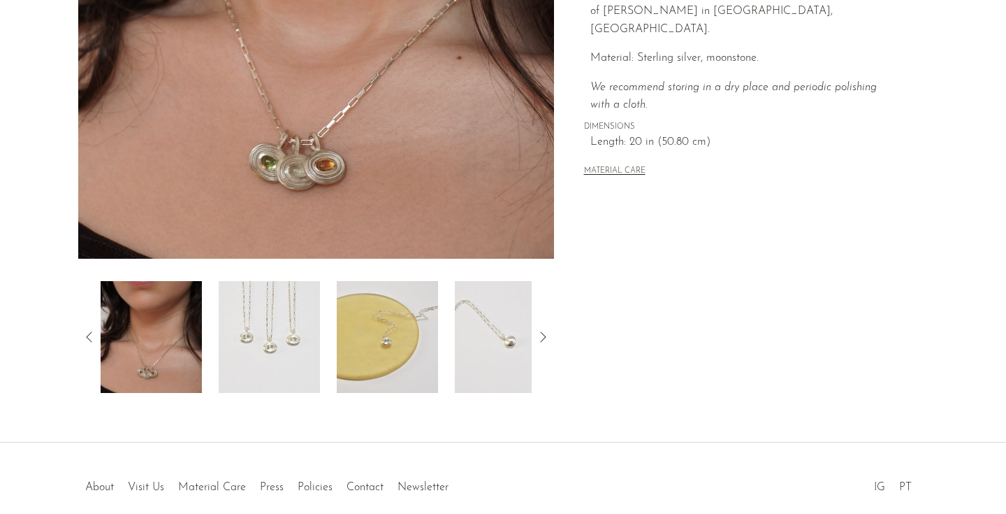
scroll to position [327, 0]
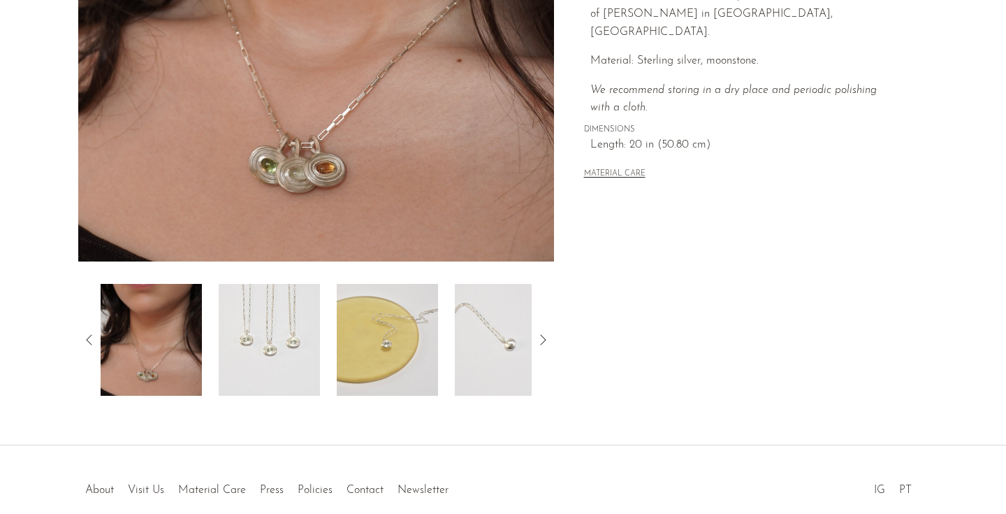
click at [417, 362] on img at bounding box center [387, 340] width 101 height 112
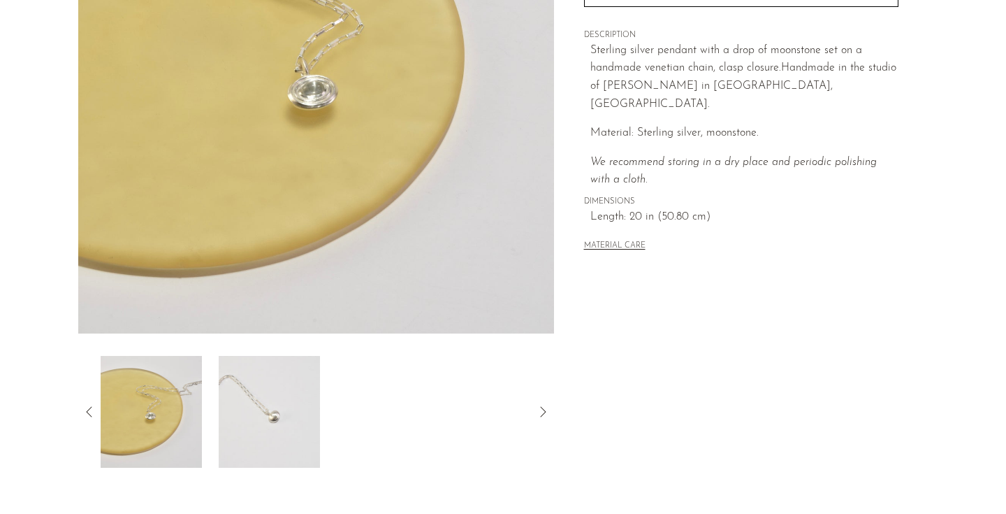
scroll to position [242, 0]
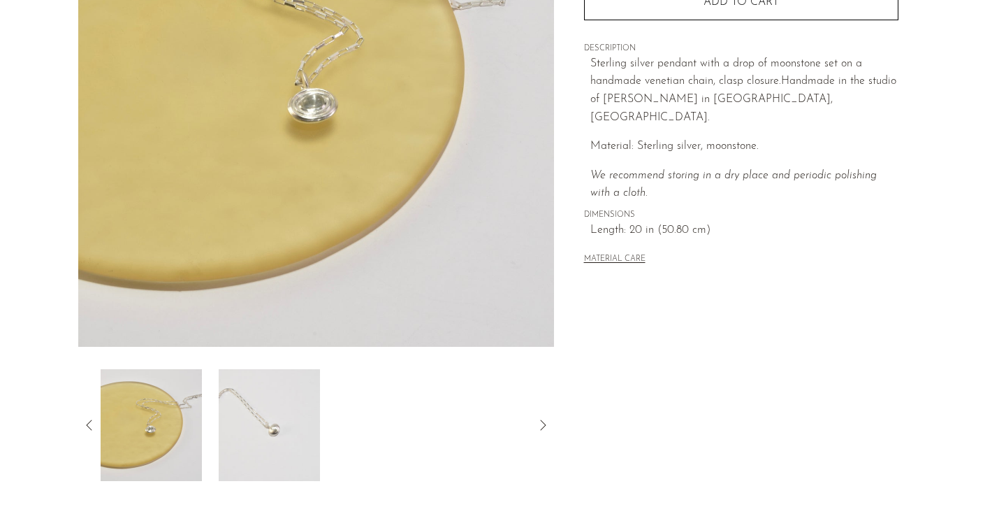
click at [274, 412] on img at bounding box center [269, 425] width 101 height 112
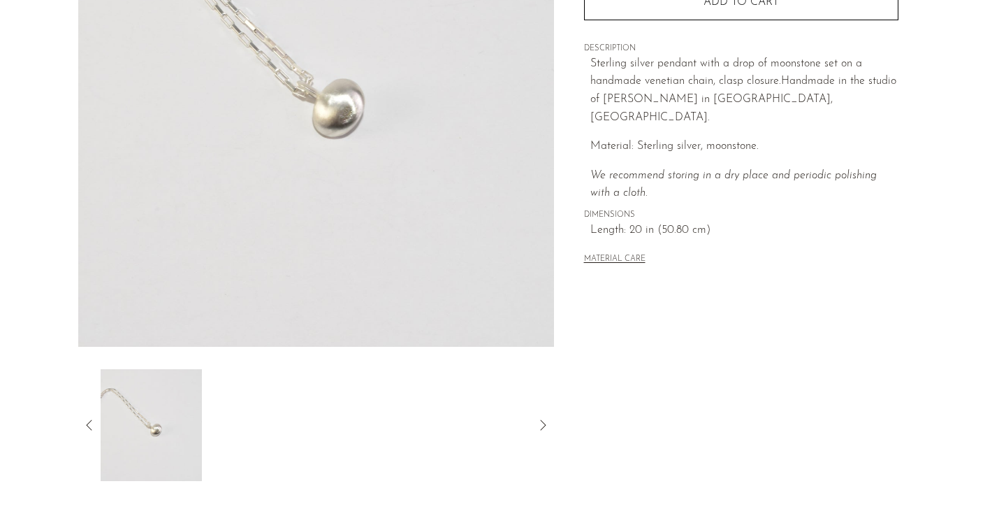
click at [91, 417] on icon at bounding box center [89, 425] width 17 height 17
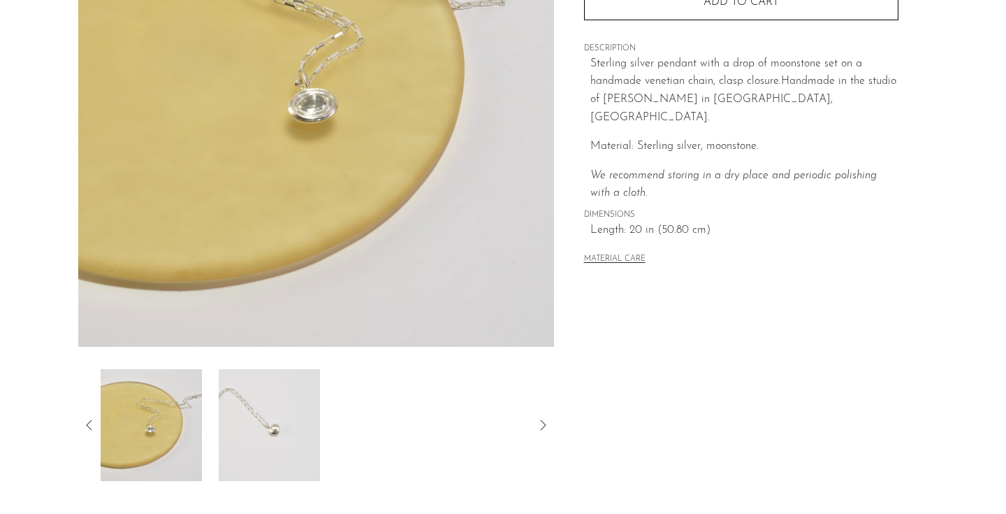
click at [89, 421] on icon at bounding box center [89, 425] width 17 height 17
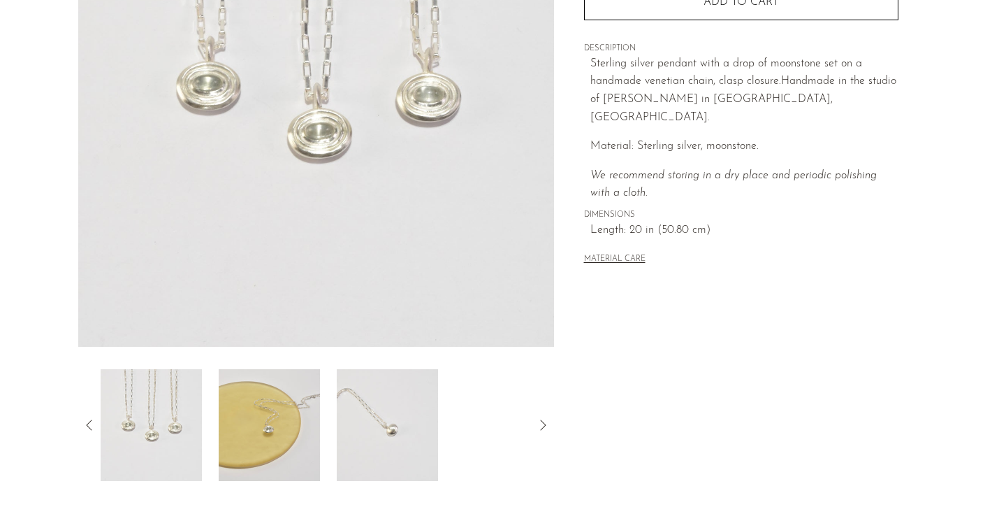
click at [315, 463] on img at bounding box center [269, 425] width 101 height 112
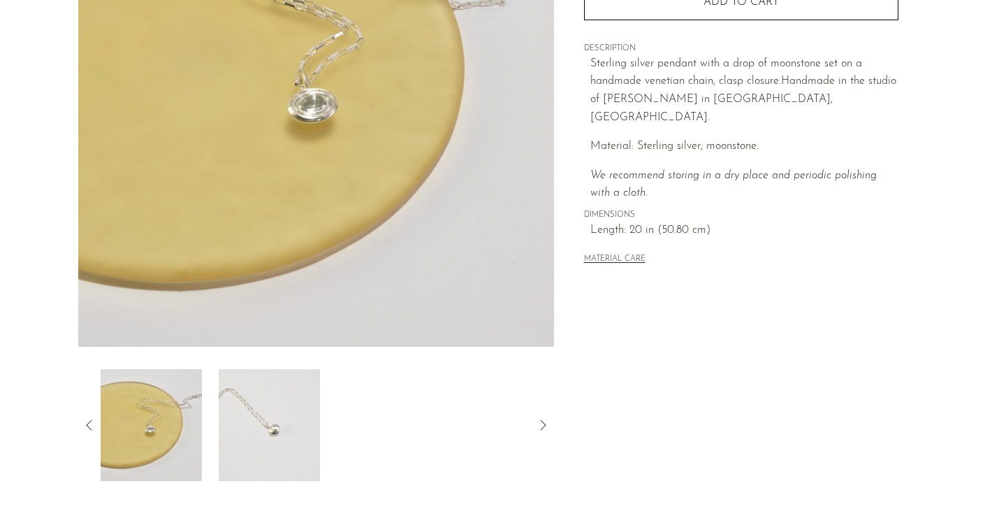
click at [91, 419] on icon at bounding box center [89, 425] width 17 height 17
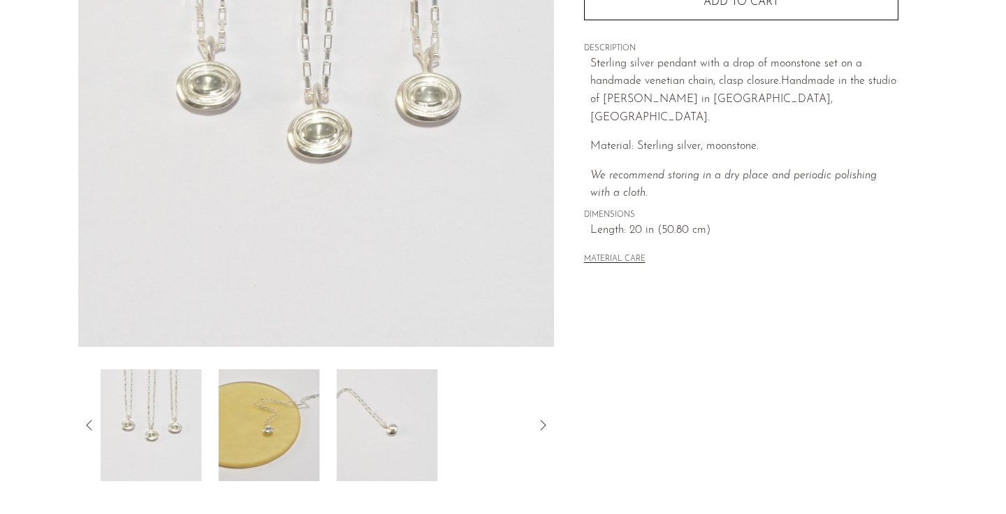
click at [159, 422] on img at bounding box center [151, 425] width 101 height 112
click at [89, 421] on icon at bounding box center [89, 425] width 17 height 17
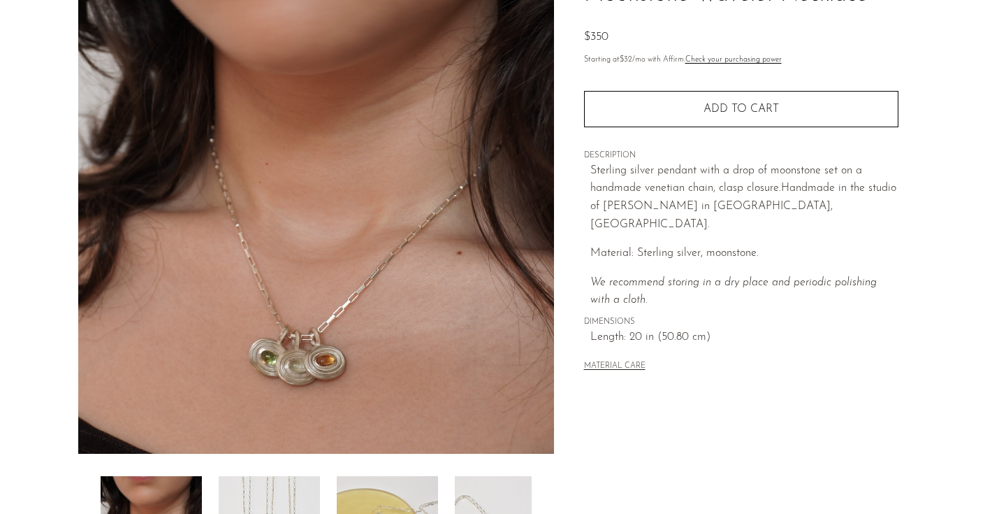
scroll to position [136, 0]
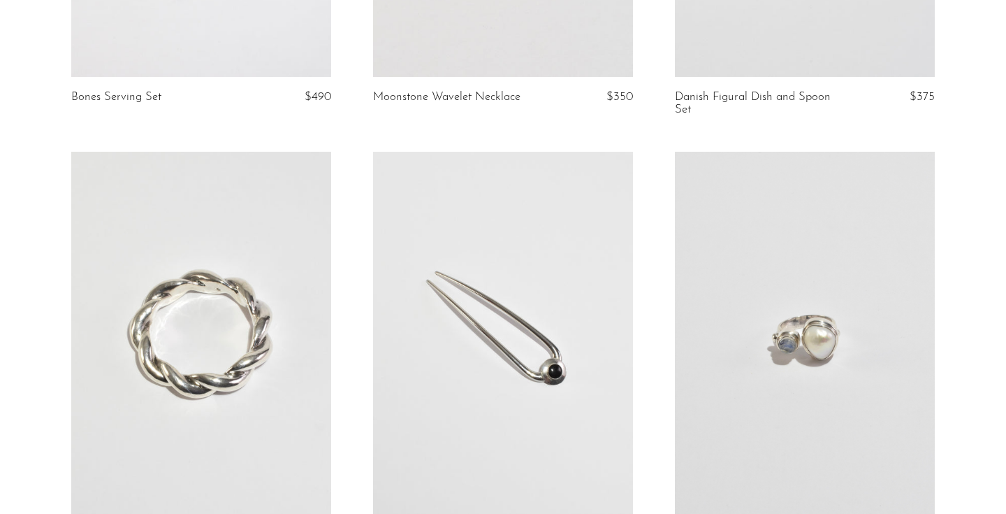
scroll to position [2562, 0]
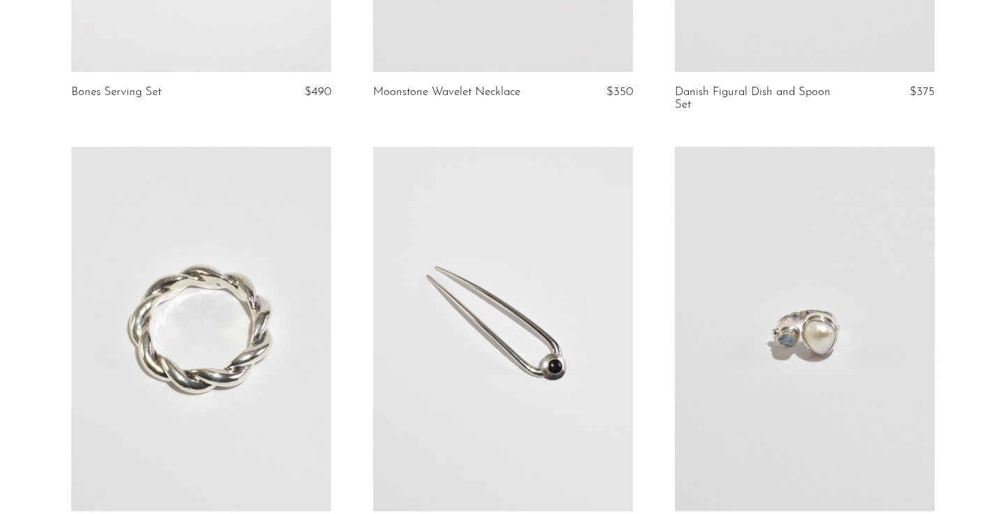
click at [798, 381] on link at bounding box center [805, 329] width 260 height 364
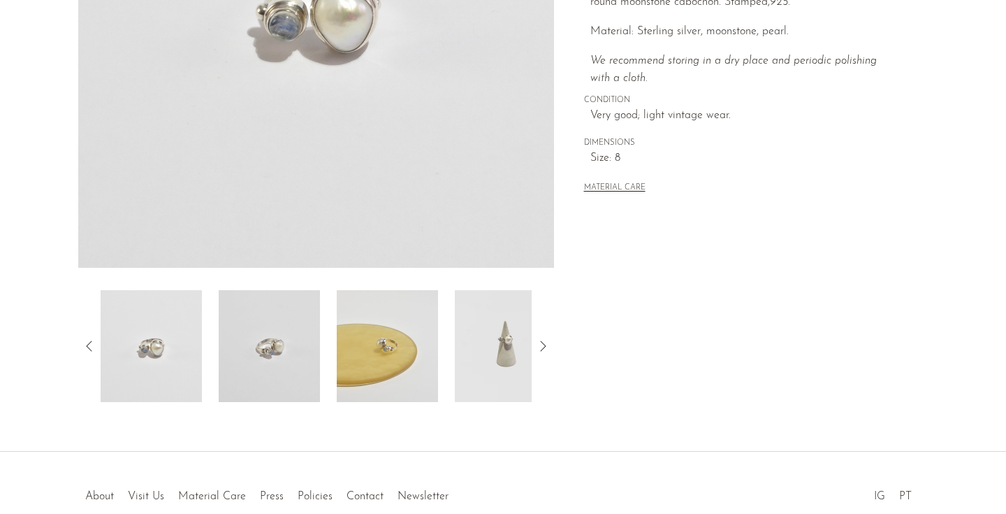
scroll to position [377, 0]
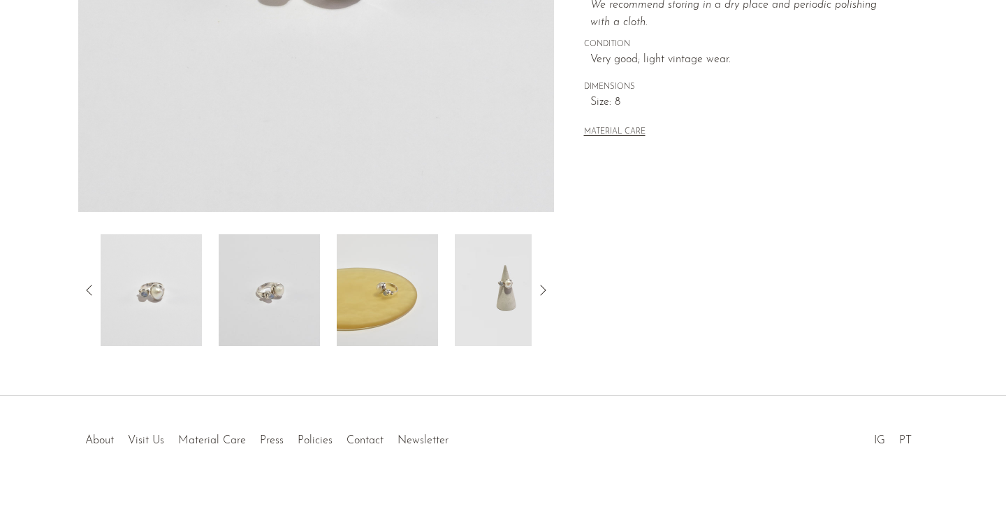
click at [475, 318] on img at bounding box center [505, 290] width 101 height 112
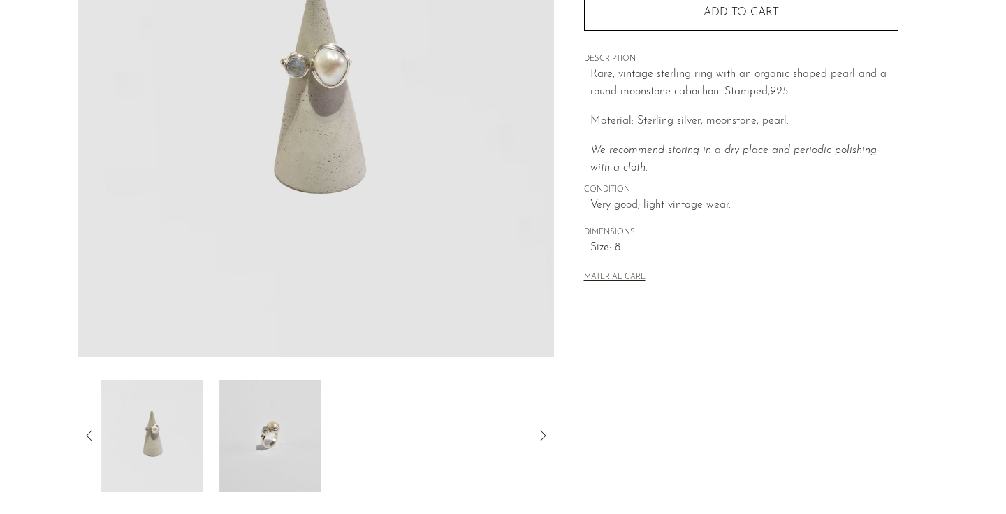
scroll to position [127, 0]
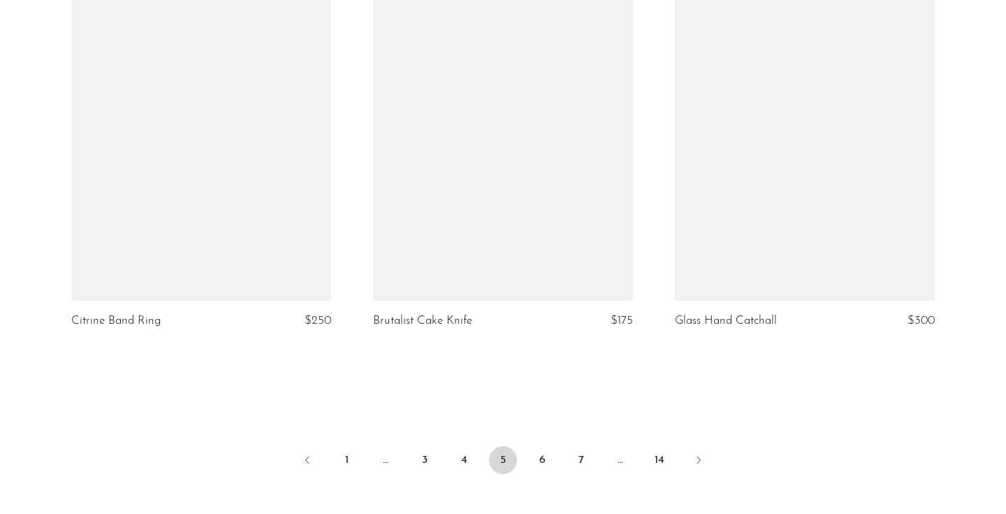
scroll to position [4912, 0]
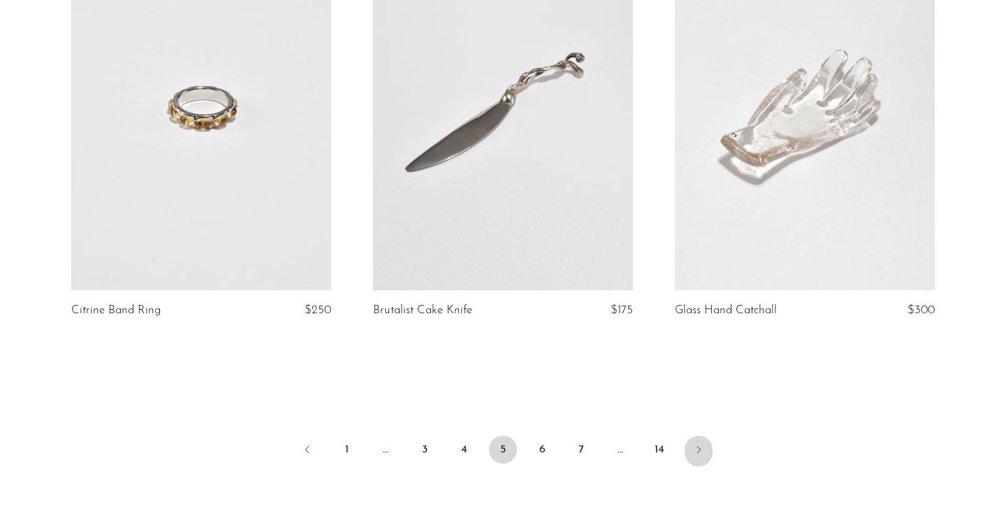
click at [696, 449] on icon "Next" at bounding box center [698, 449] width 11 height 11
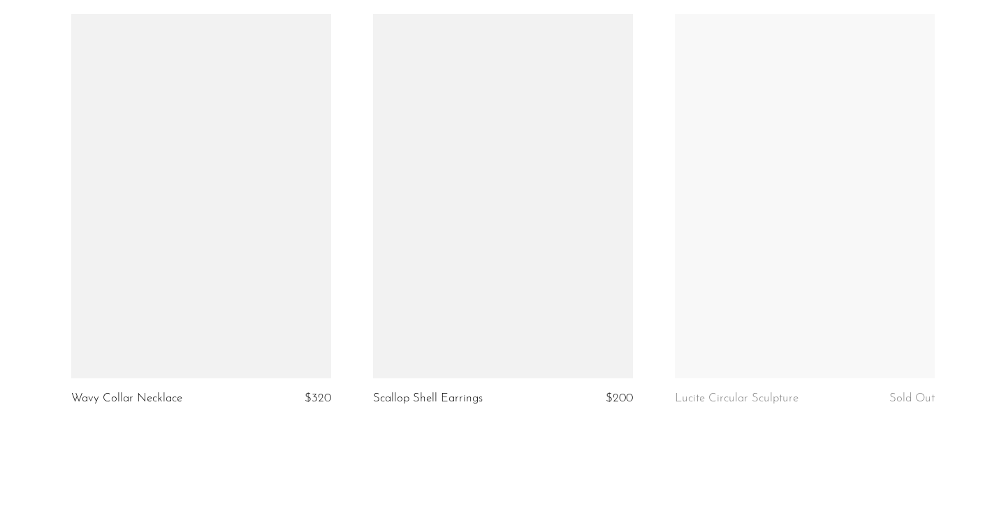
scroll to position [4903, 0]
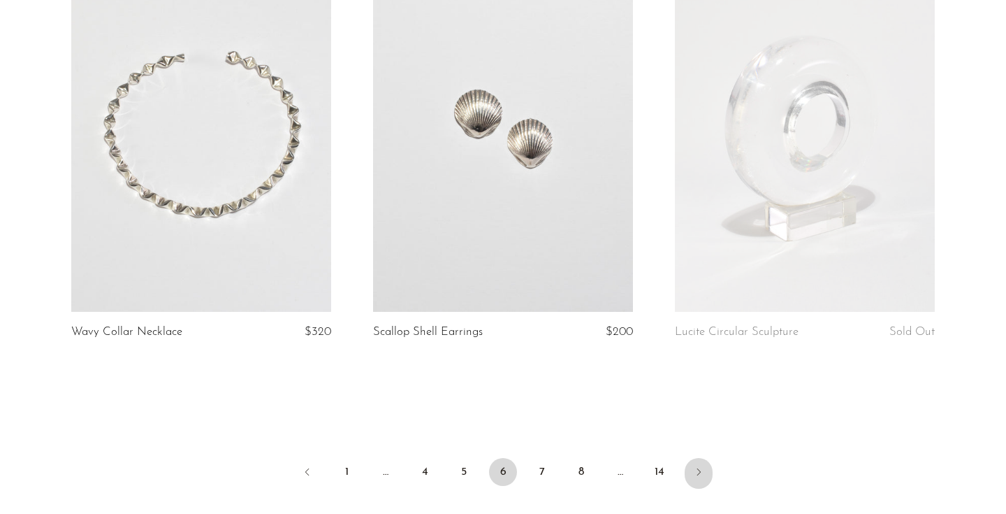
click at [706, 469] on link "Next" at bounding box center [699, 473] width 28 height 31
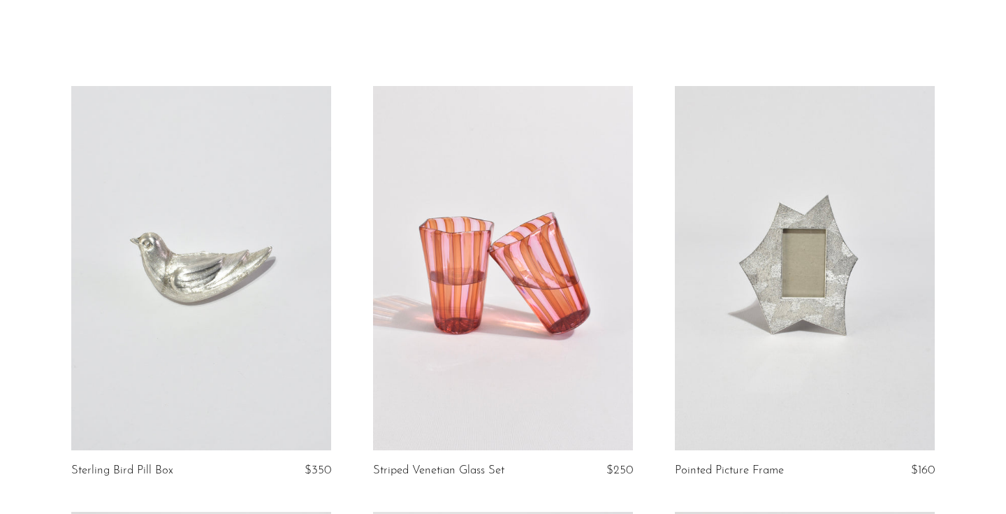
scroll to position [123, 0]
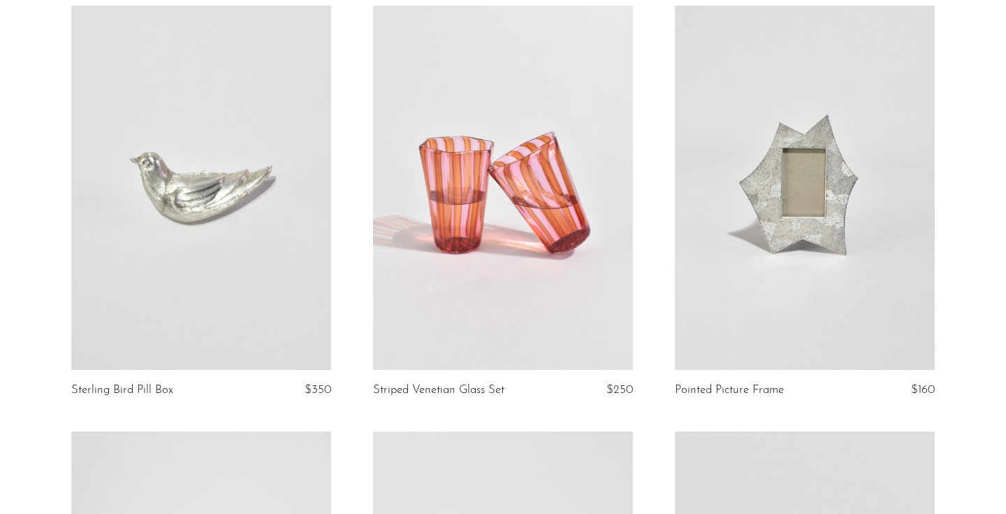
click at [178, 188] on link at bounding box center [201, 188] width 260 height 364
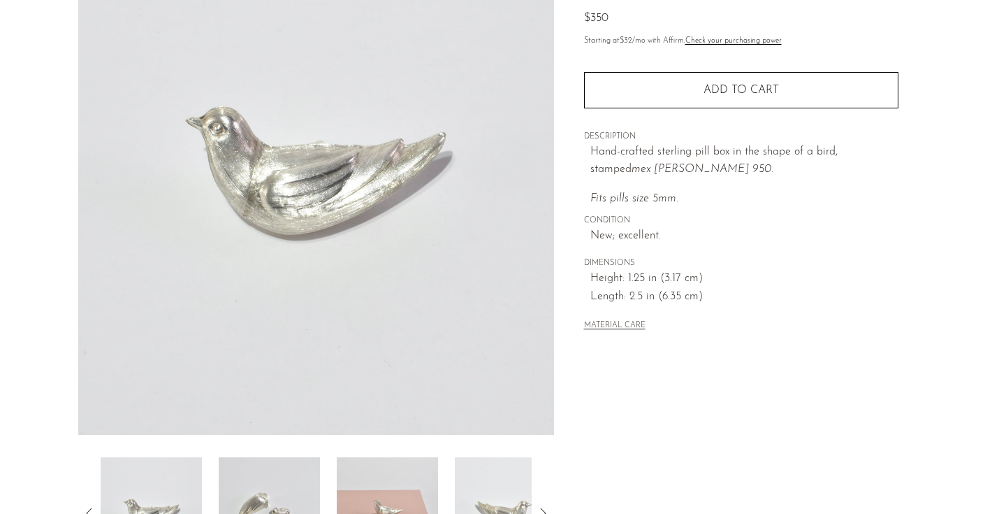
scroll to position [370, 0]
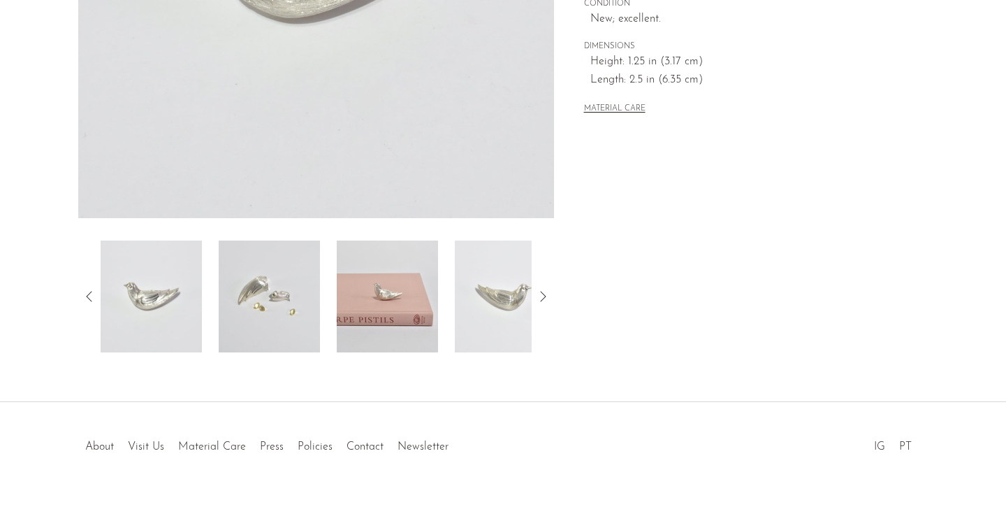
click at [396, 315] on img at bounding box center [387, 296] width 101 height 112
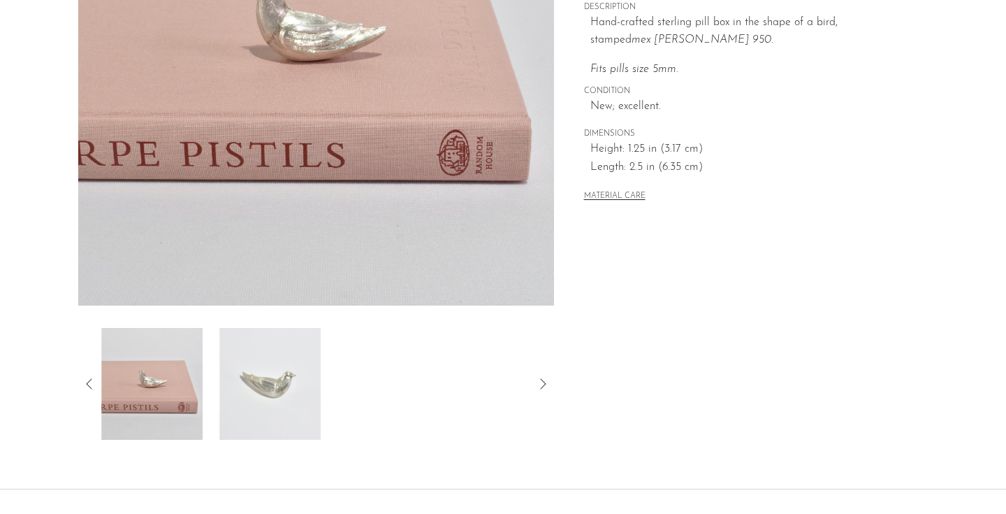
scroll to position [157, 0]
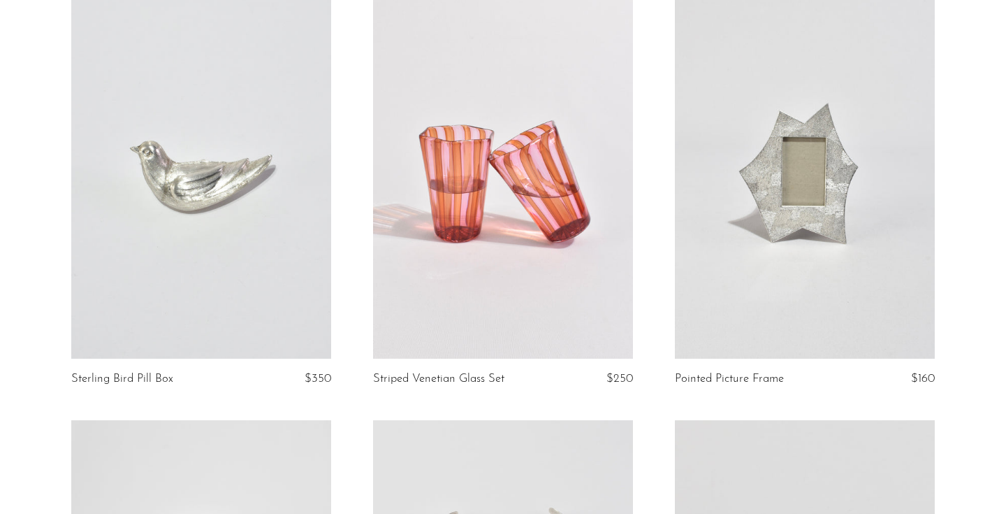
scroll to position [138, 0]
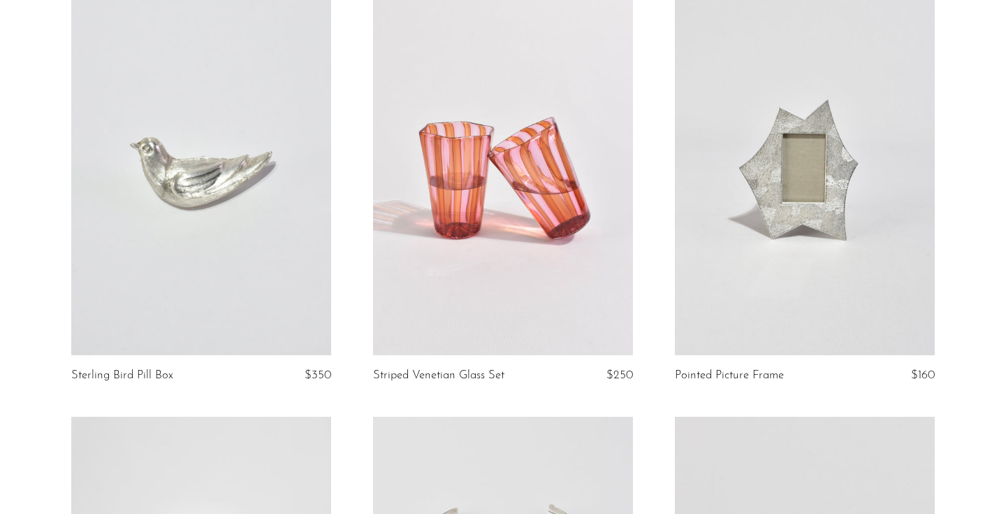
click at [450, 268] on link at bounding box center [503, 173] width 260 height 364
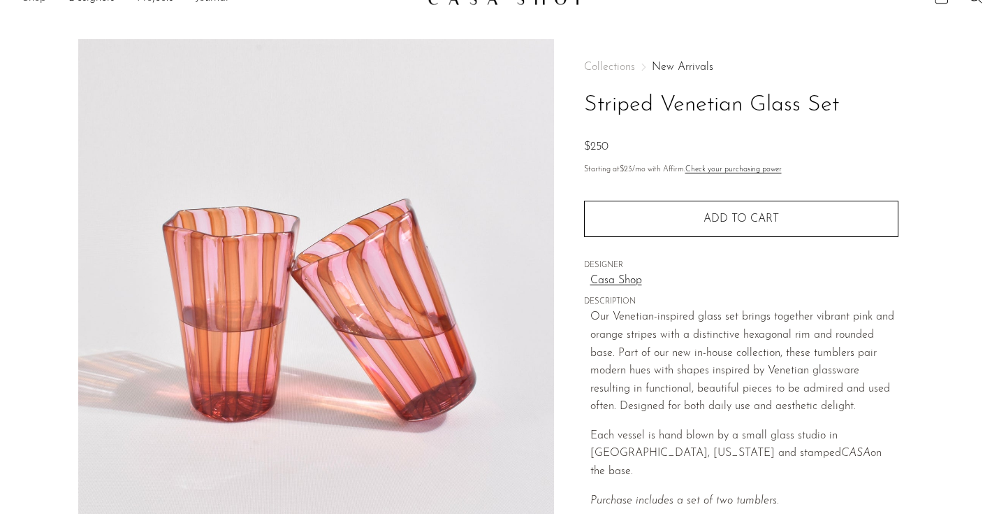
scroll to position [30, 0]
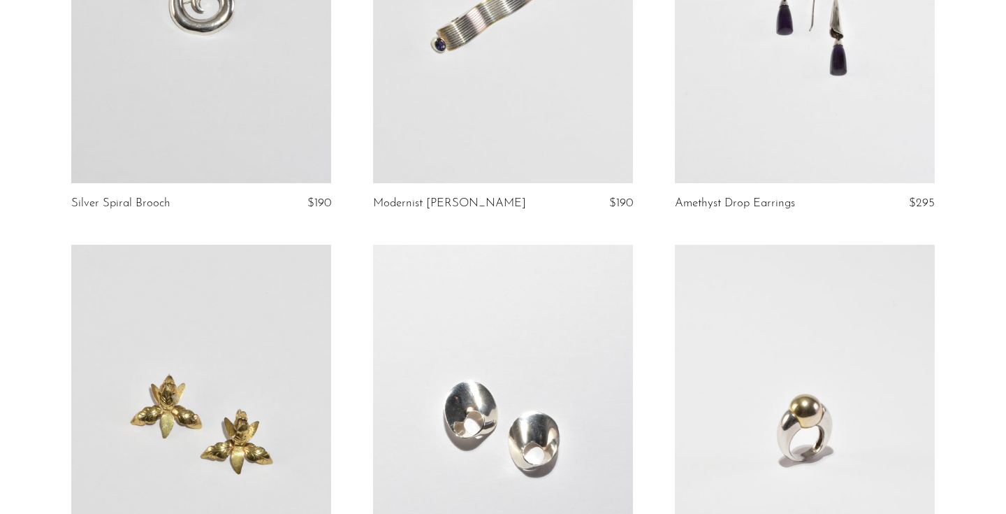
scroll to position [1598, 0]
click at [912, 218] on article "Amethyst Drop Earrings $295" at bounding box center [805, 33] width 302 height 426
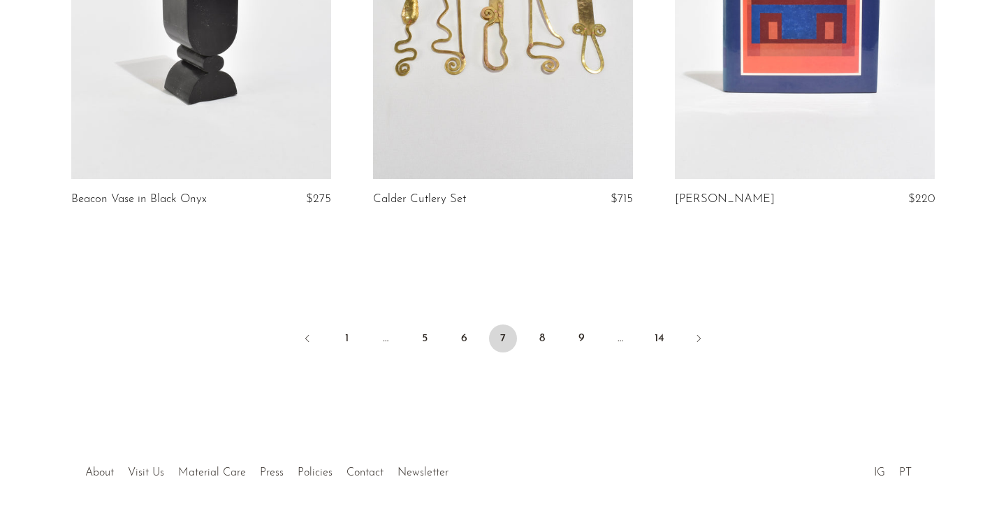
scroll to position [5101, 0]
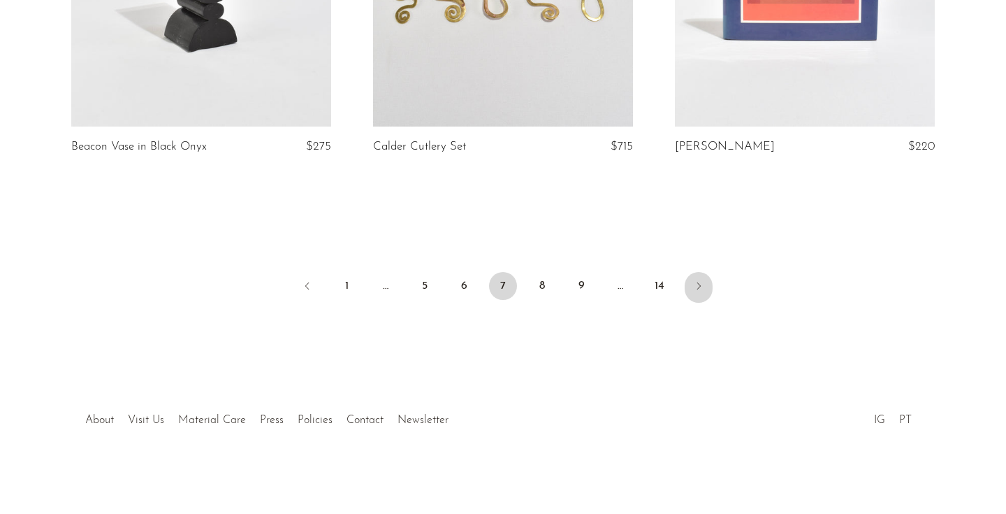
click at [694, 285] on icon "Next" at bounding box center [698, 285] width 11 height 11
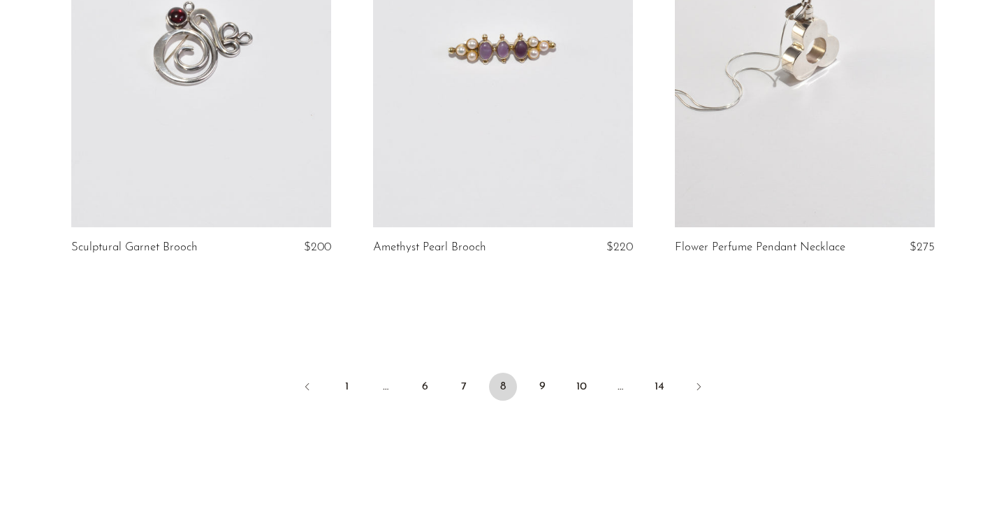
scroll to position [4965, 0]
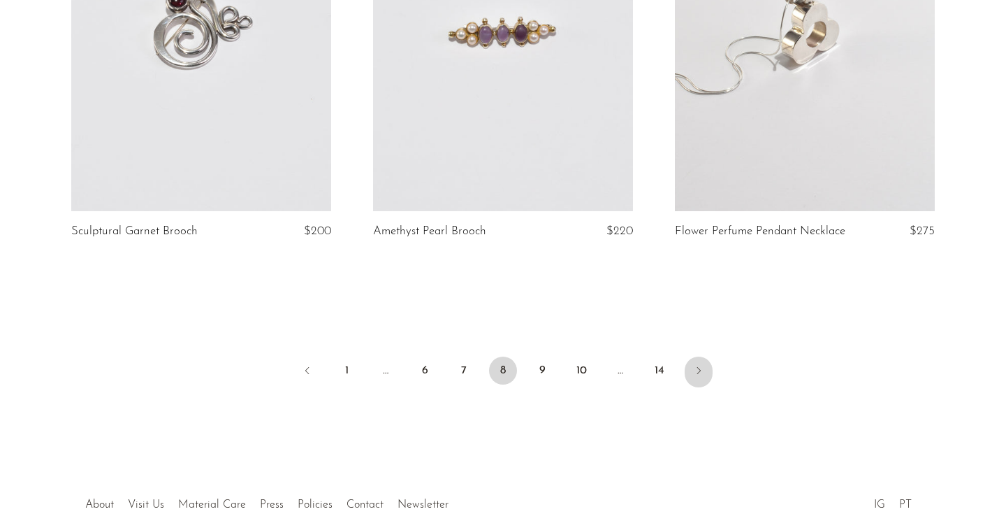
click at [695, 373] on icon "Next" at bounding box center [698, 370] width 11 height 11
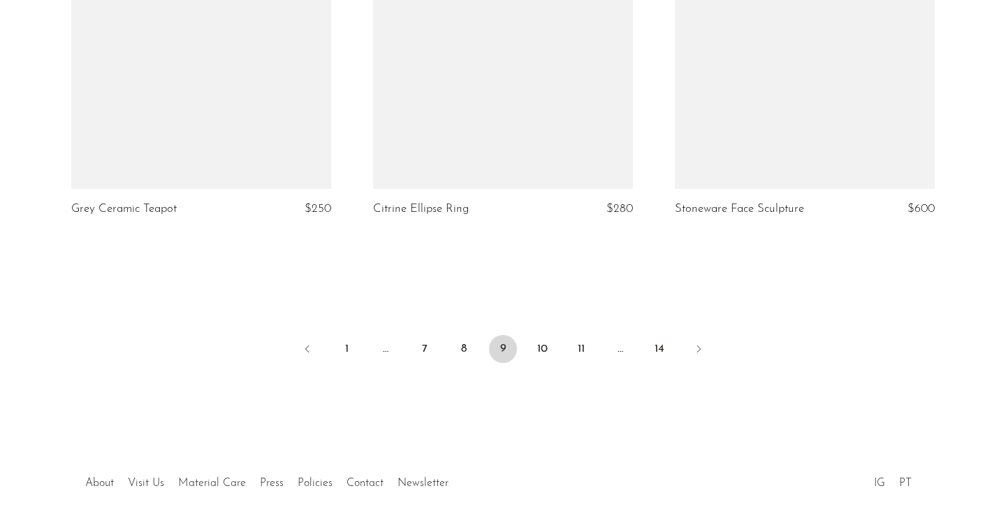
scroll to position [5050, 0]
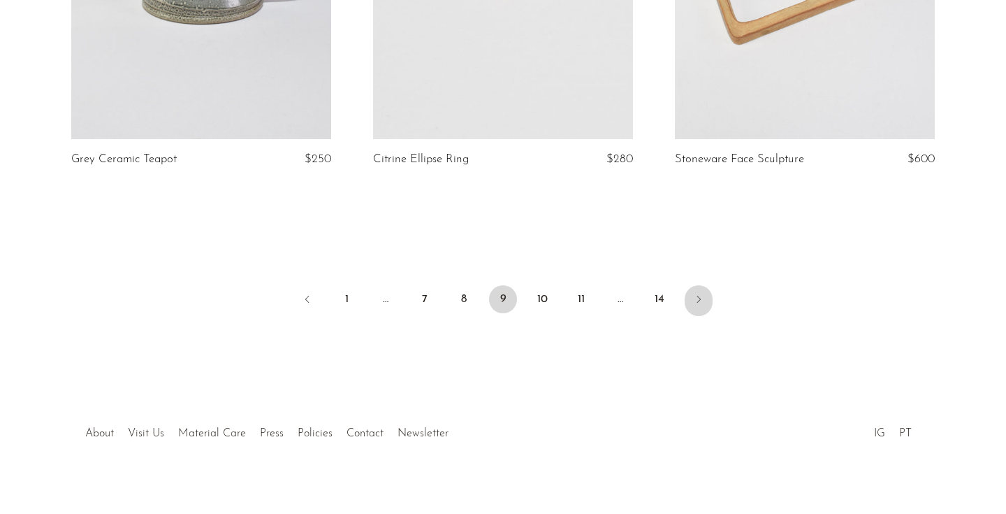
click at [689, 285] on link "Next" at bounding box center [699, 300] width 28 height 31
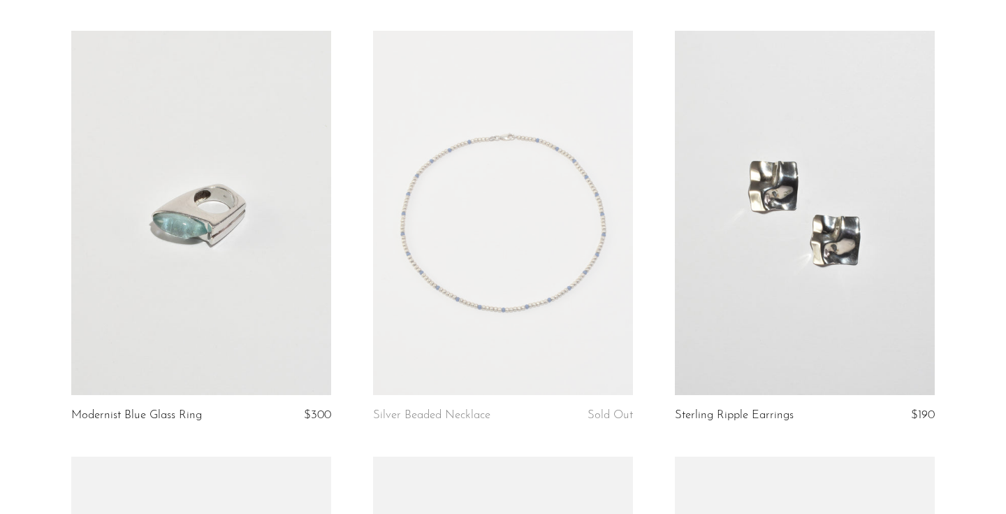
scroll to position [2928, 0]
